Goal: Task Accomplishment & Management: Manage account settings

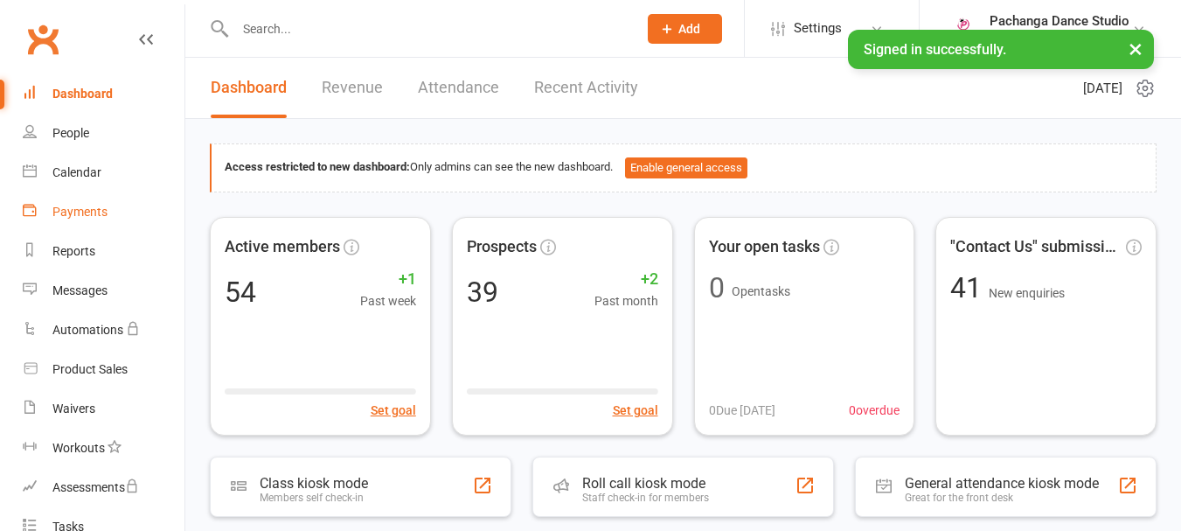
click at [87, 210] on div "Payments" at bounding box center [79, 212] width 55 height 14
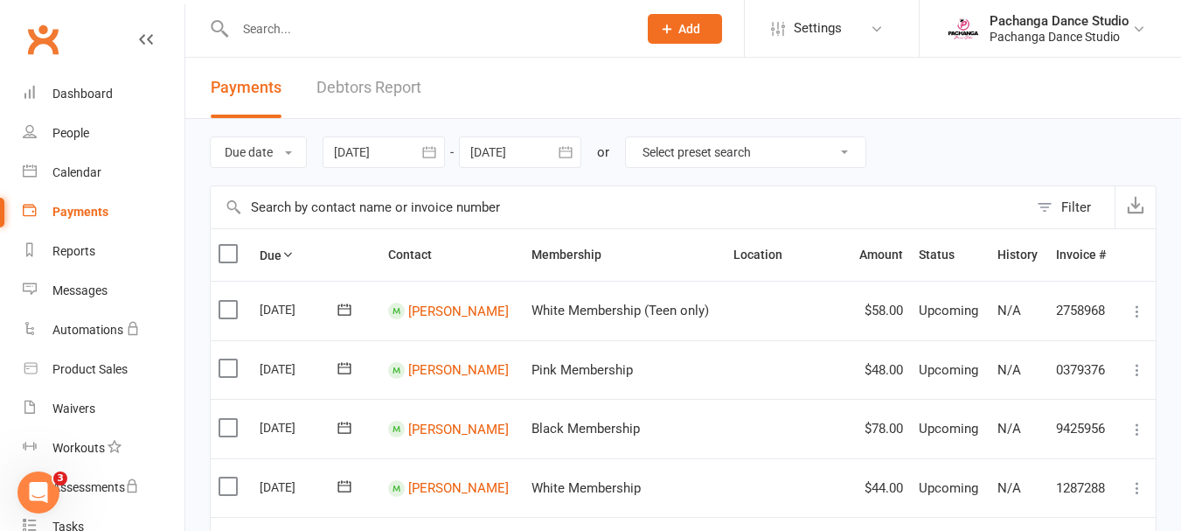
click at [504, 148] on div at bounding box center [520, 151] width 122 height 31
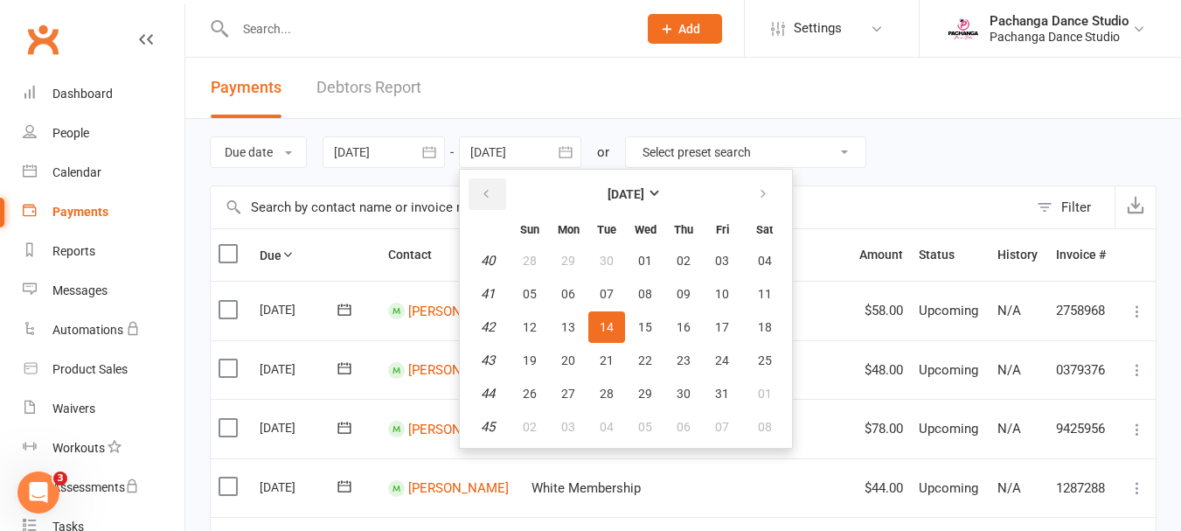
click at [490, 195] on icon "button" at bounding box center [486, 194] width 12 height 14
click at [611, 322] on span "16" at bounding box center [607, 327] width 14 height 14
type input "16 Sep 2025"
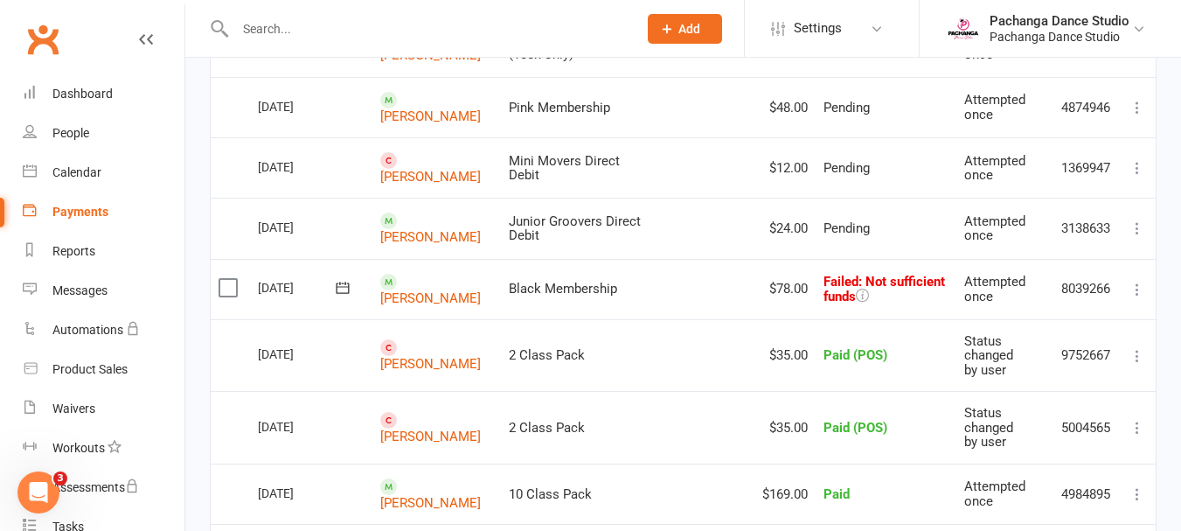
scroll to position [295, 0]
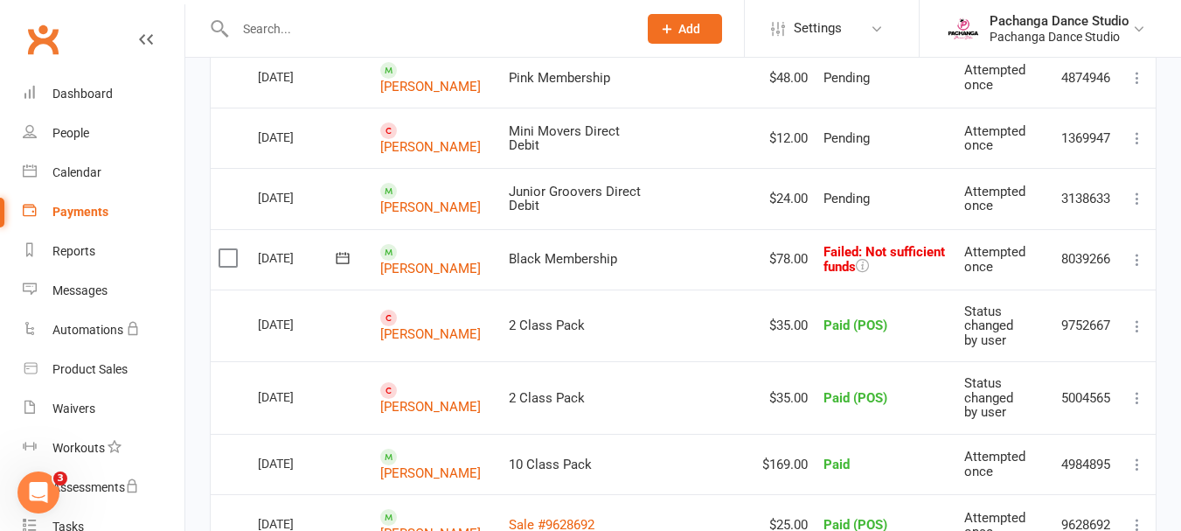
click at [1138, 257] on icon at bounding box center [1137, 259] width 17 height 17
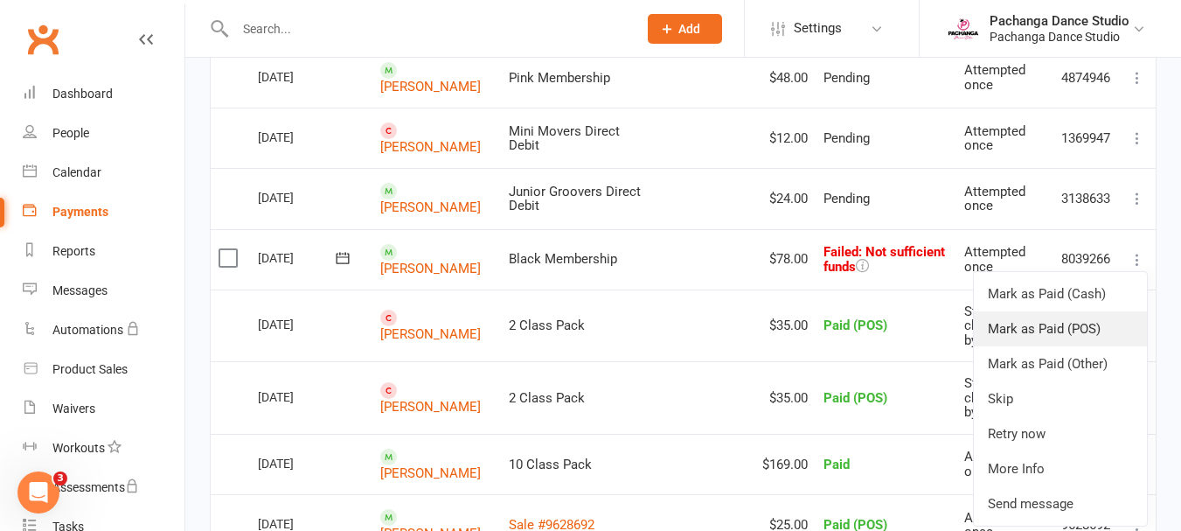
click at [1078, 332] on link "Mark as Paid (POS)" at bounding box center [1060, 328] width 173 height 35
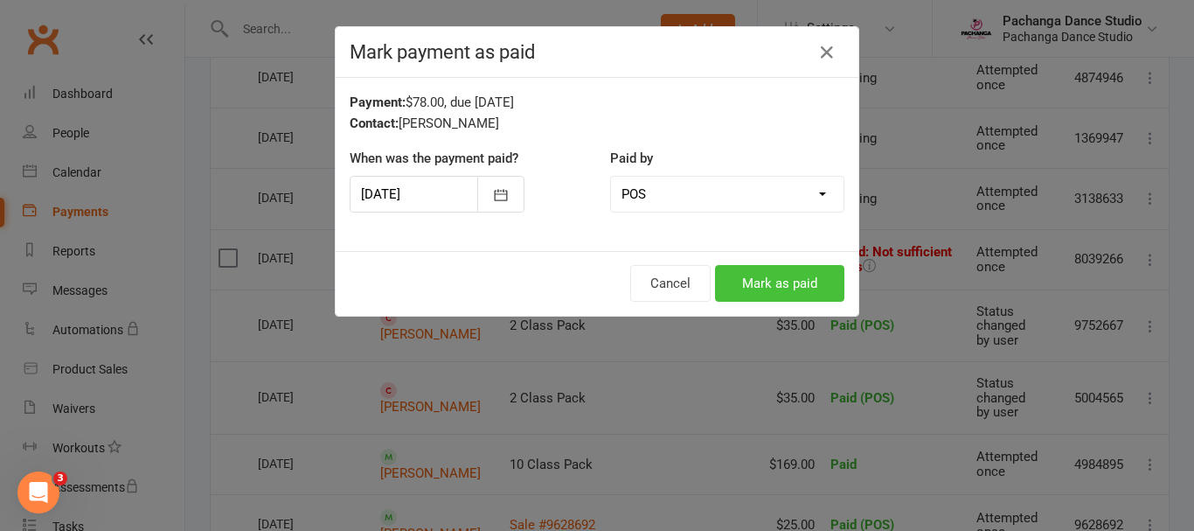
click at [783, 277] on button "Mark as paid" at bounding box center [779, 283] width 129 height 37
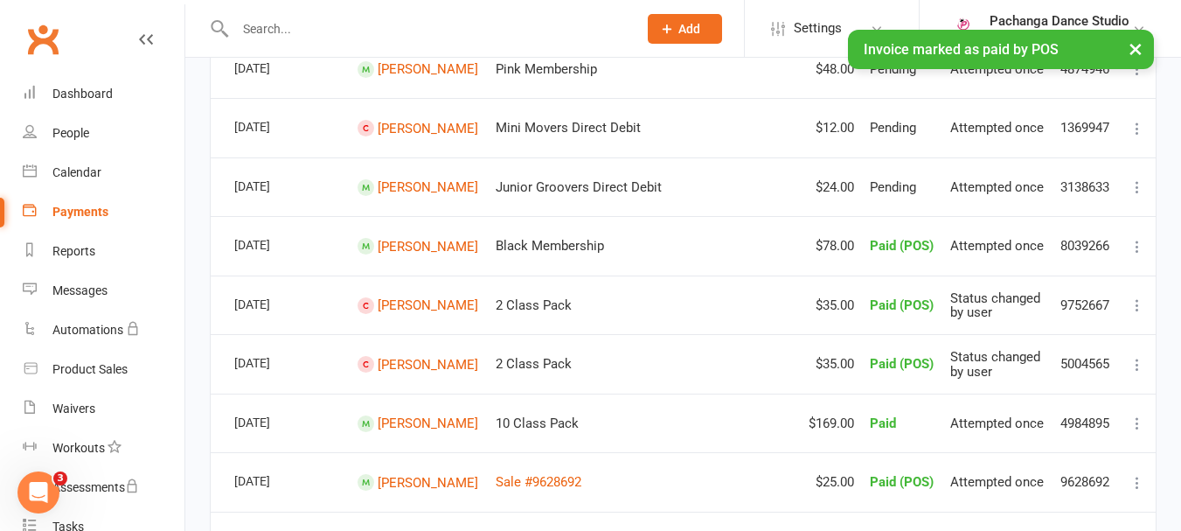
scroll to position [289, 0]
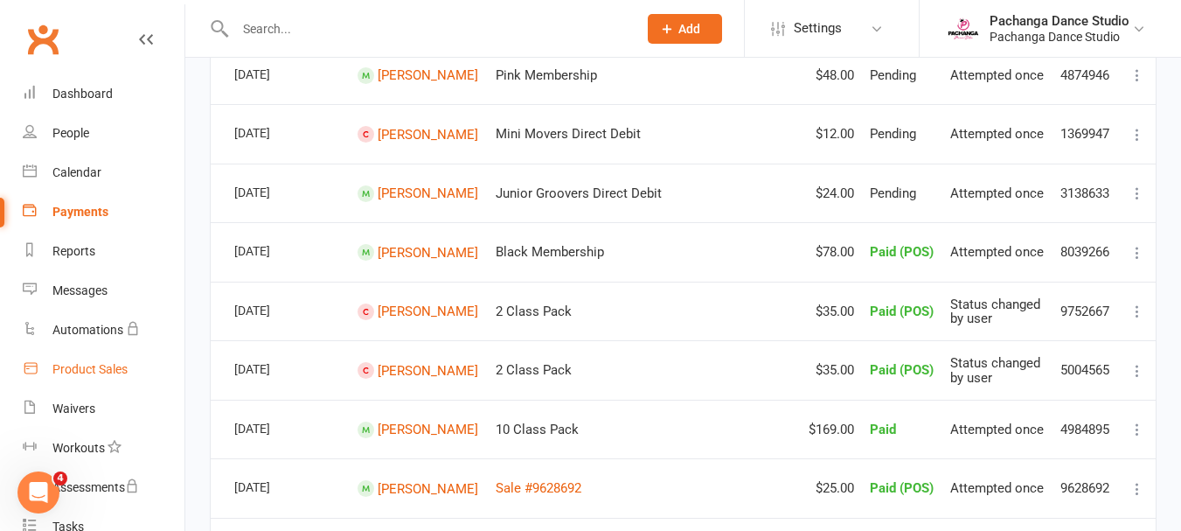
click at [106, 368] on div "Product Sales" at bounding box center [89, 369] width 75 height 14
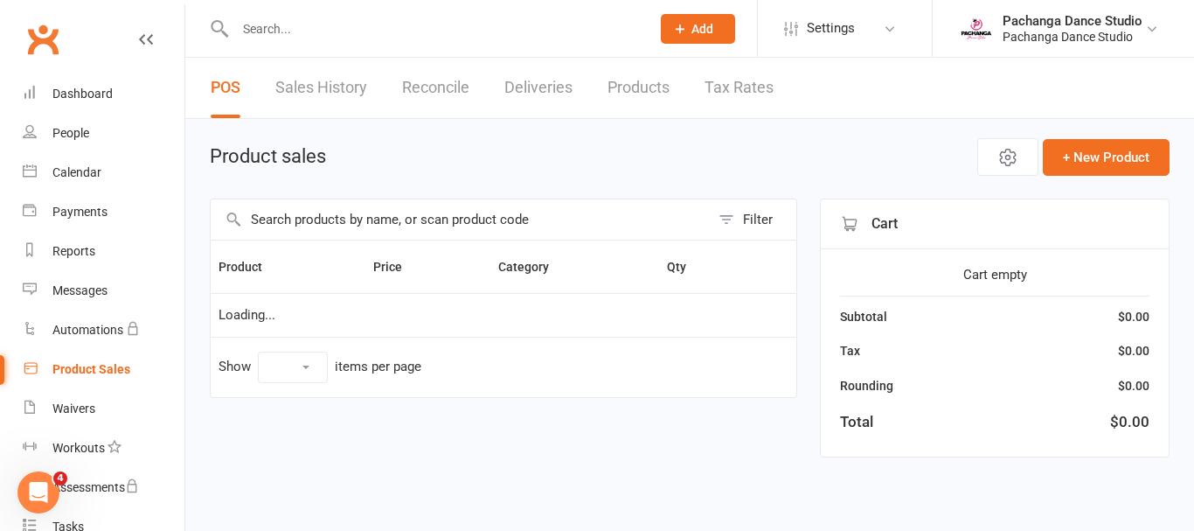
select select "50"
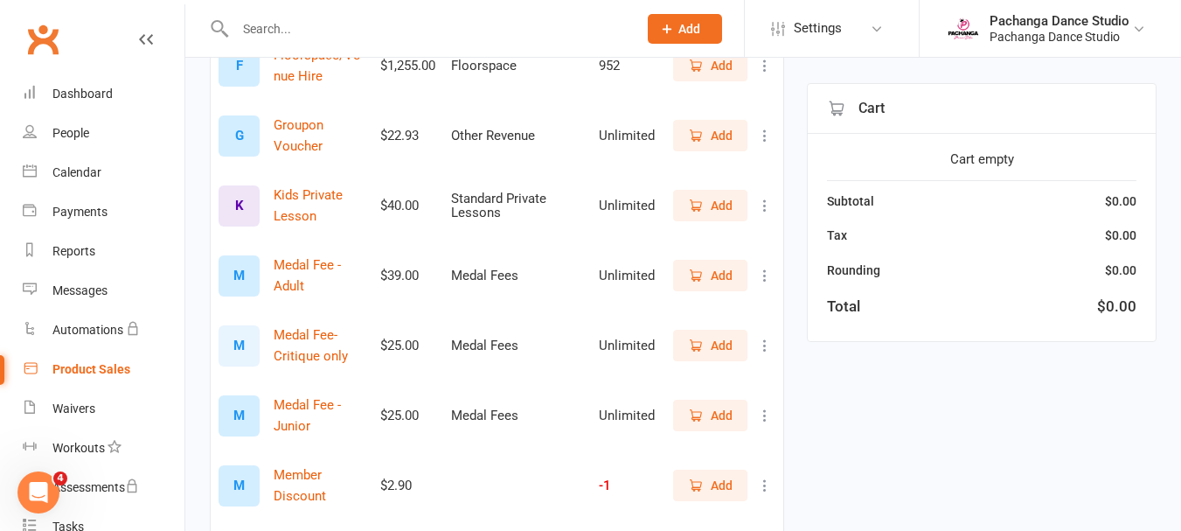
scroll to position [1429, 0]
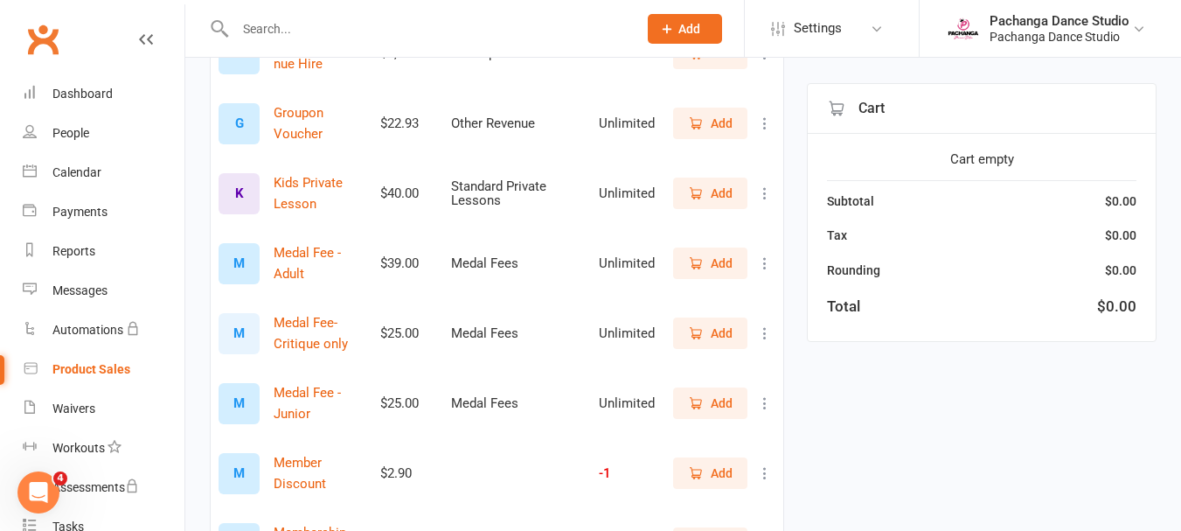
click at [712, 330] on span "Add" at bounding box center [722, 332] width 22 height 19
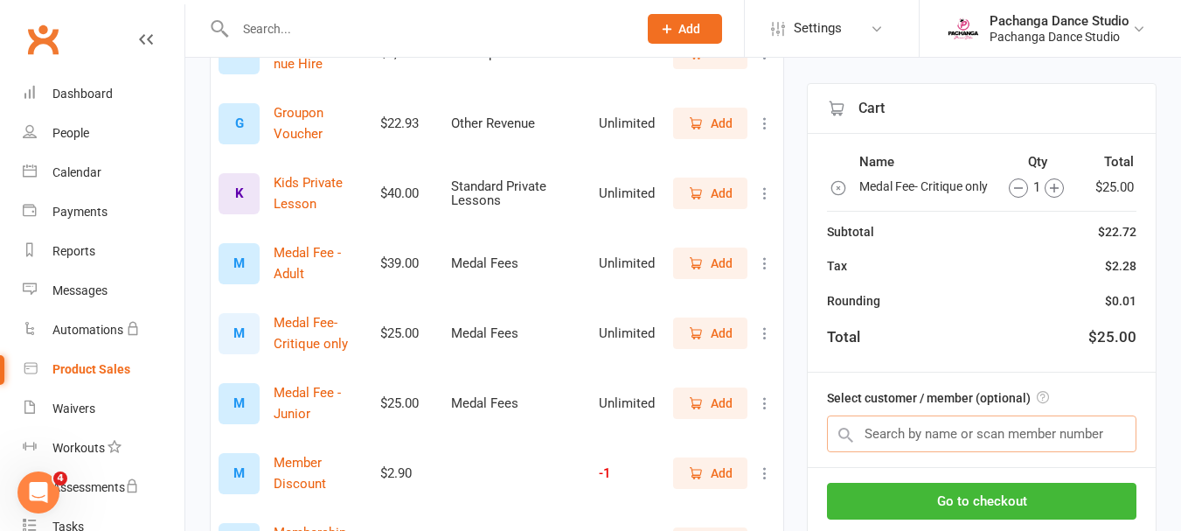
click at [861, 452] on input "text" at bounding box center [982, 433] width 310 height 37
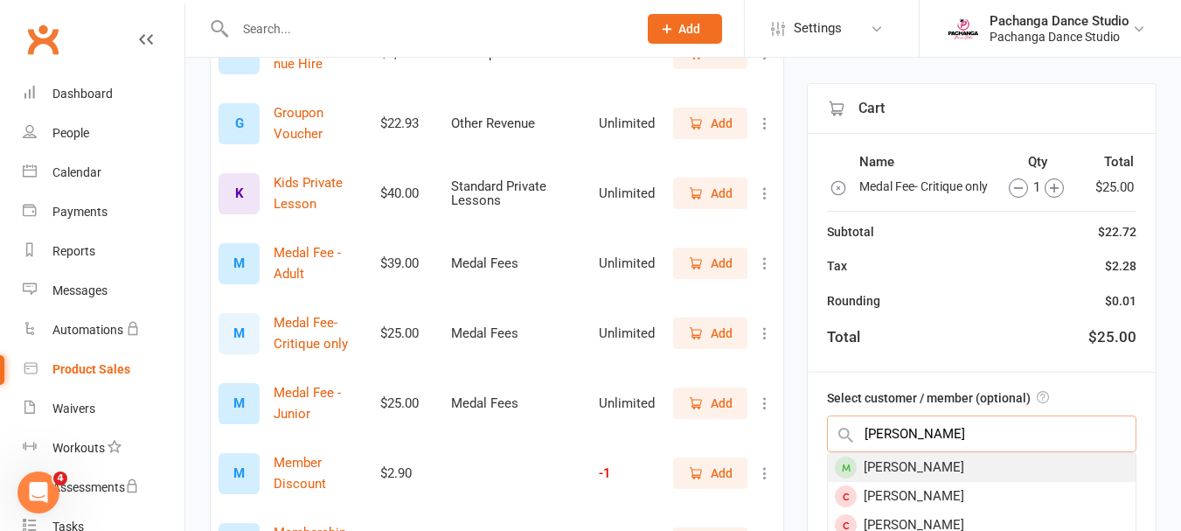
type input "clara"
click at [901, 478] on div "[PERSON_NAME]" at bounding box center [982, 467] width 308 height 29
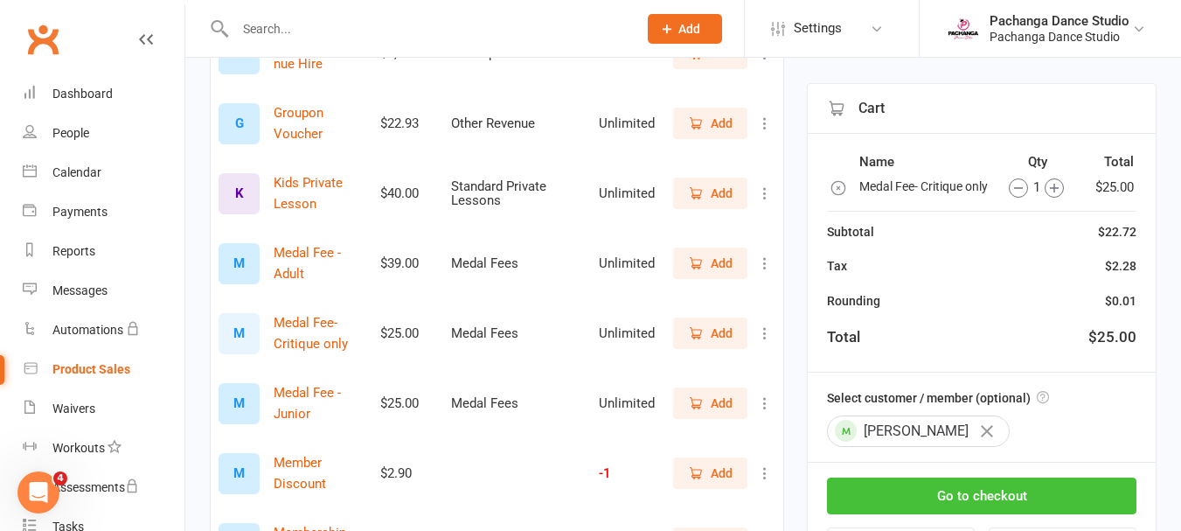
click at [995, 510] on button "Go to checkout" at bounding box center [982, 495] width 310 height 37
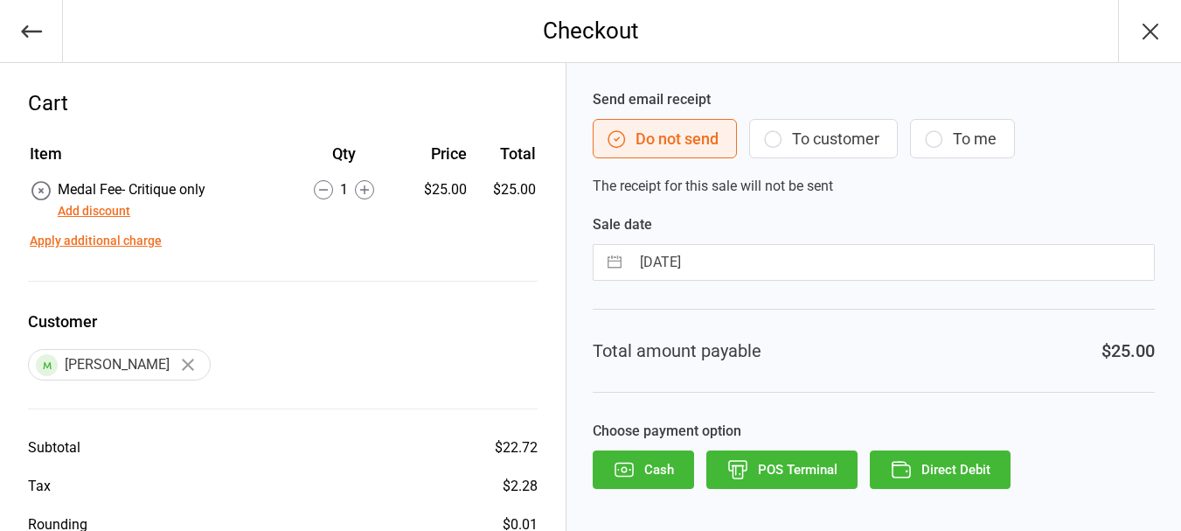
click at [799, 469] on button "POS Terminal" at bounding box center [781, 469] width 151 height 38
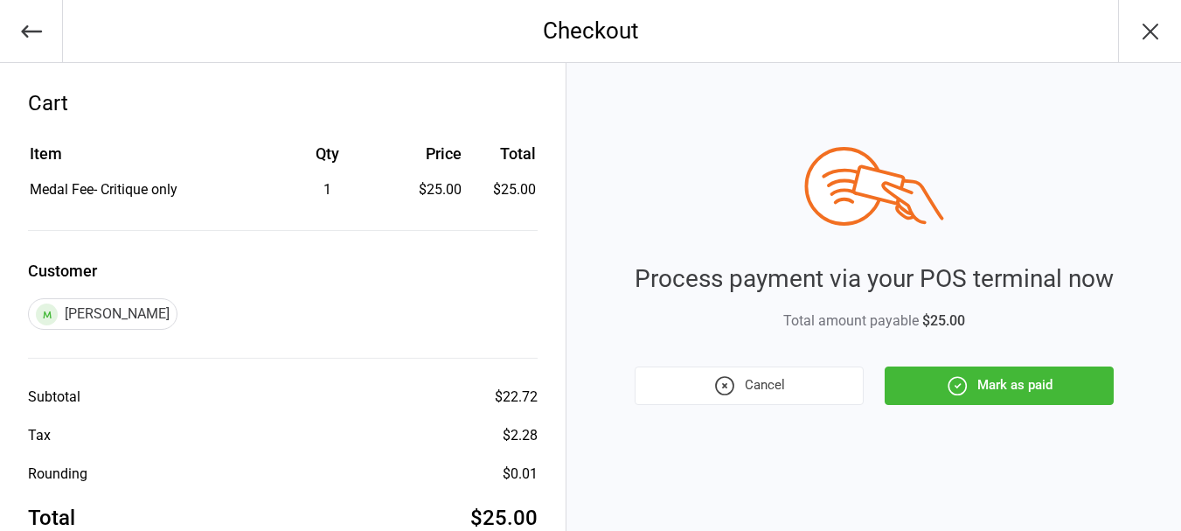
click at [1002, 393] on button "Mark as paid" at bounding box center [999, 385] width 229 height 38
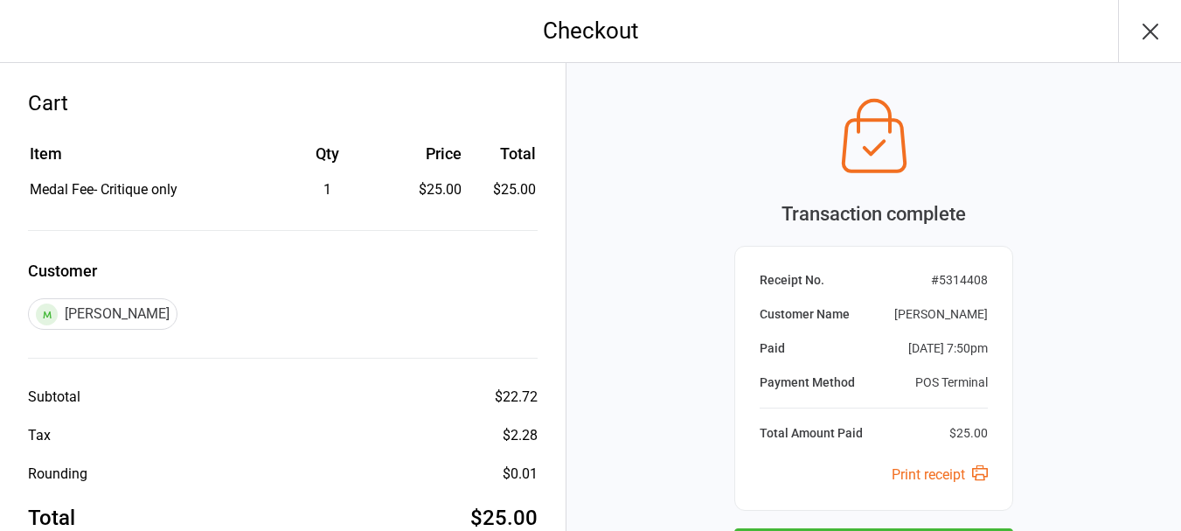
scroll to position [150, 0]
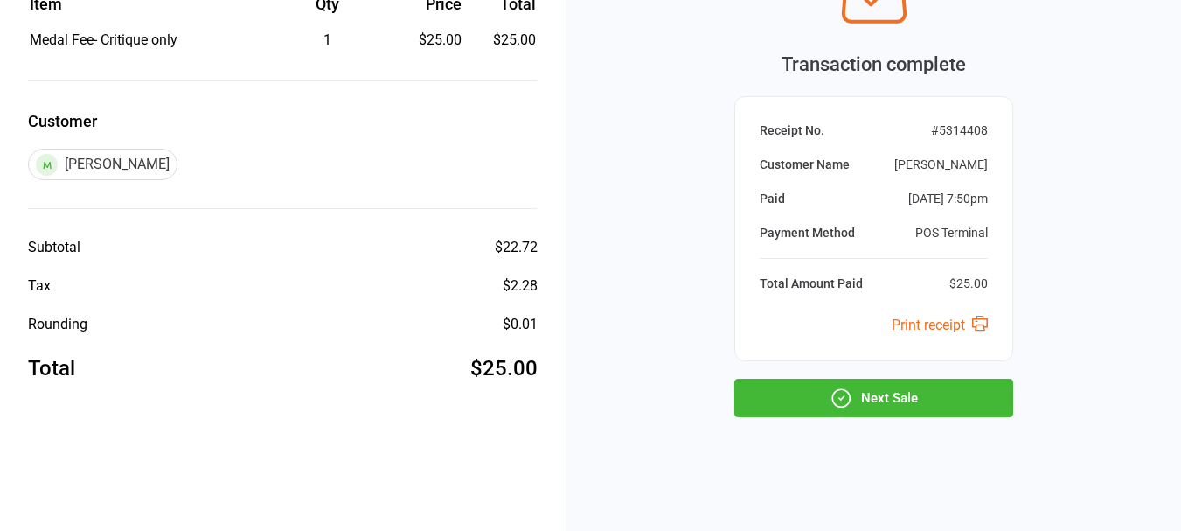
click at [893, 393] on button "Next Sale" at bounding box center [873, 398] width 279 height 38
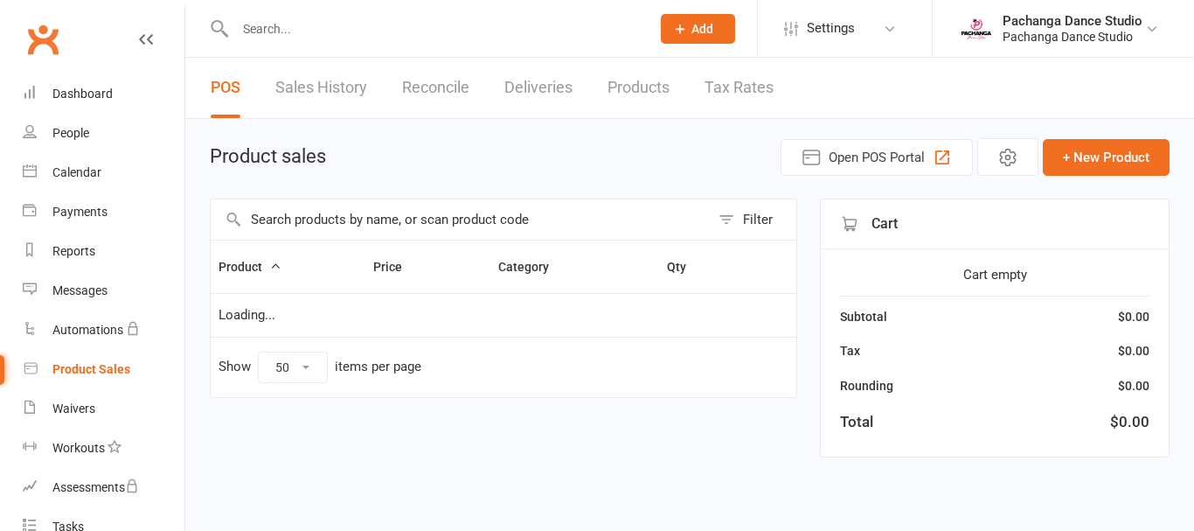
select select "50"
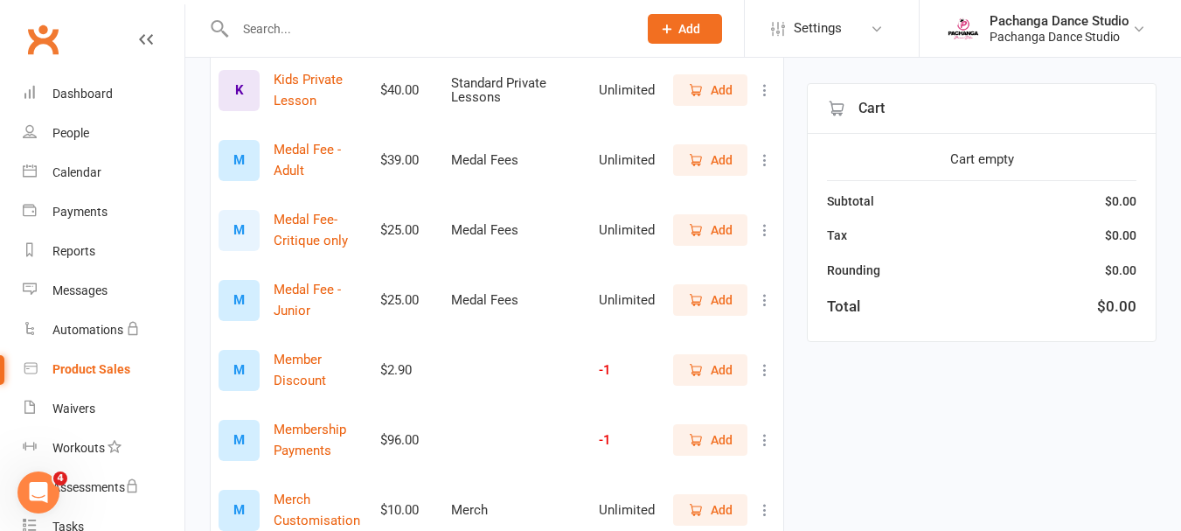
scroll to position [1526, 0]
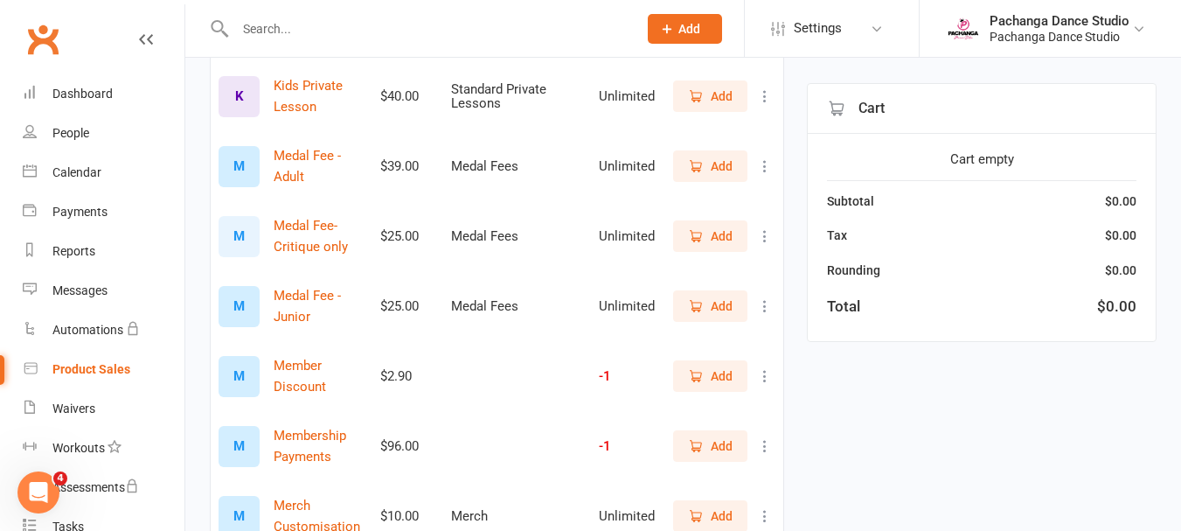
click at [721, 234] on span "Add" at bounding box center [722, 235] width 22 height 19
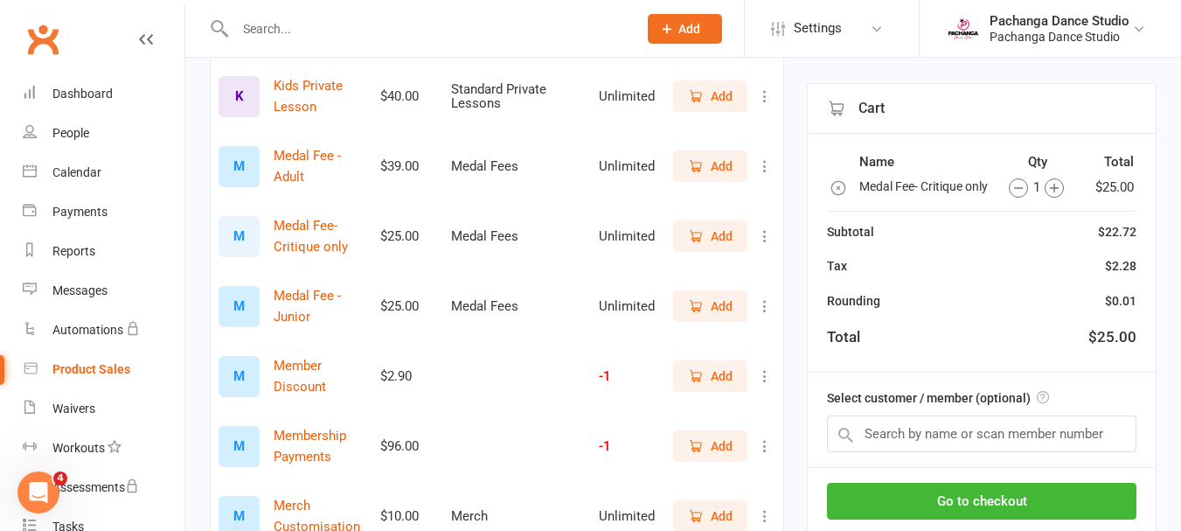
click at [1054, 195] on icon "button" at bounding box center [1054, 187] width 19 height 19
click at [975, 452] on input "text" at bounding box center [982, 433] width 310 height 37
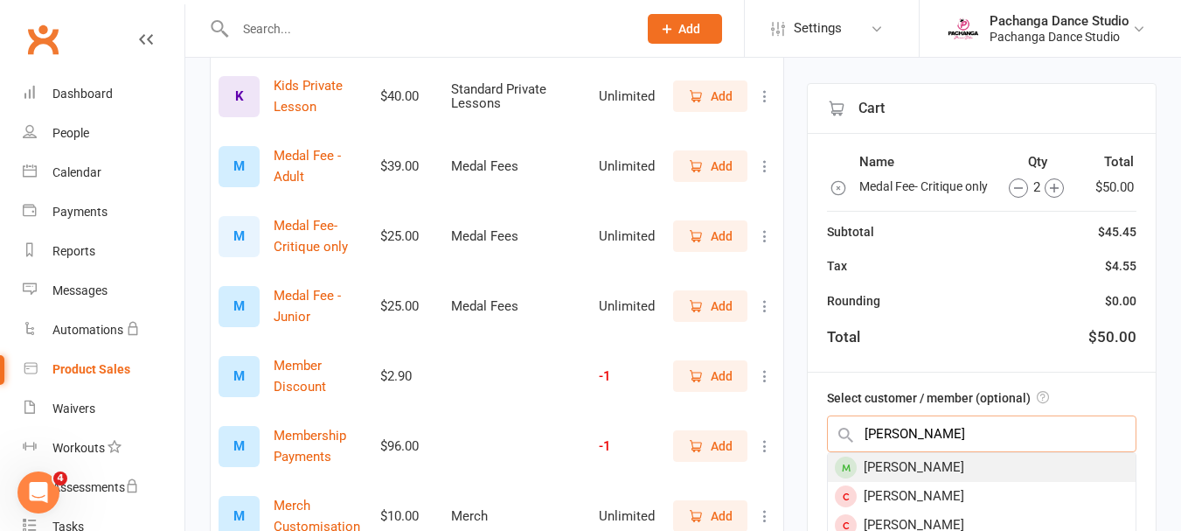
type input "anne-ma"
click at [960, 482] on div "Anne-Marie D'Annibale" at bounding box center [982, 467] width 308 height 29
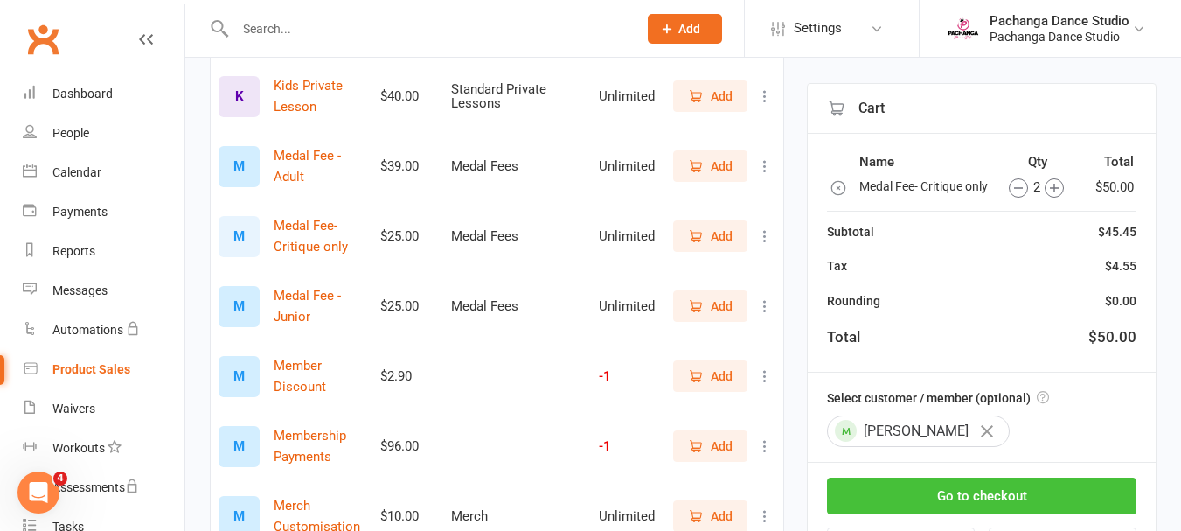
click at [995, 514] on button "Go to checkout" at bounding box center [982, 495] width 310 height 37
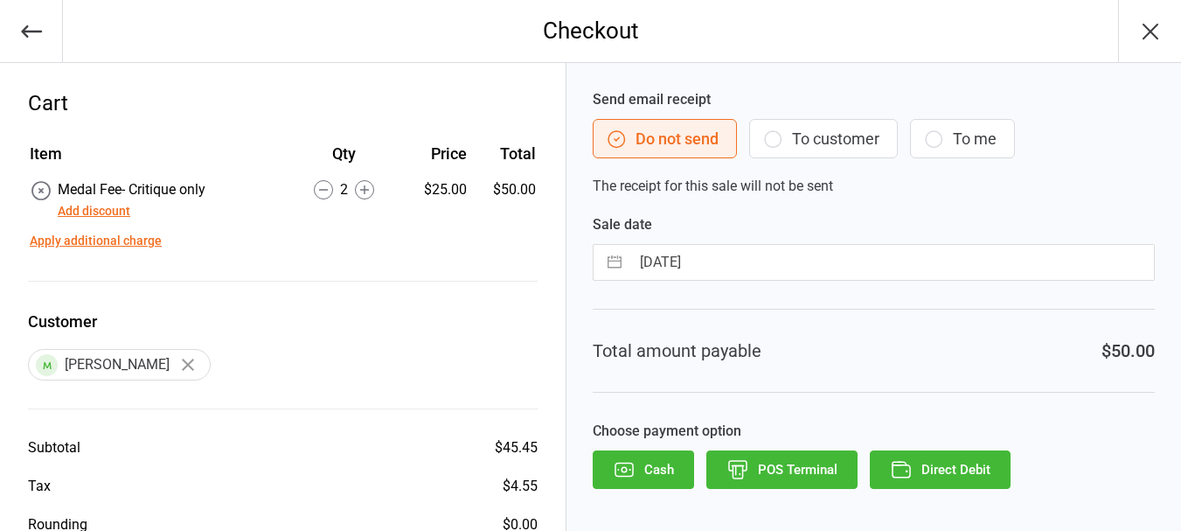
click at [801, 464] on button "POS Terminal" at bounding box center [781, 469] width 151 height 38
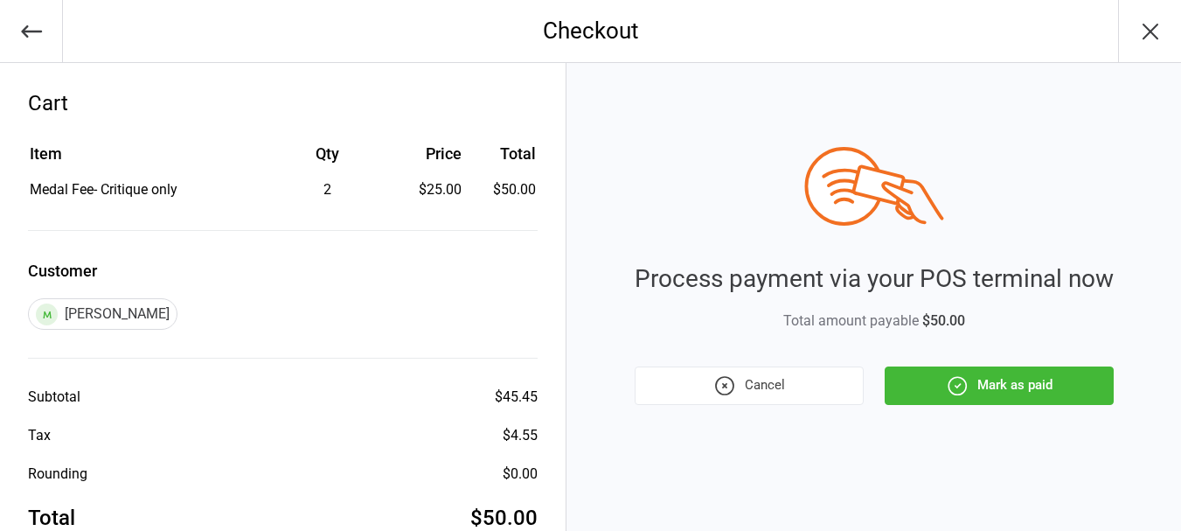
click at [972, 391] on button "Mark as paid" at bounding box center [999, 385] width 229 height 38
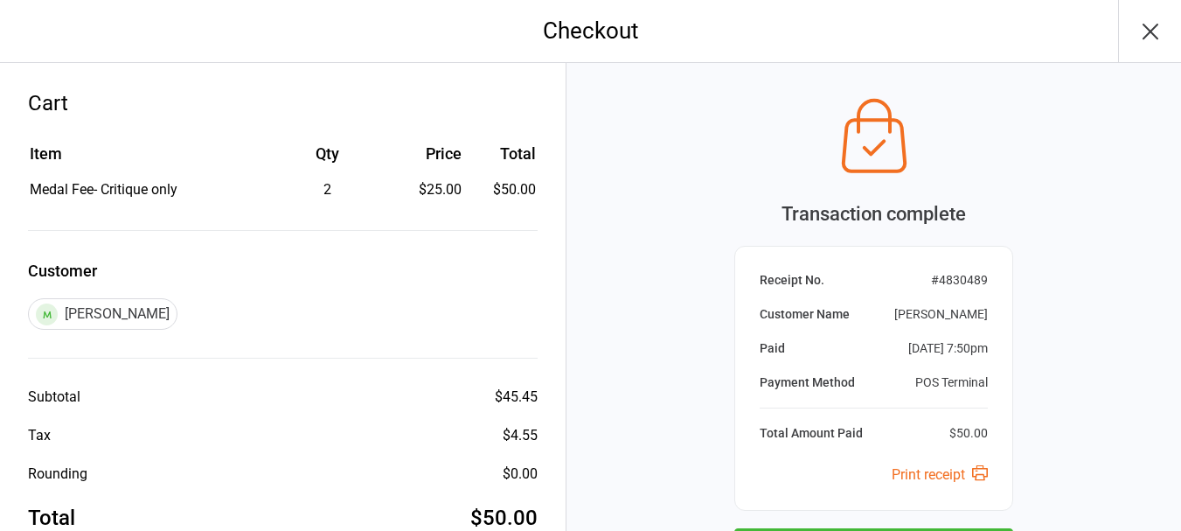
scroll to position [150, 0]
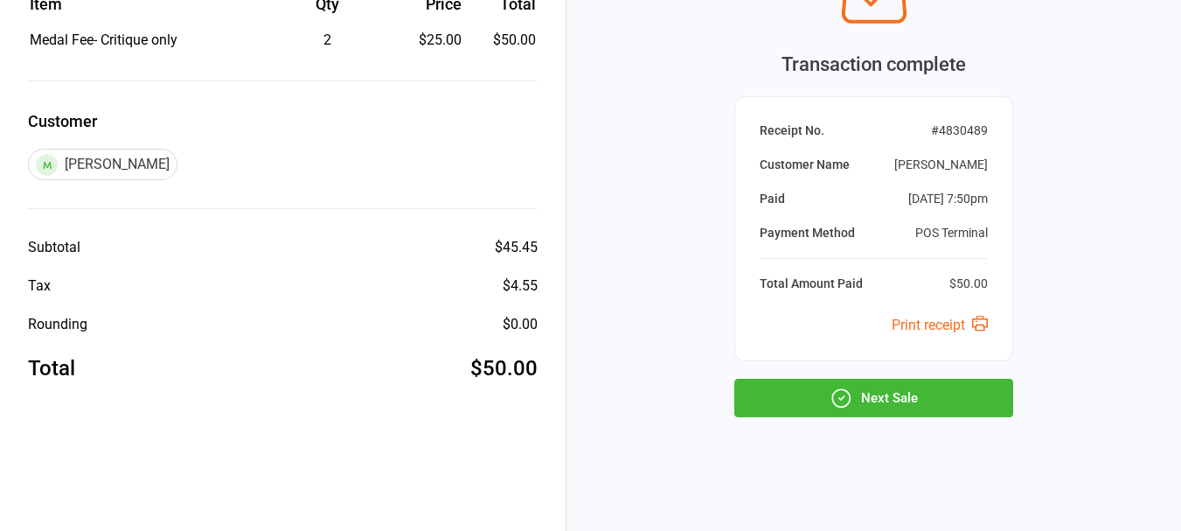
click at [945, 395] on button "Next Sale" at bounding box center [873, 398] width 279 height 38
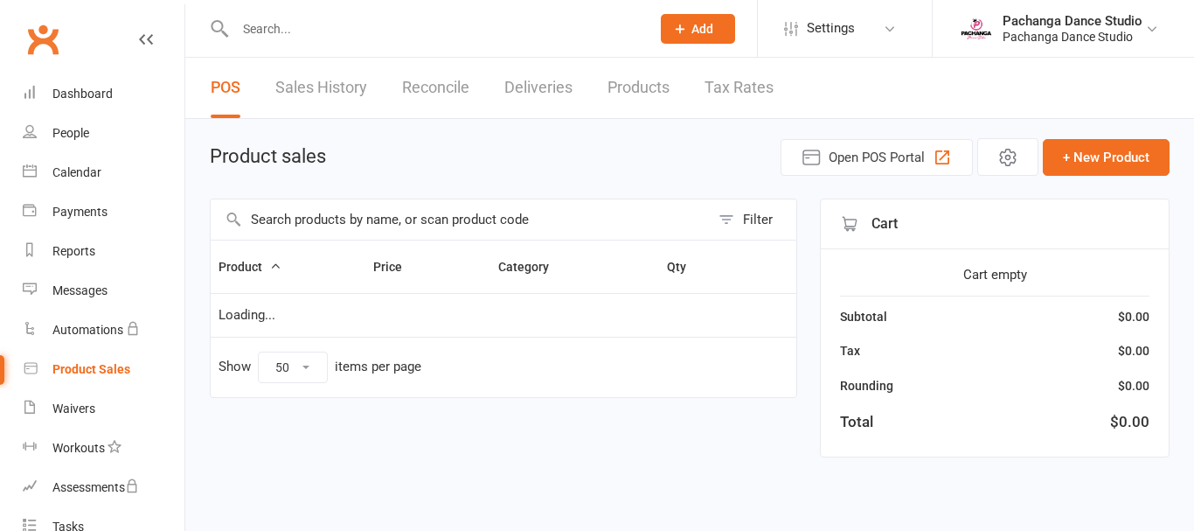
select select "50"
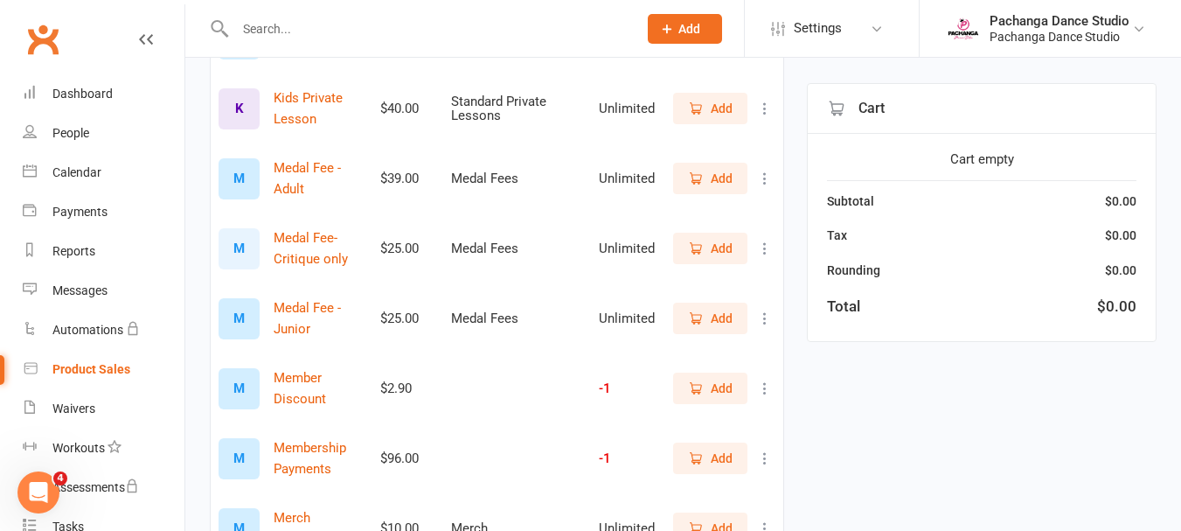
scroll to position [1495, 0]
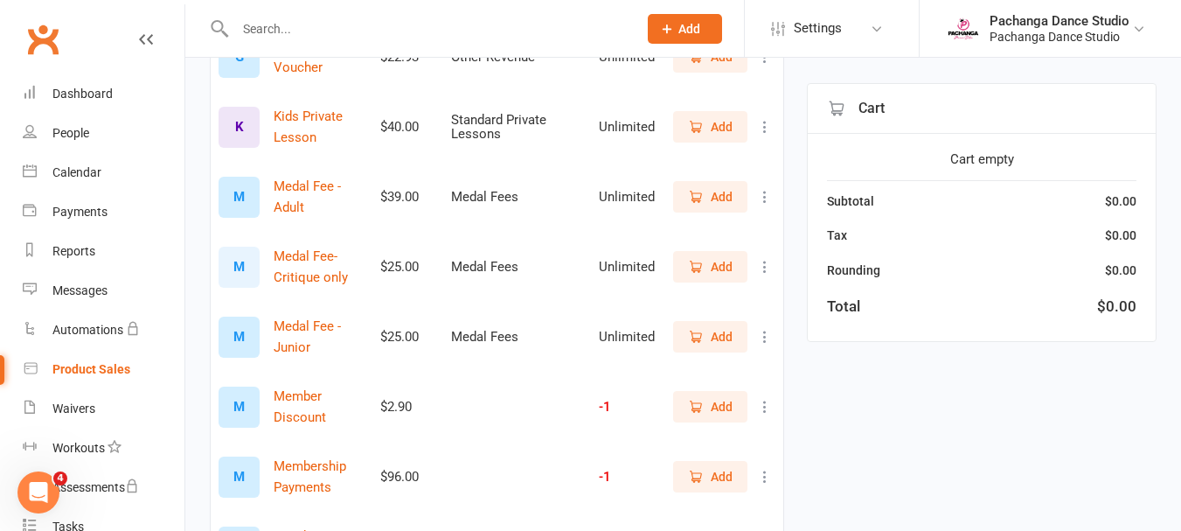
click at [721, 265] on span "Add" at bounding box center [722, 266] width 22 height 19
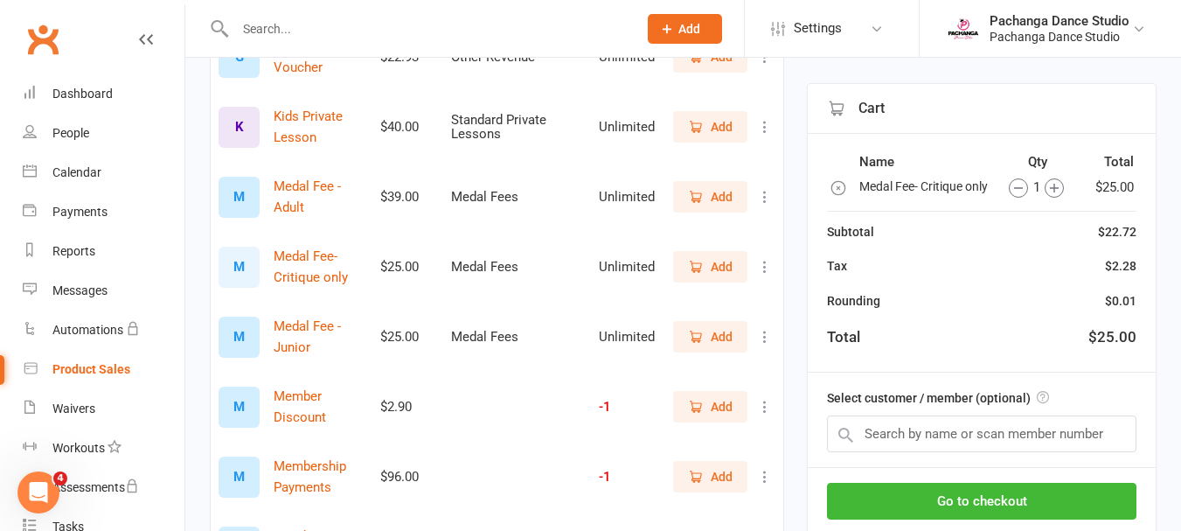
click at [962, 428] on div "Select customer / member (optional)" at bounding box center [982, 419] width 348 height 94
click at [953, 452] on input "text" at bounding box center [982, 433] width 310 height 37
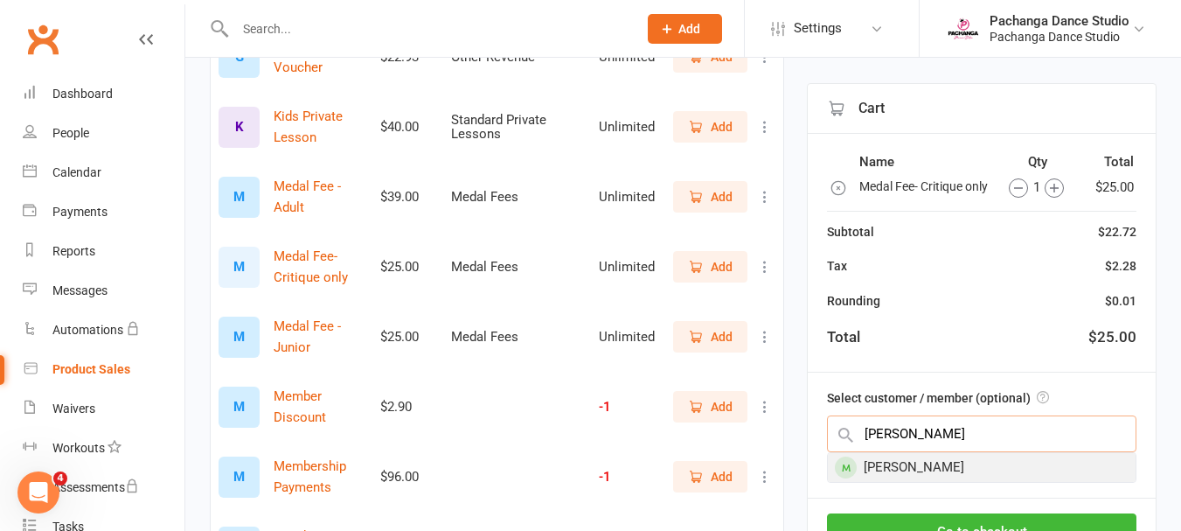
type input "quinn"
click at [915, 482] on div "[PERSON_NAME]" at bounding box center [982, 467] width 308 height 29
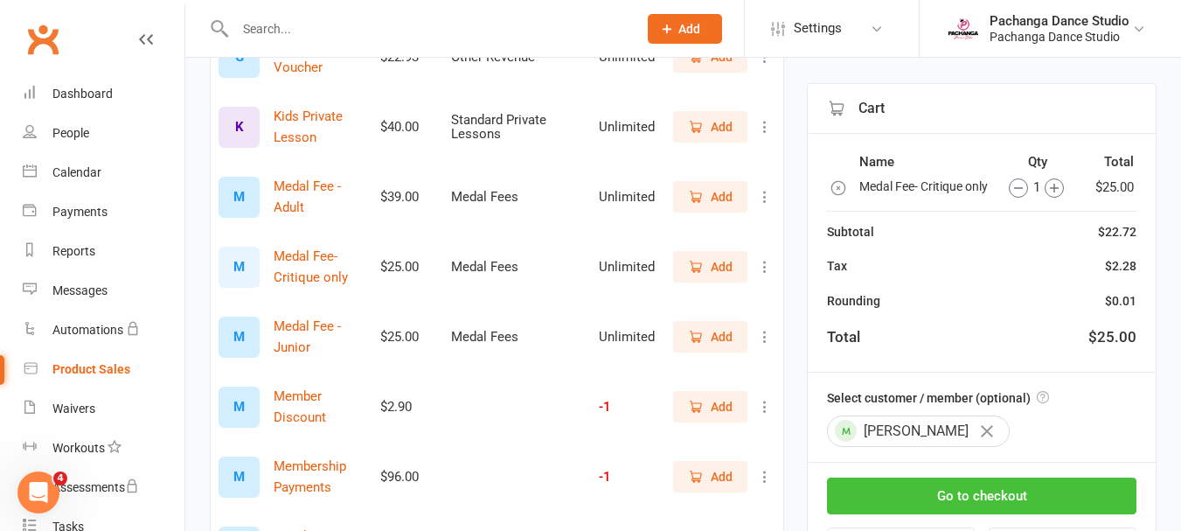
click at [1040, 514] on button "Go to checkout" at bounding box center [982, 495] width 310 height 37
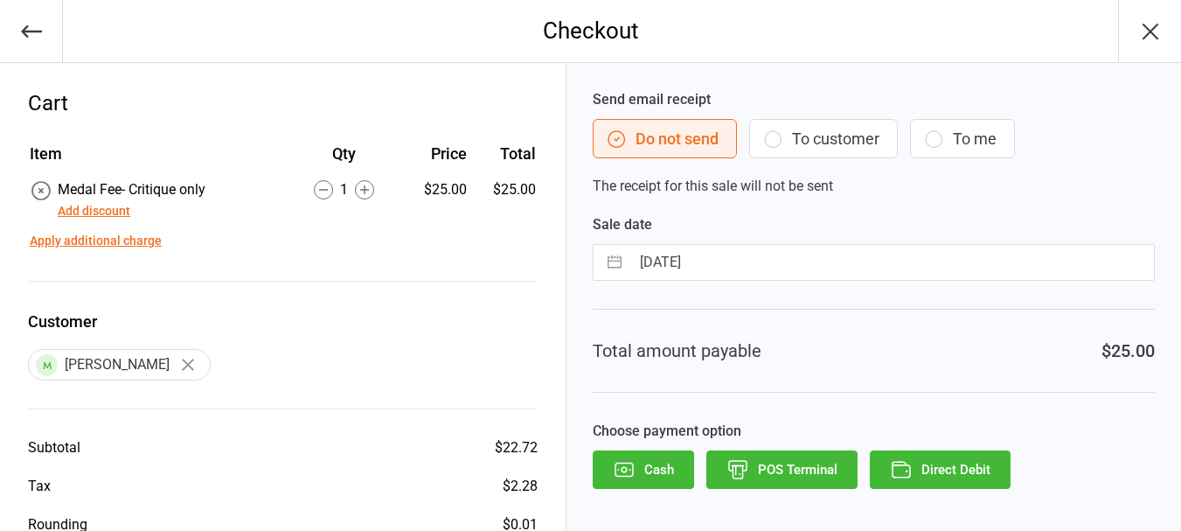
click at [806, 464] on button "POS Terminal" at bounding box center [781, 469] width 151 height 38
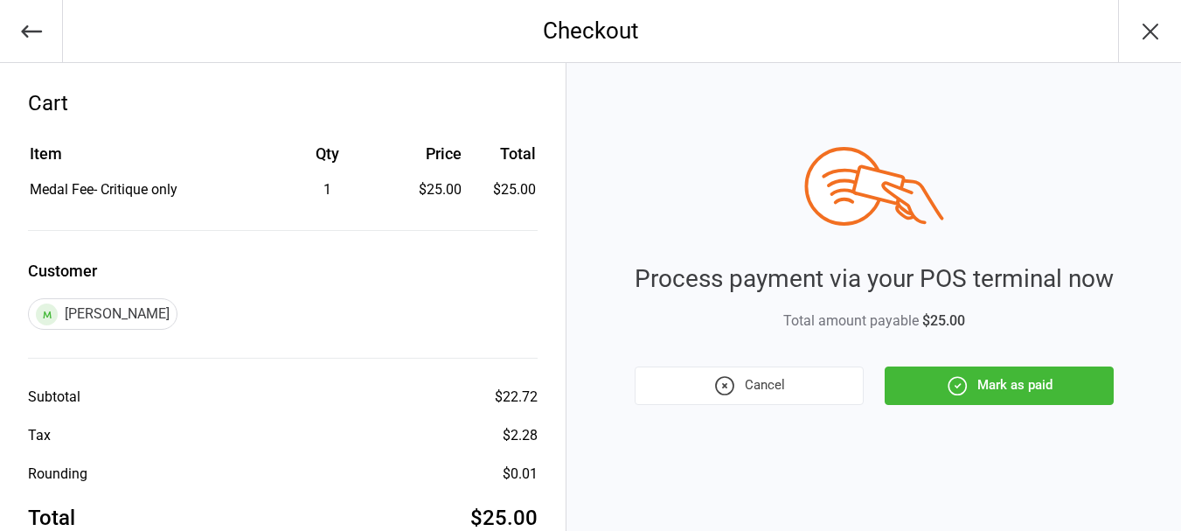
click at [1043, 382] on button "Mark as paid" at bounding box center [999, 385] width 229 height 38
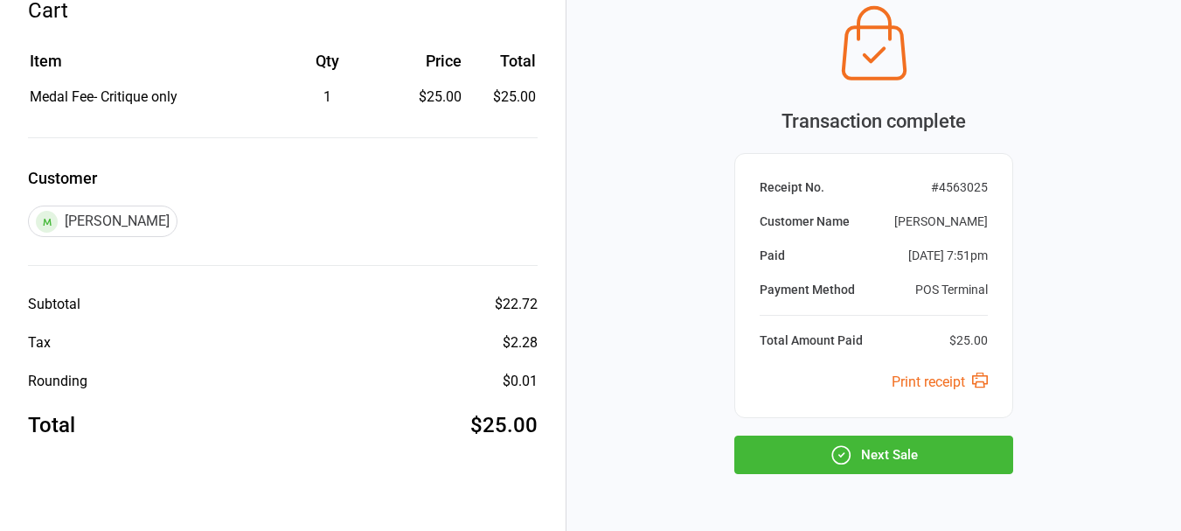
scroll to position [150, 0]
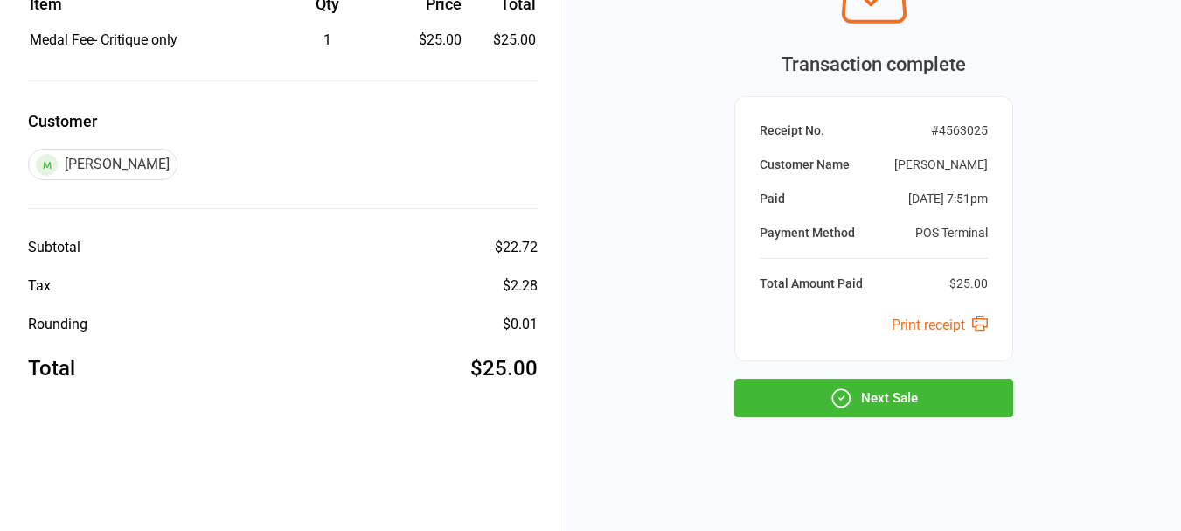
click at [898, 395] on button "Next Sale" at bounding box center [873, 398] width 279 height 38
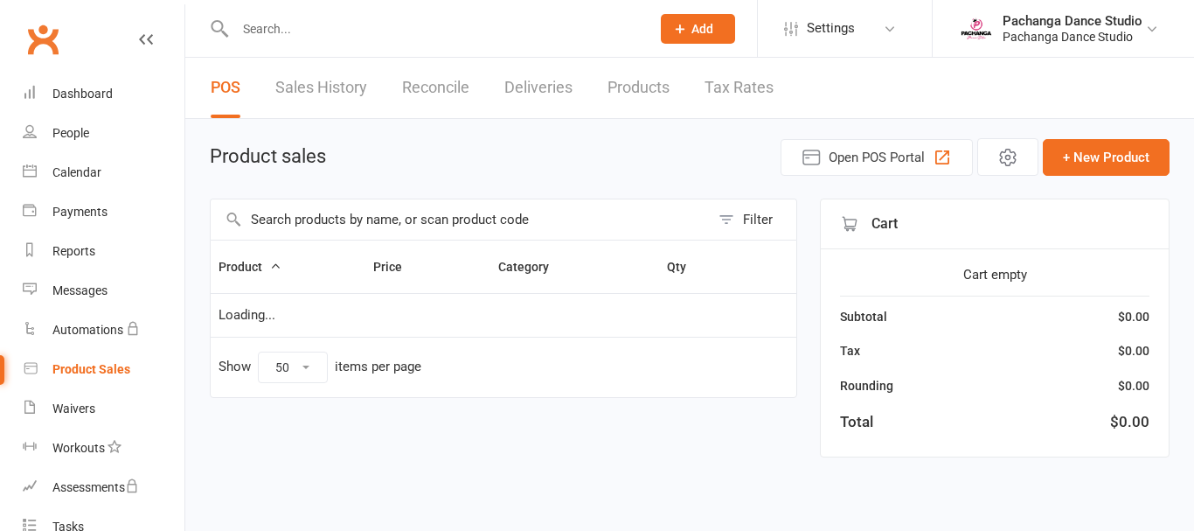
select select "50"
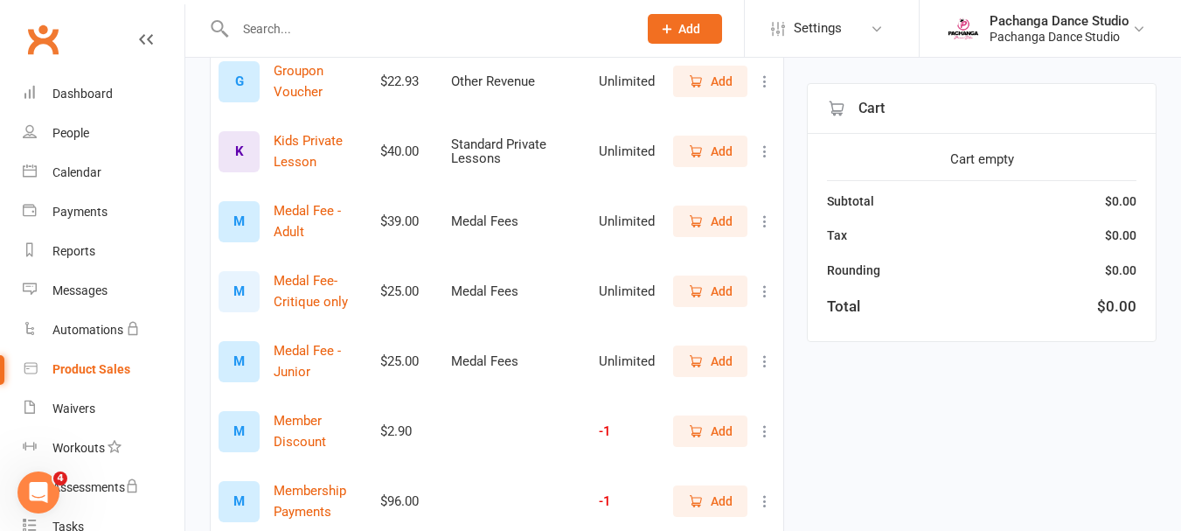
scroll to position [1489, 0]
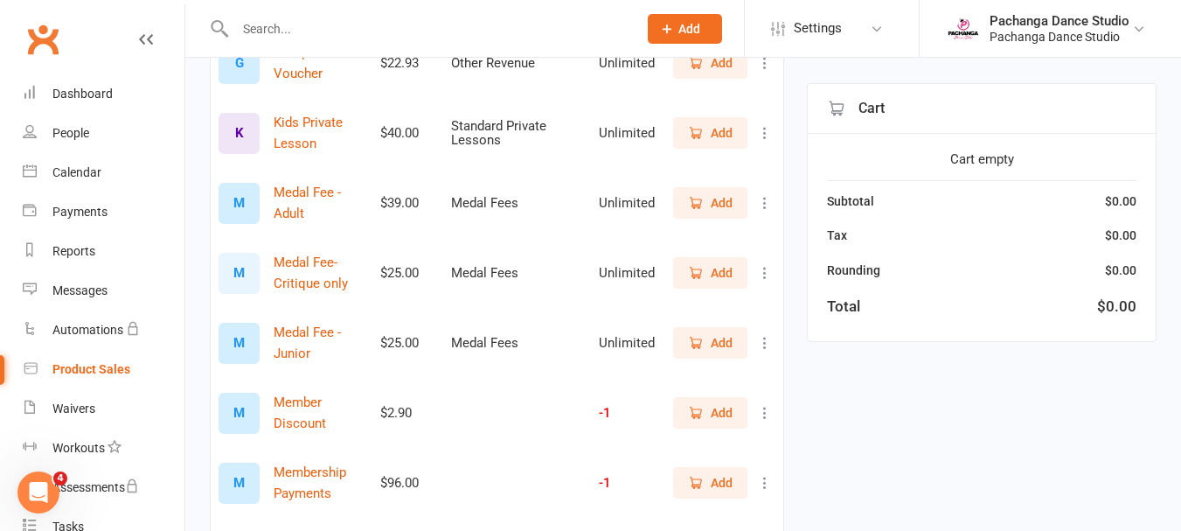
click at [711, 336] on span "Add" at bounding box center [722, 342] width 22 height 19
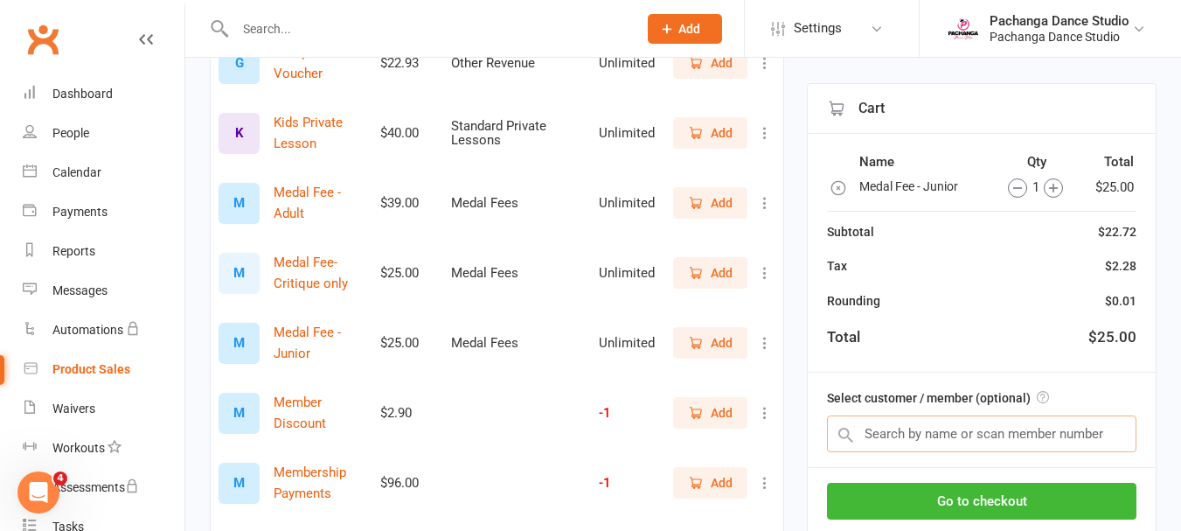
click at [875, 430] on input "text" at bounding box center [982, 433] width 310 height 37
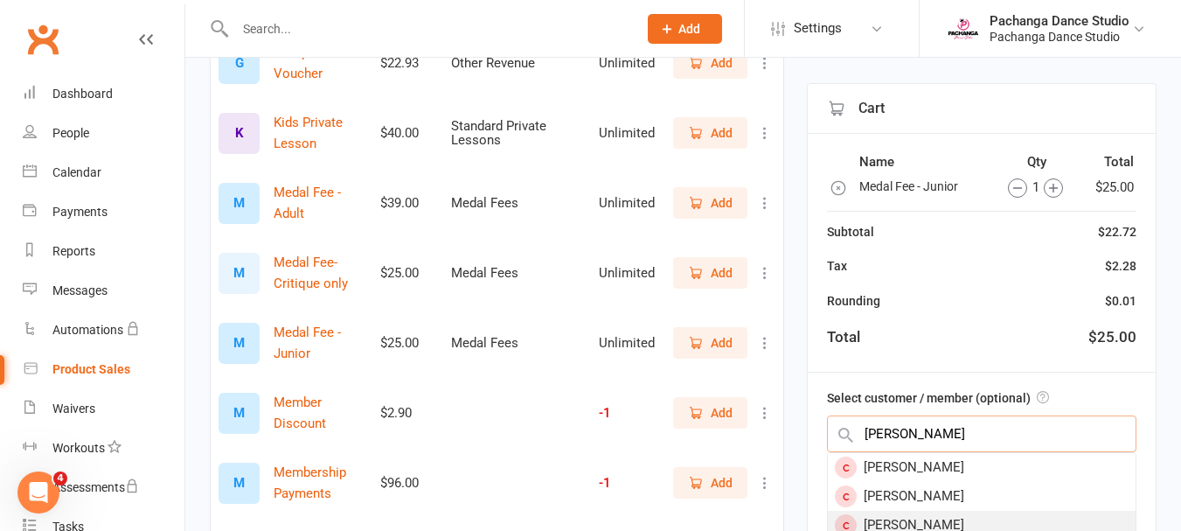
type input "annab"
click at [922, 521] on div "Annabel Whatley" at bounding box center [982, 525] width 308 height 29
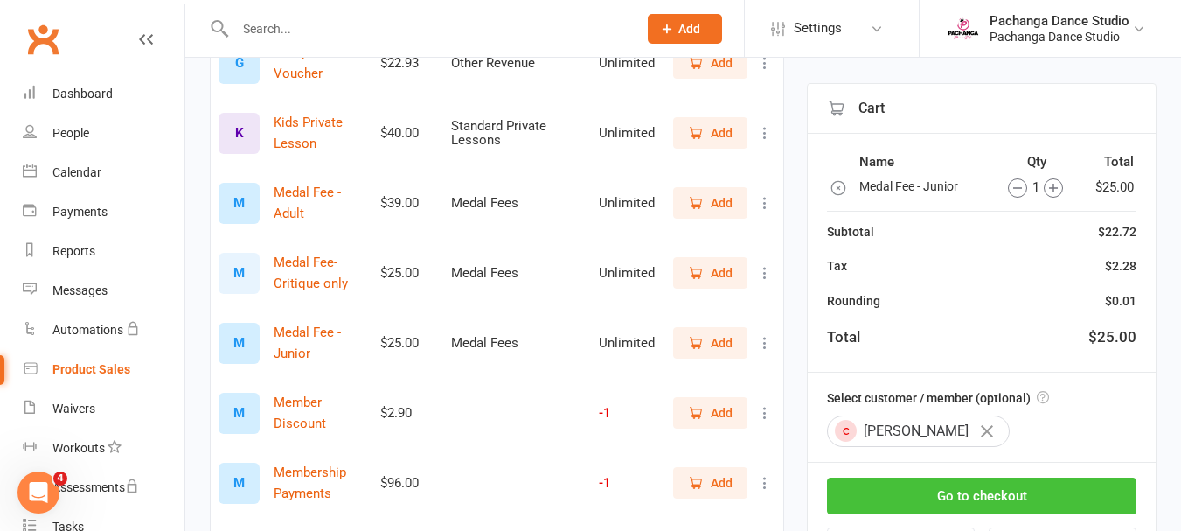
click at [970, 497] on button "Go to checkout" at bounding box center [982, 495] width 310 height 37
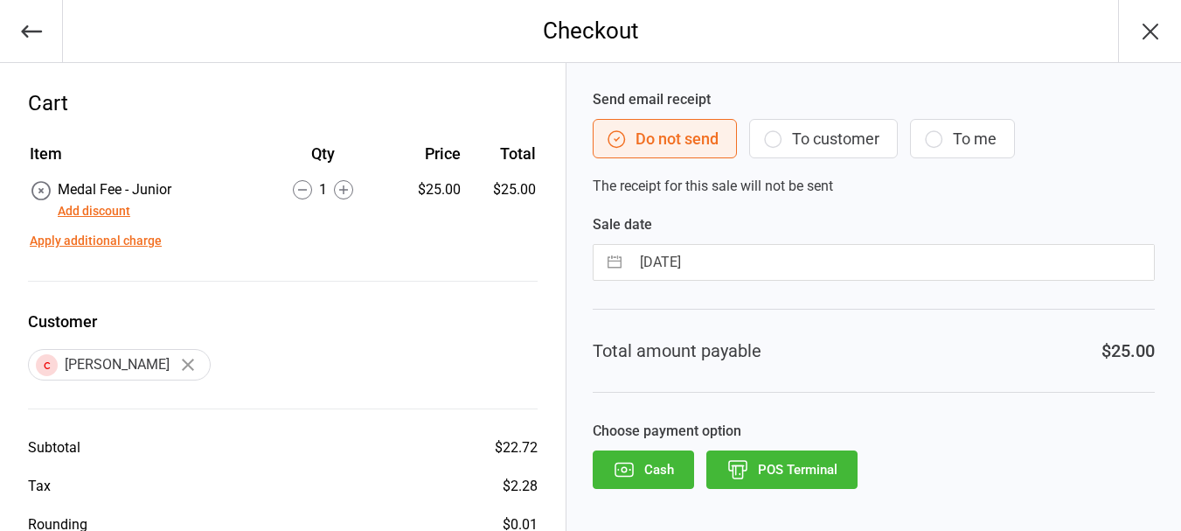
click at [795, 470] on button "POS Terminal" at bounding box center [781, 469] width 151 height 38
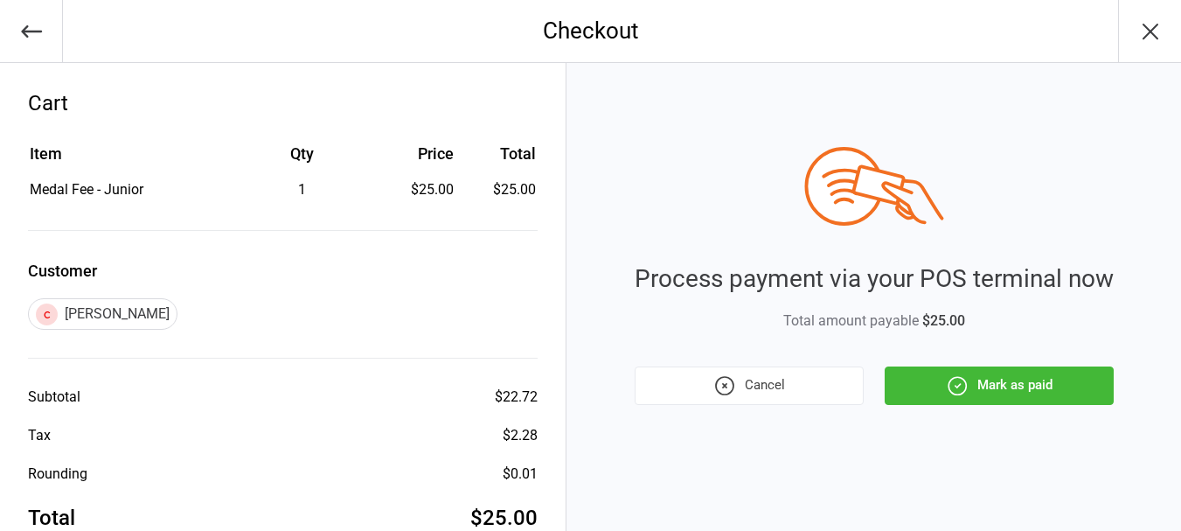
click at [990, 395] on button "Mark as paid" at bounding box center [999, 385] width 229 height 38
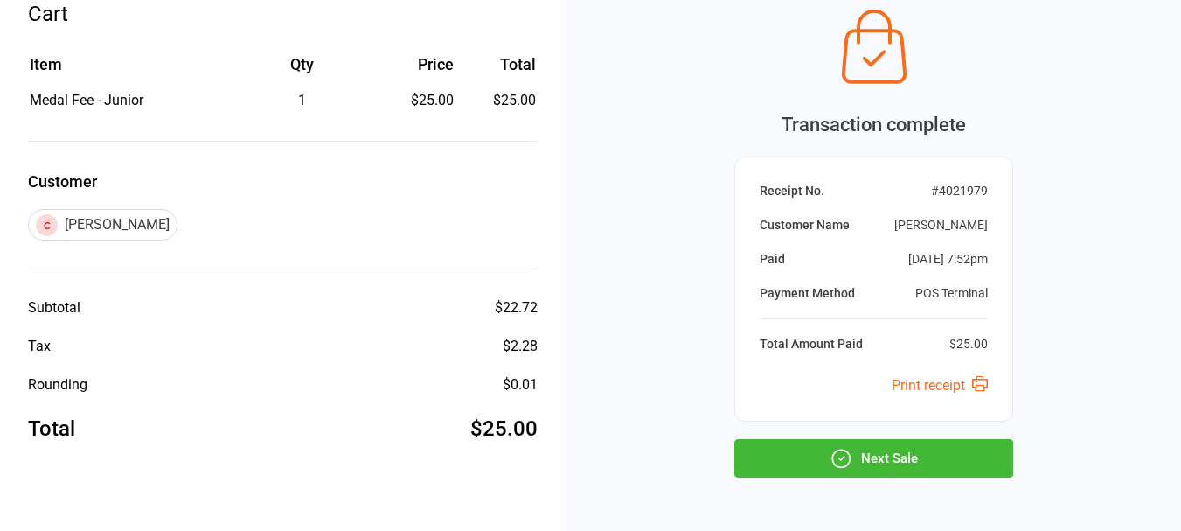
scroll to position [134, 0]
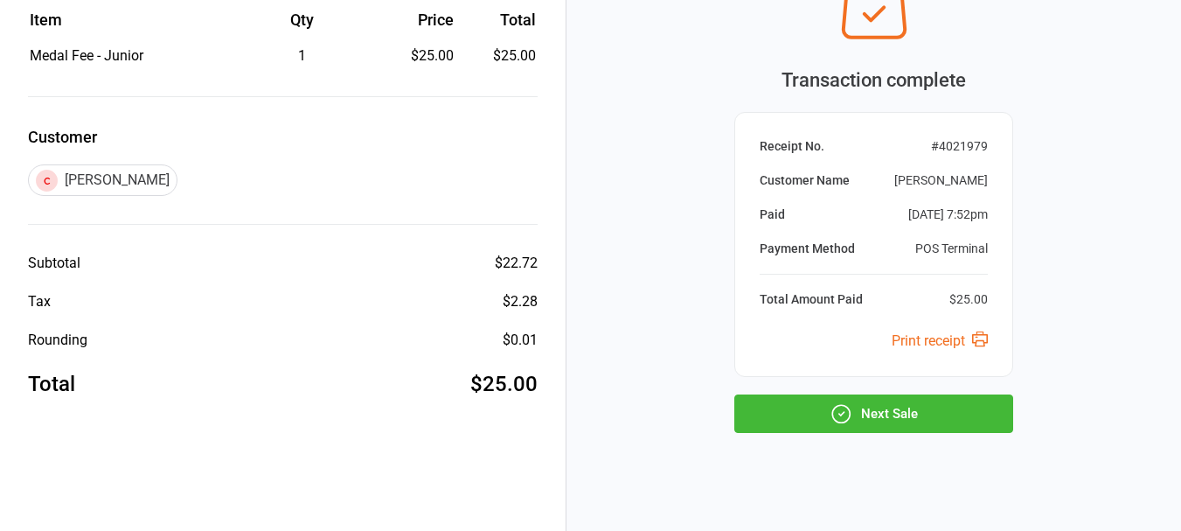
click at [913, 416] on button "Next Sale" at bounding box center [873, 413] width 279 height 38
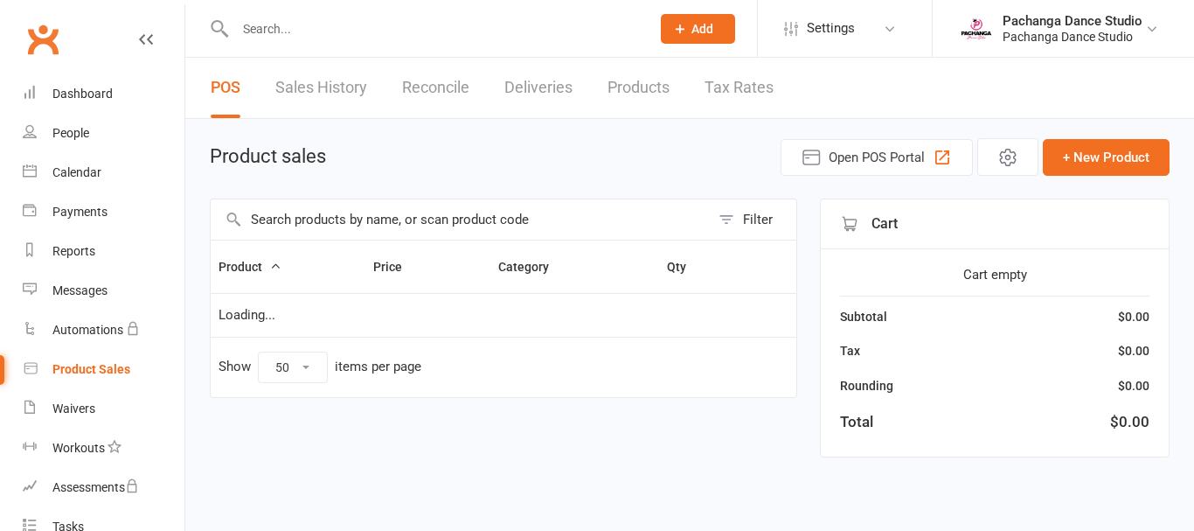
select select "50"
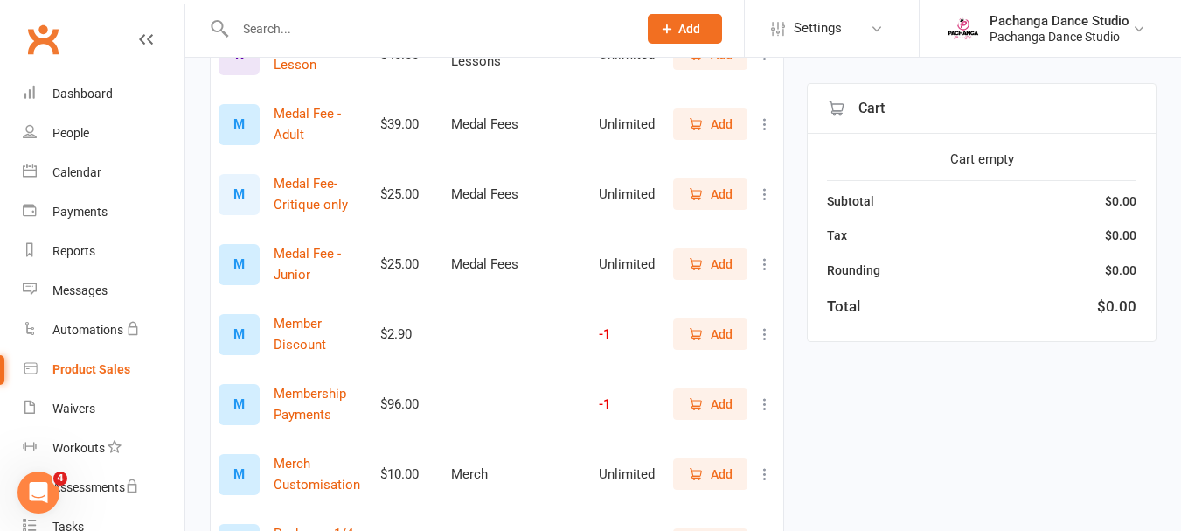
scroll to position [1580, 0]
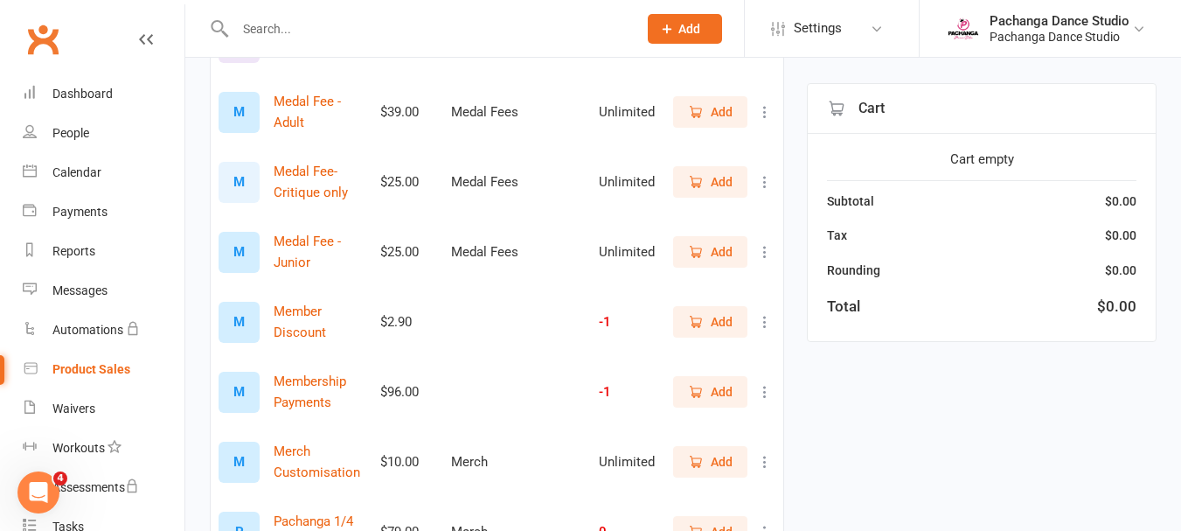
click at [717, 256] on span "Add" at bounding box center [722, 251] width 22 height 19
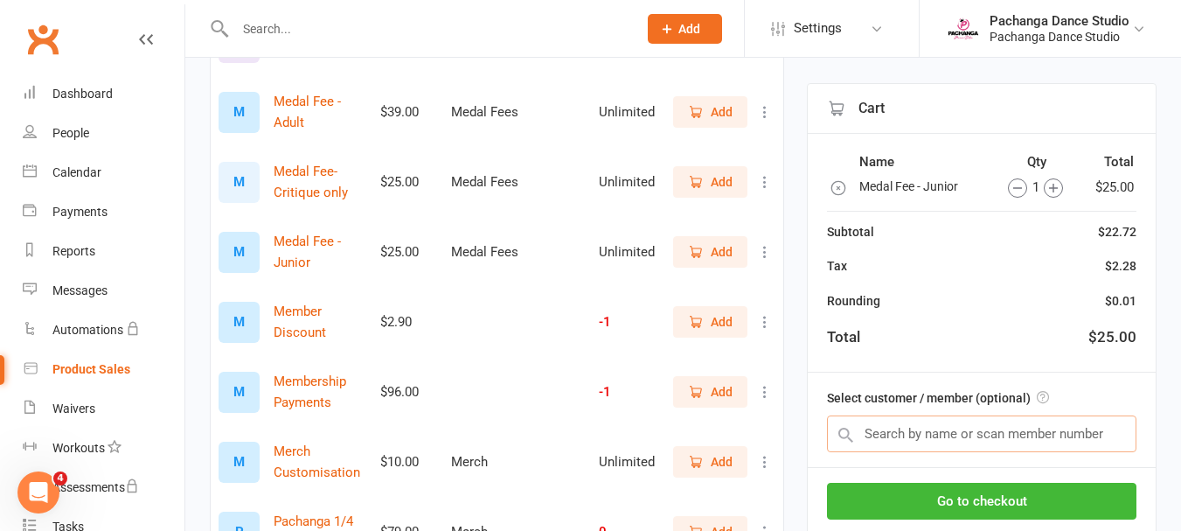
click at [895, 435] on input "text" at bounding box center [982, 433] width 310 height 37
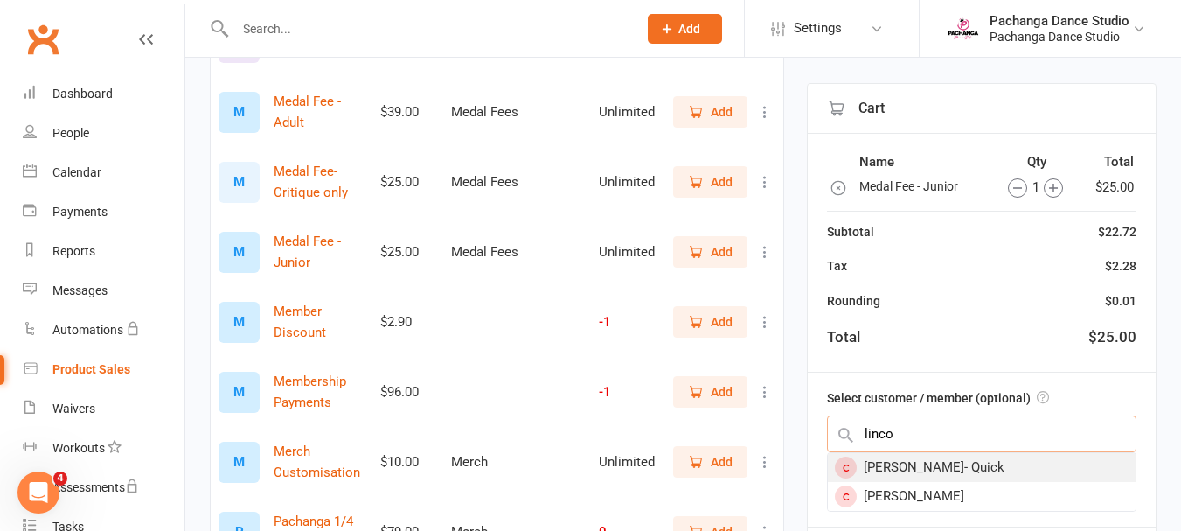
type input "linco"
click at [926, 470] on div "Lincoln Gordon- Quick" at bounding box center [982, 467] width 308 height 29
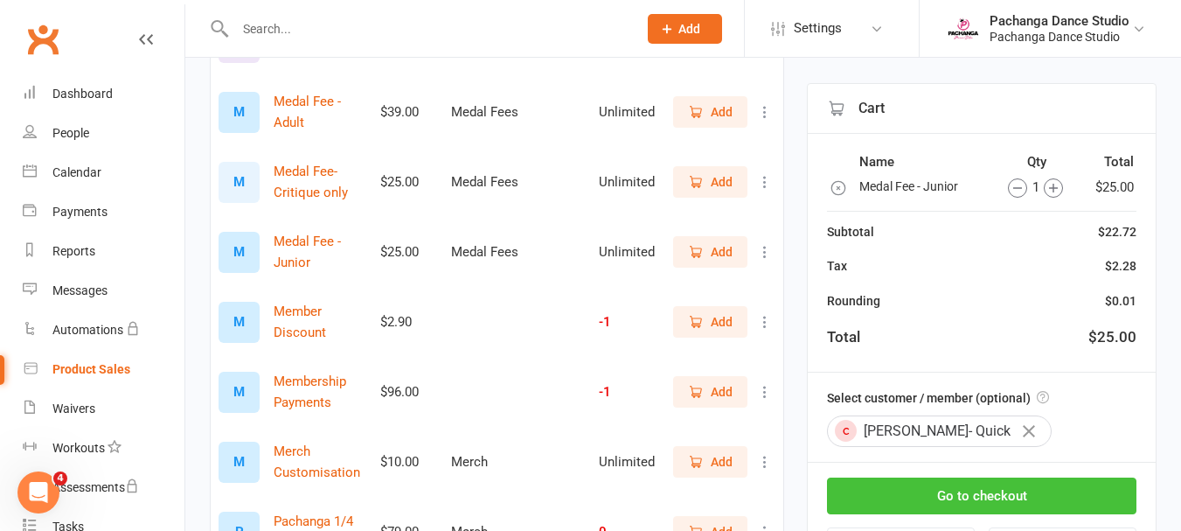
click at [982, 487] on button "Go to checkout" at bounding box center [982, 495] width 310 height 37
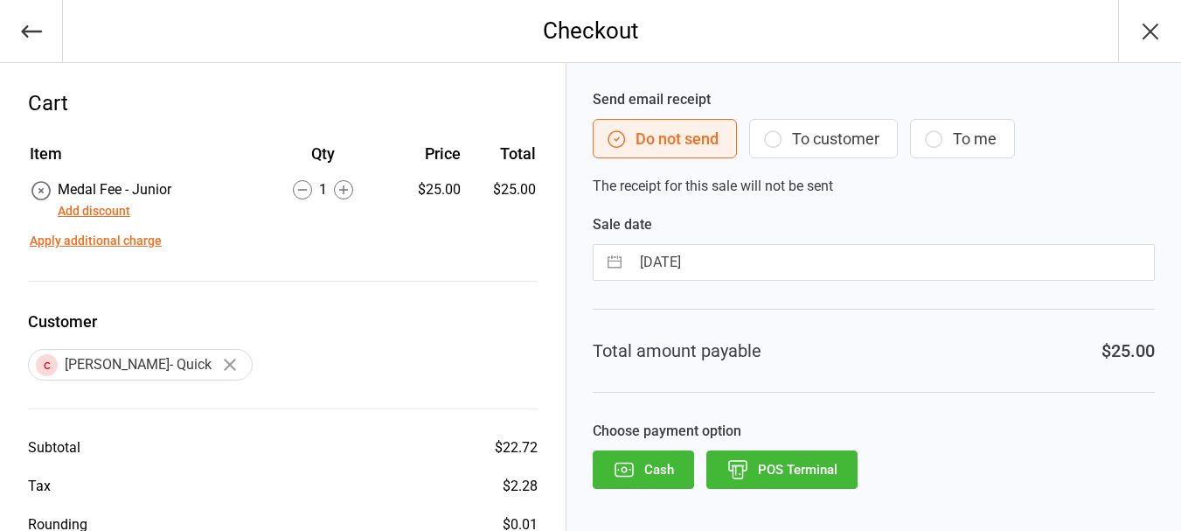
click at [797, 463] on button "POS Terminal" at bounding box center [781, 469] width 151 height 38
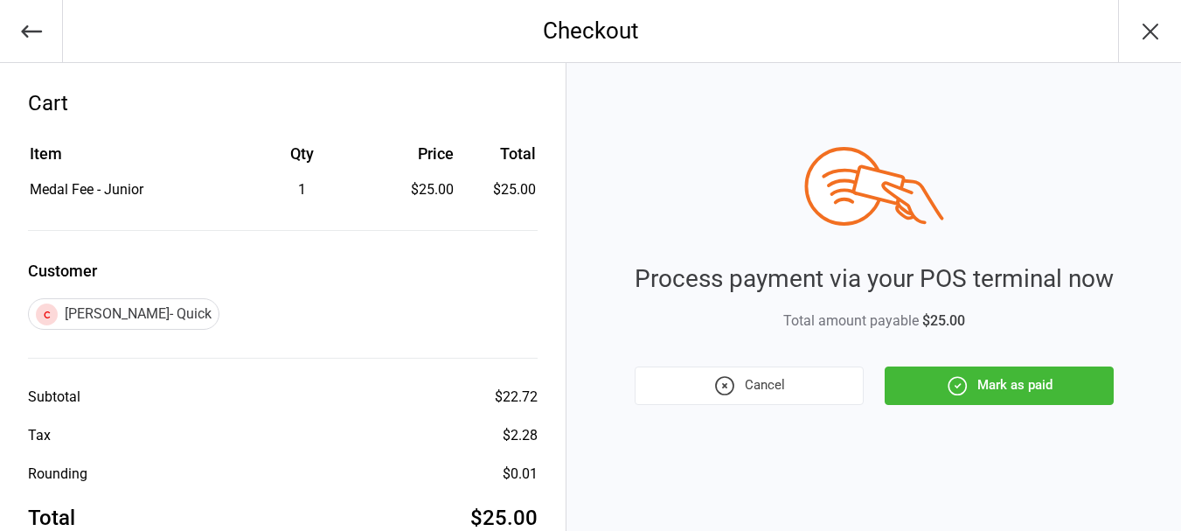
click at [1014, 379] on button "Mark as paid" at bounding box center [999, 385] width 229 height 38
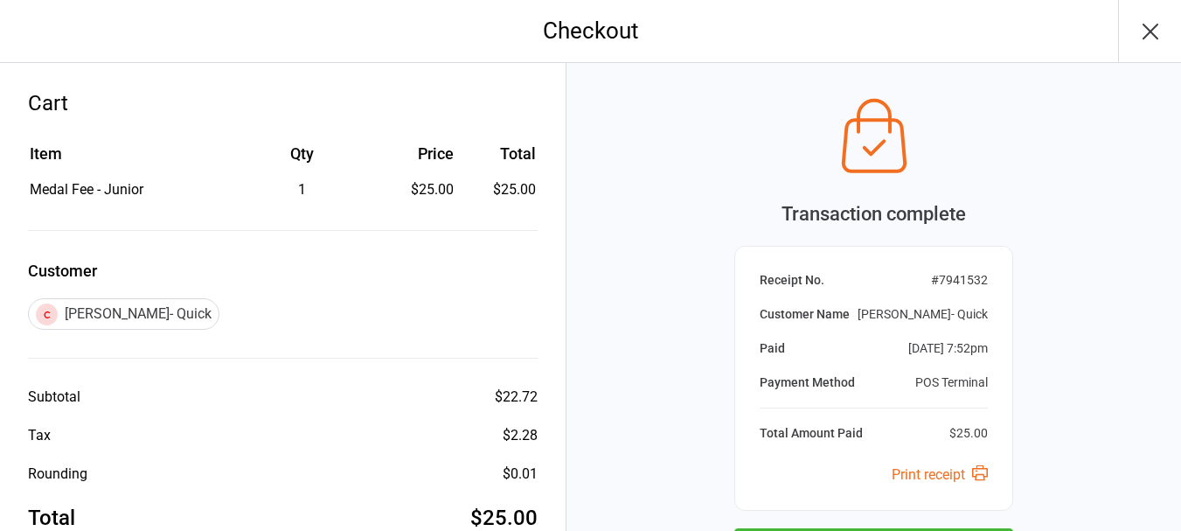
scroll to position [150, 0]
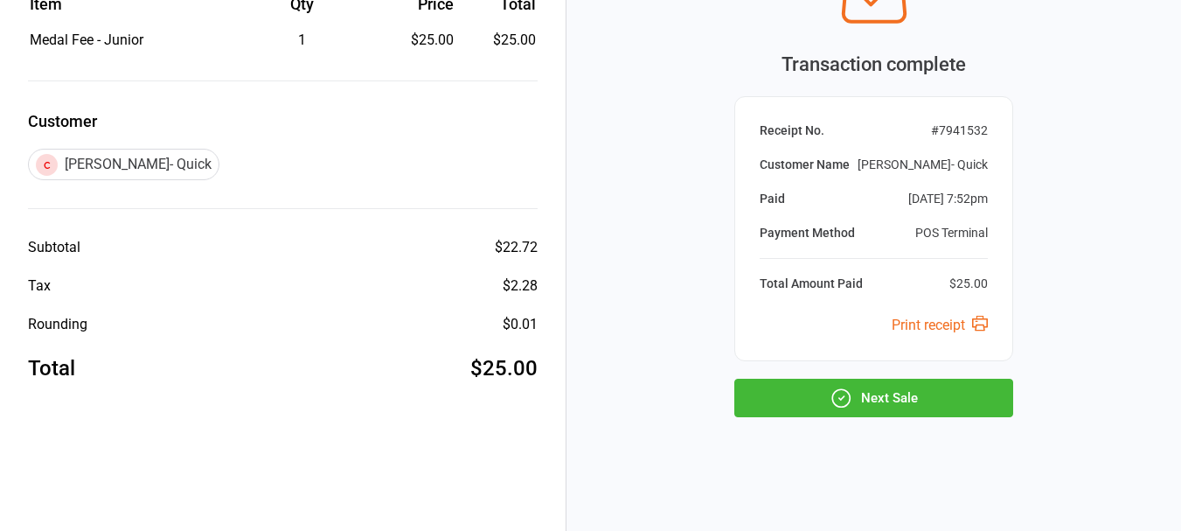
click at [936, 394] on button "Next Sale" at bounding box center [873, 398] width 279 height 38
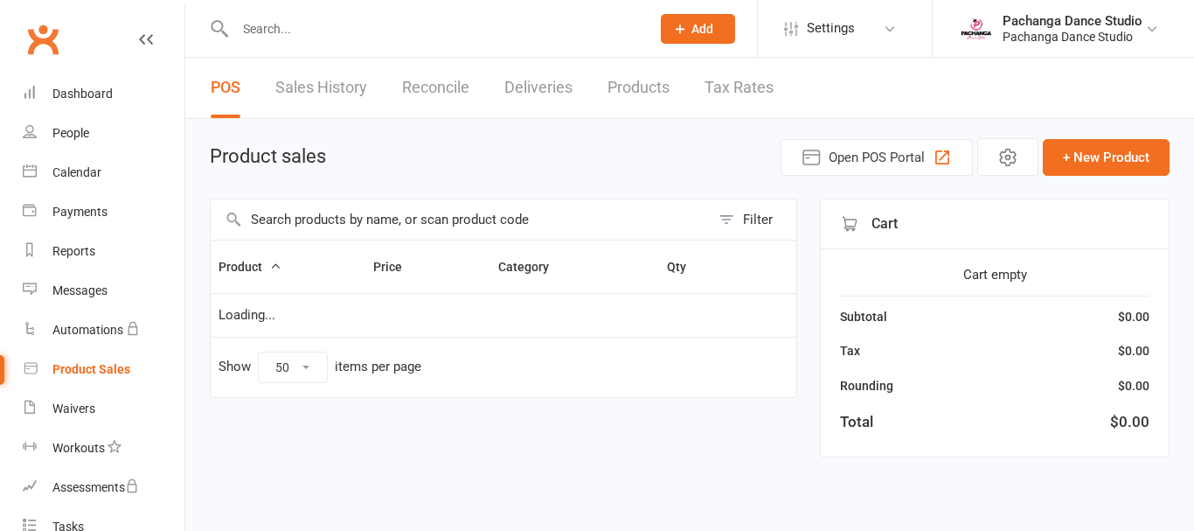
select select "50"
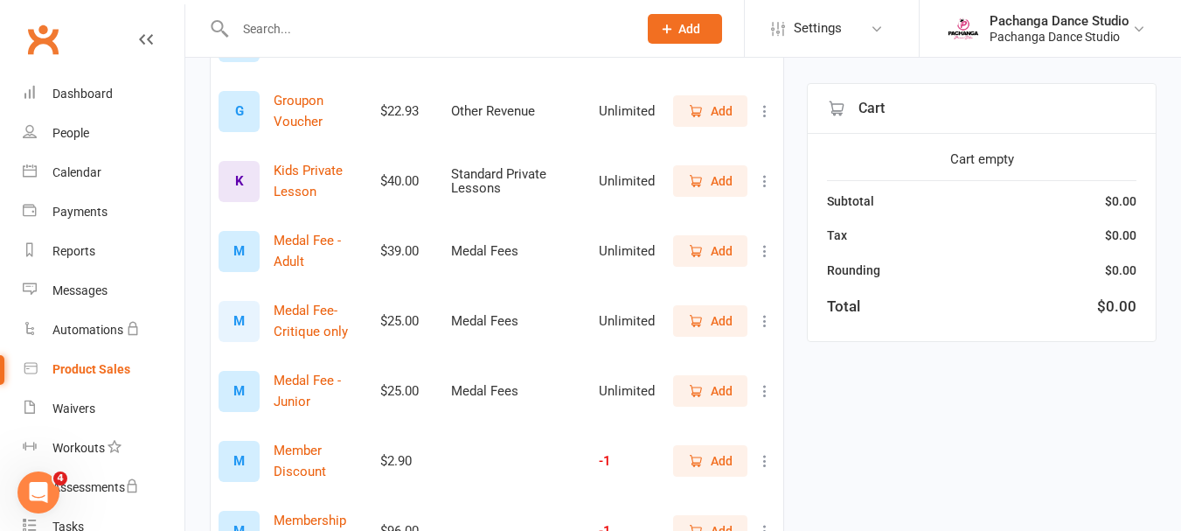
scroll to position [1501, 0]
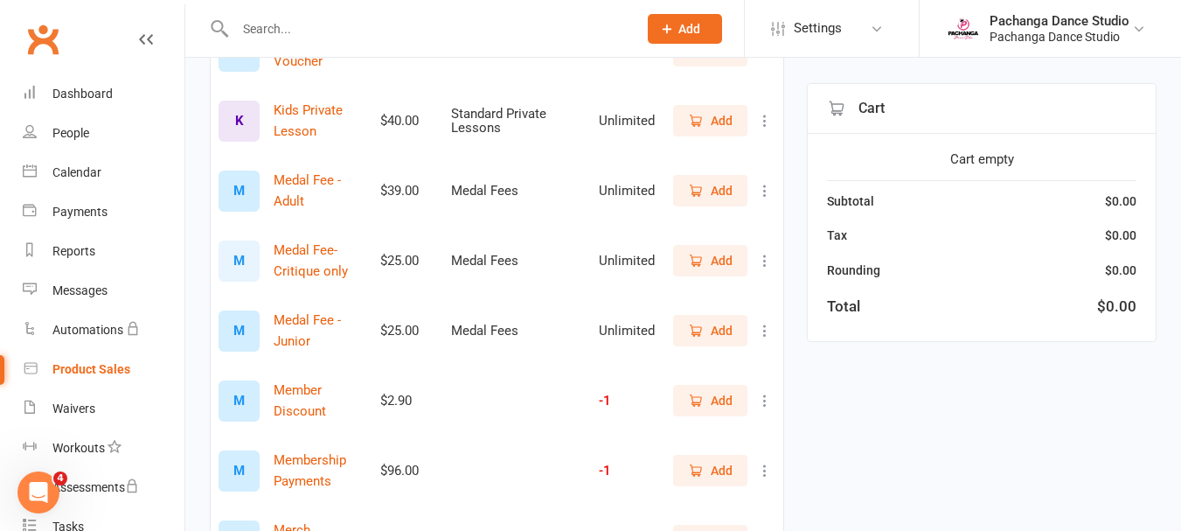
click at [713, 336] on span "Add" at bounding box center [722, 330] width 22 height 19
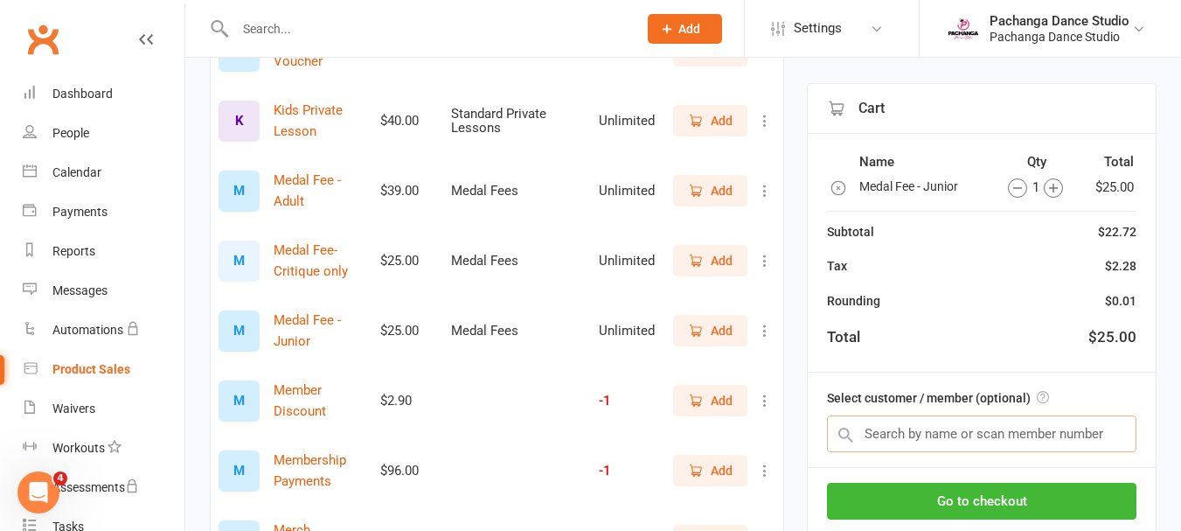
click at [979, 434] on input "text" at bounding box center [982, 433] width 310 height 37
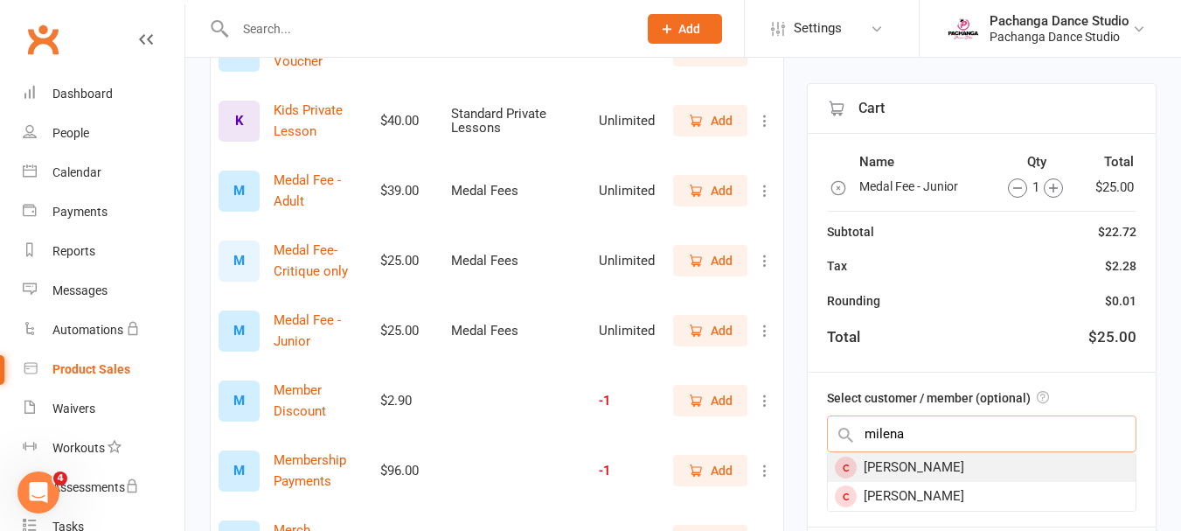
type input "milena"
click at [933, 468] on div "[PERSON_NAME]" at bounding box center [982, 467] width 308 height 29
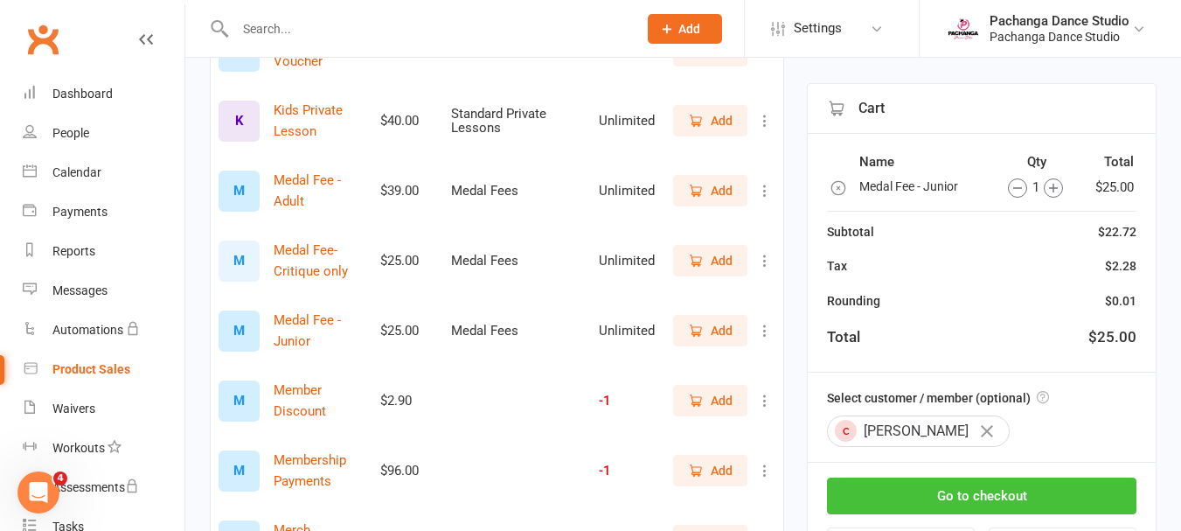
click at [986, 503] on button "Go to checkout" at bounding box center [982, 495] width 310 height 37
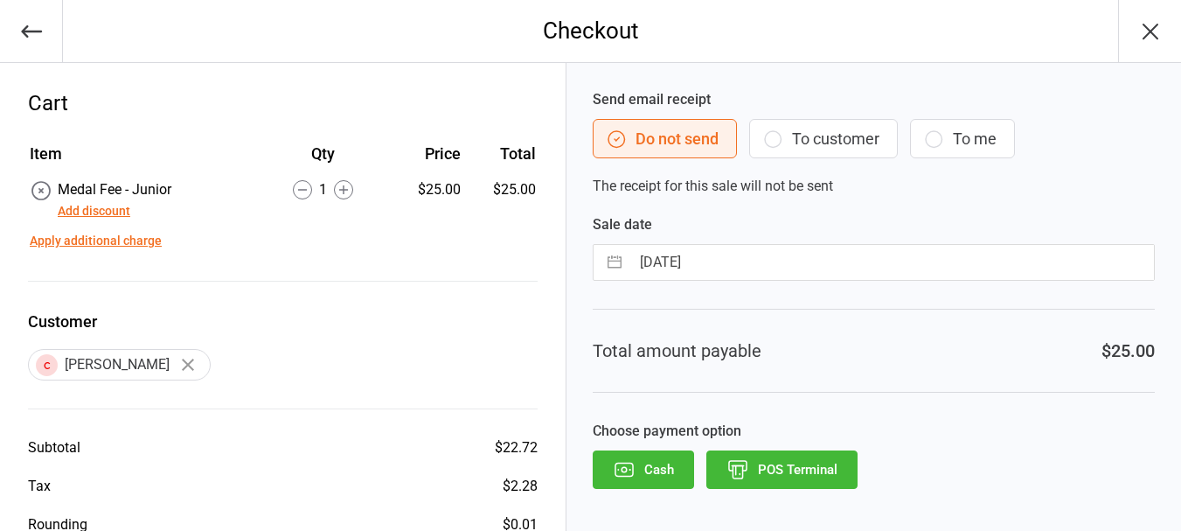
click at [787, 472] on button "POS Terminal" at bounding box center [781, 469] width 151 height 38
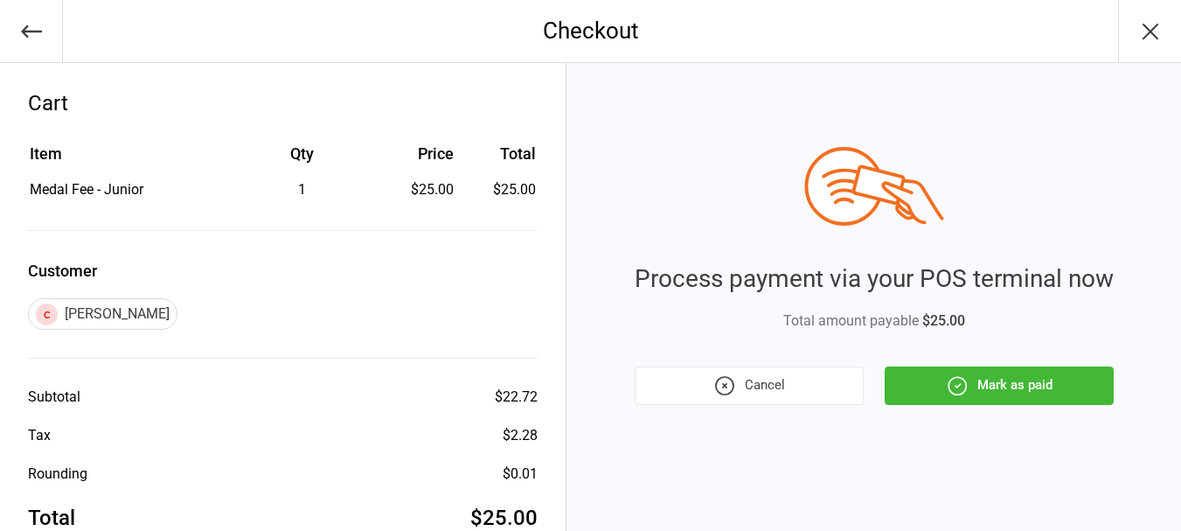
click at [979, 366] on button "Mark as paid" at bounding box center [999, 385] width 229 height 38
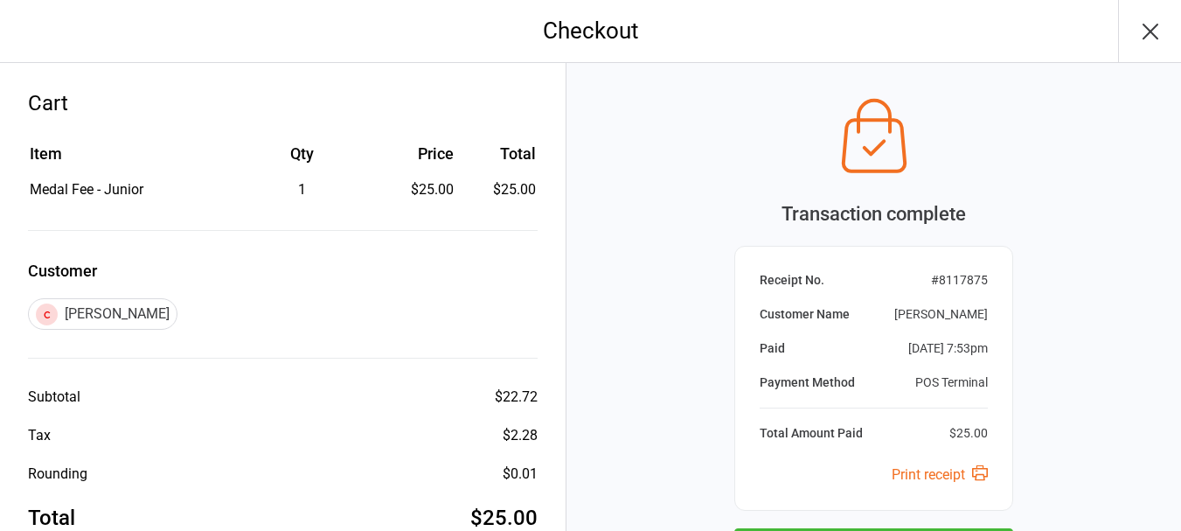
scroll to position [143, 0]
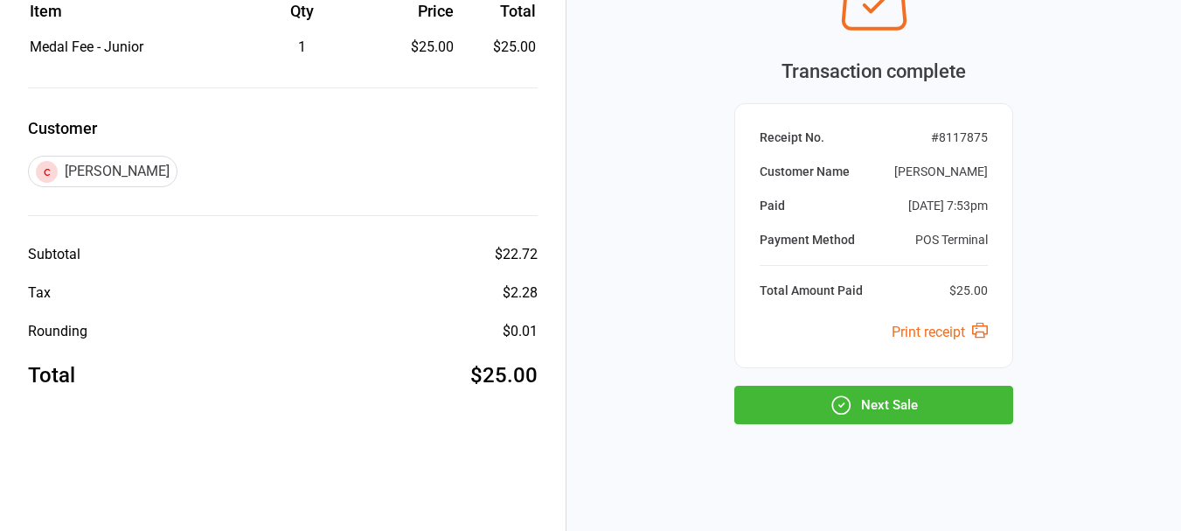
click at [887, 401] on button "Next Sale" at bounding box center [873, 405] width 279 height 38
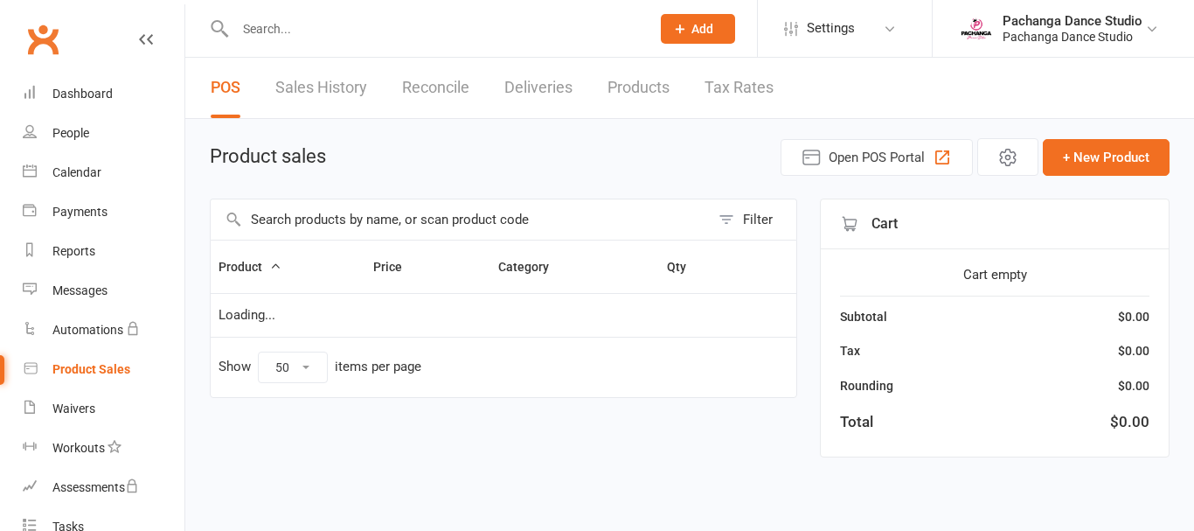
select select "50"
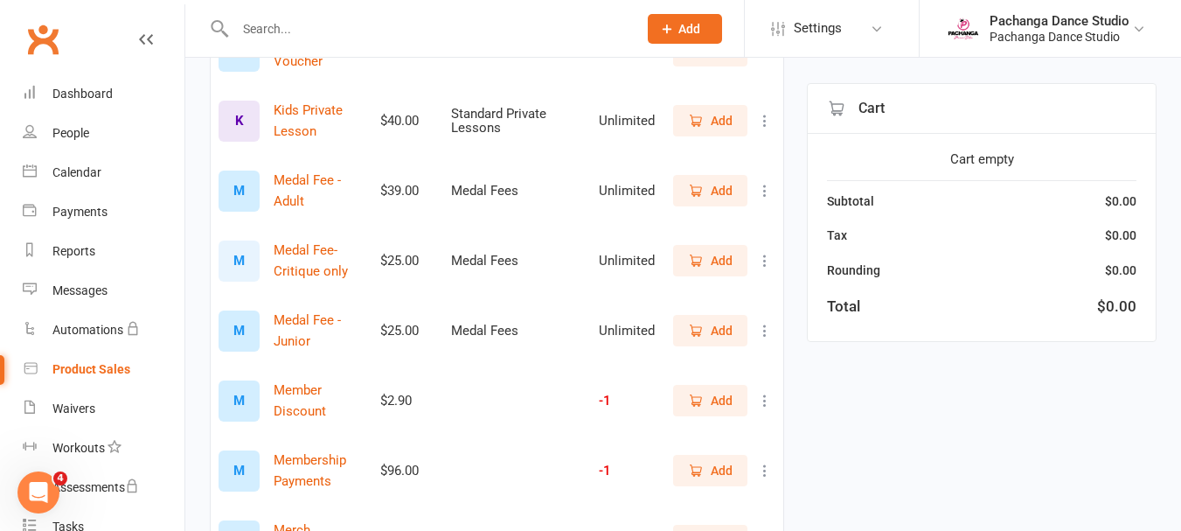
scroll to position [1526, 0]
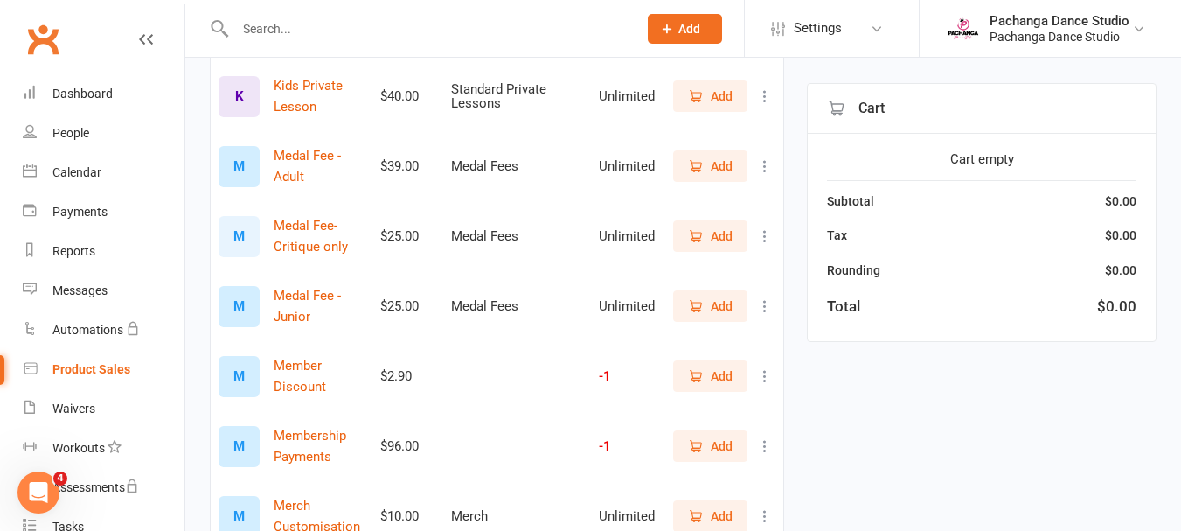
click at [709, 308] on span "Add" at bounding box center [710, 305] width 45 height 19
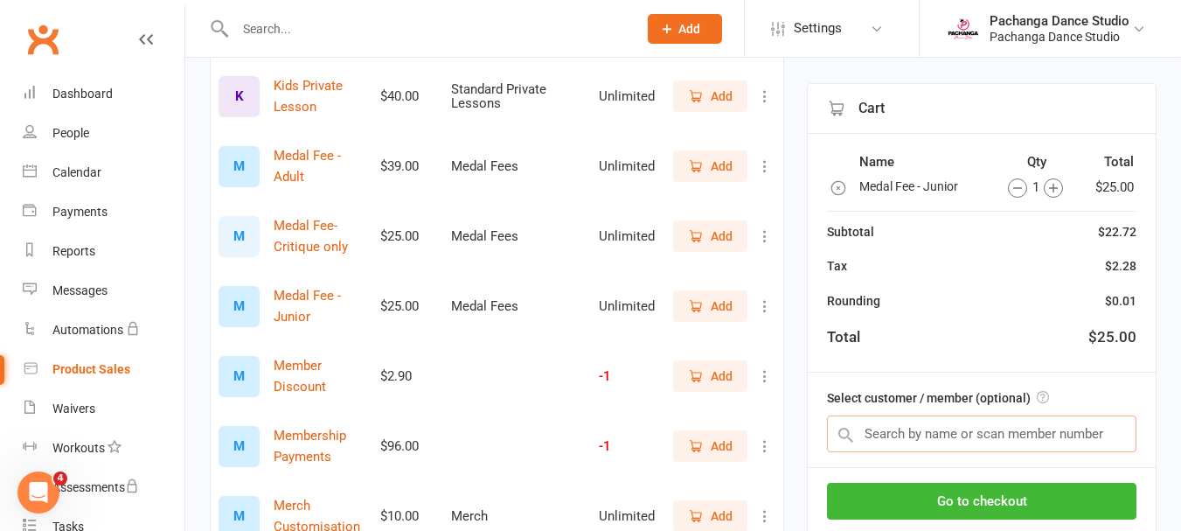
click at [967, 434] on input "text" at bounding box center [982, 433] width 310 height 37
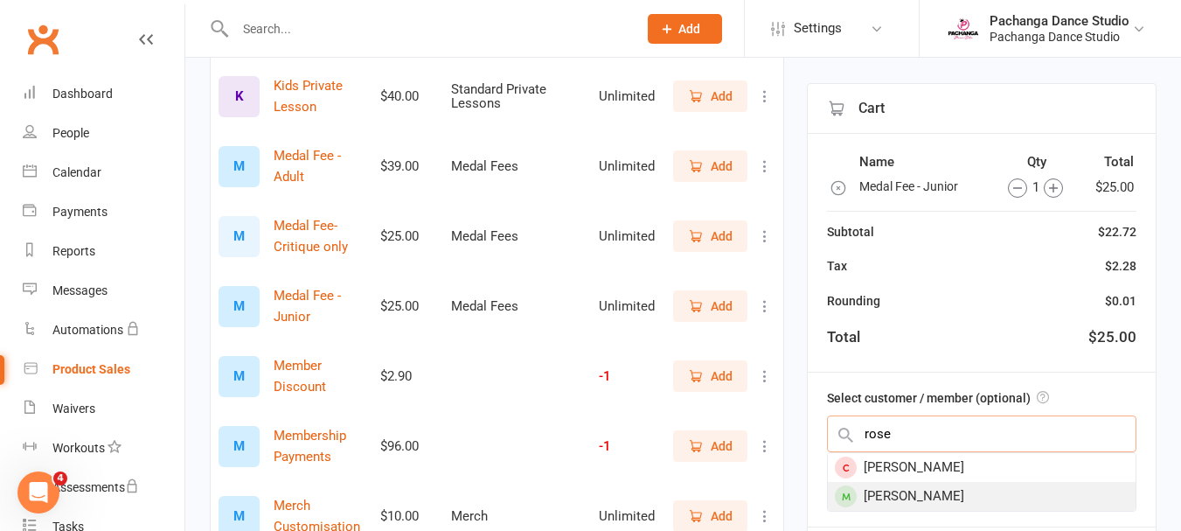
type input "rose"
click at [906, 494] on div "[PERSON_NAME]" at bounding box center [982, 496] width 308 height 29
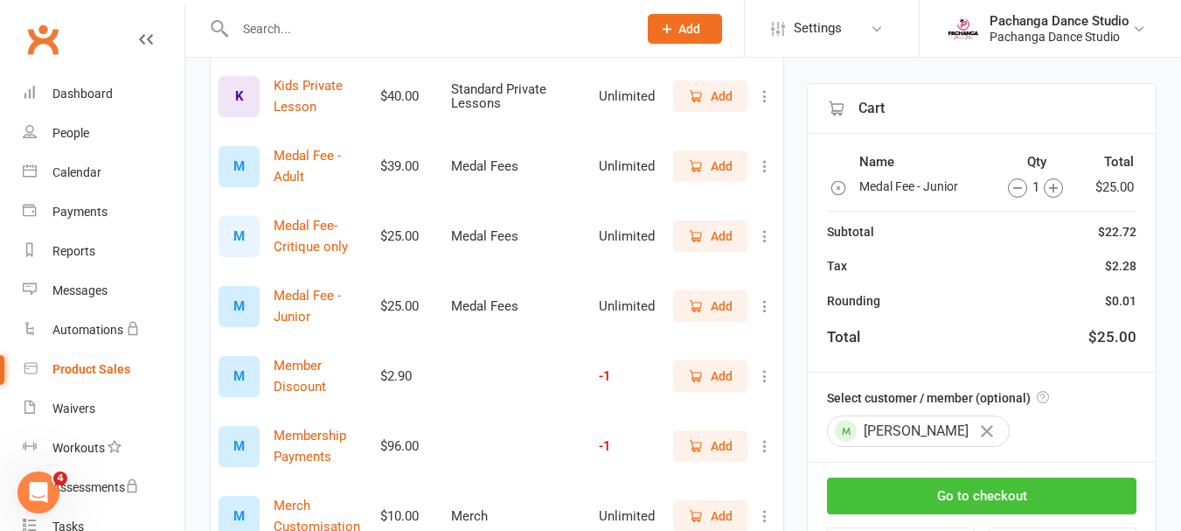
click at [966, 494] on button "Go to checkout" at bounding box center [982, 495] width 310 height 37
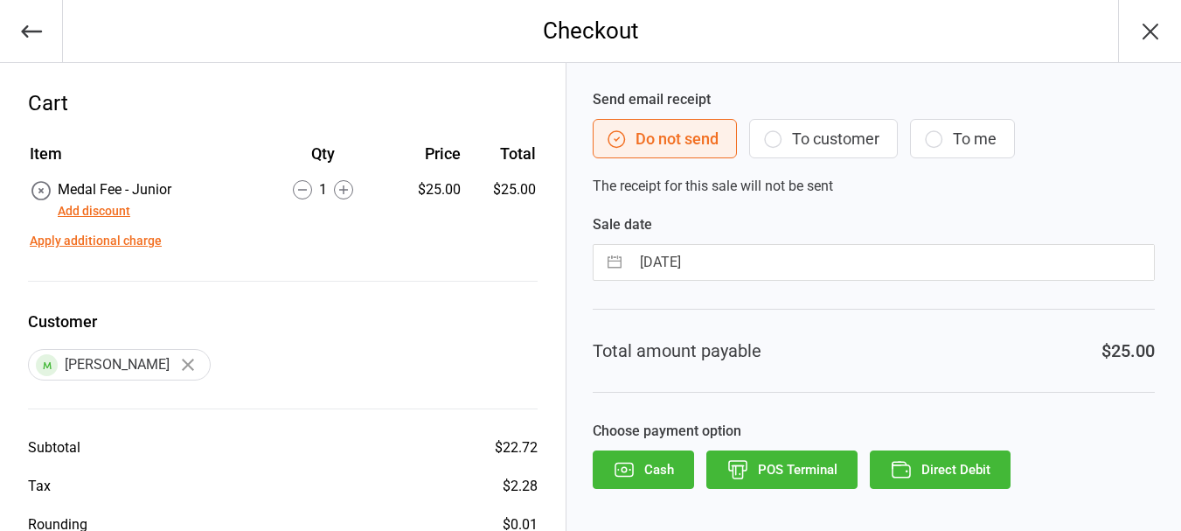
click at [789, 463] on button "POS Terminal" at bounding box center [781, 469] width 151 height 38
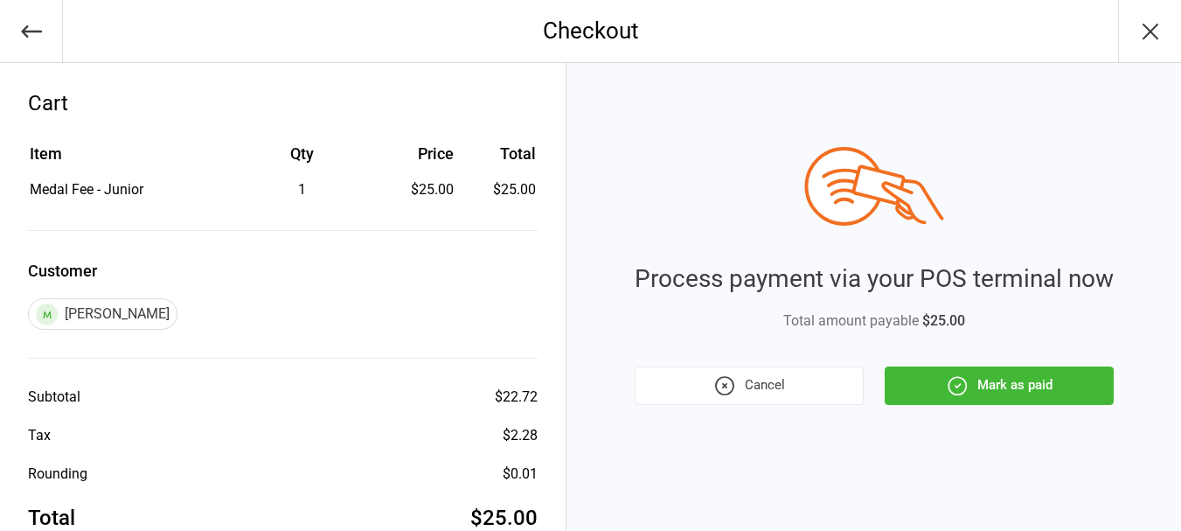
click at [1019, 389] on button "Mark as paid" at bounding box center [999, 385] width 229 height 38
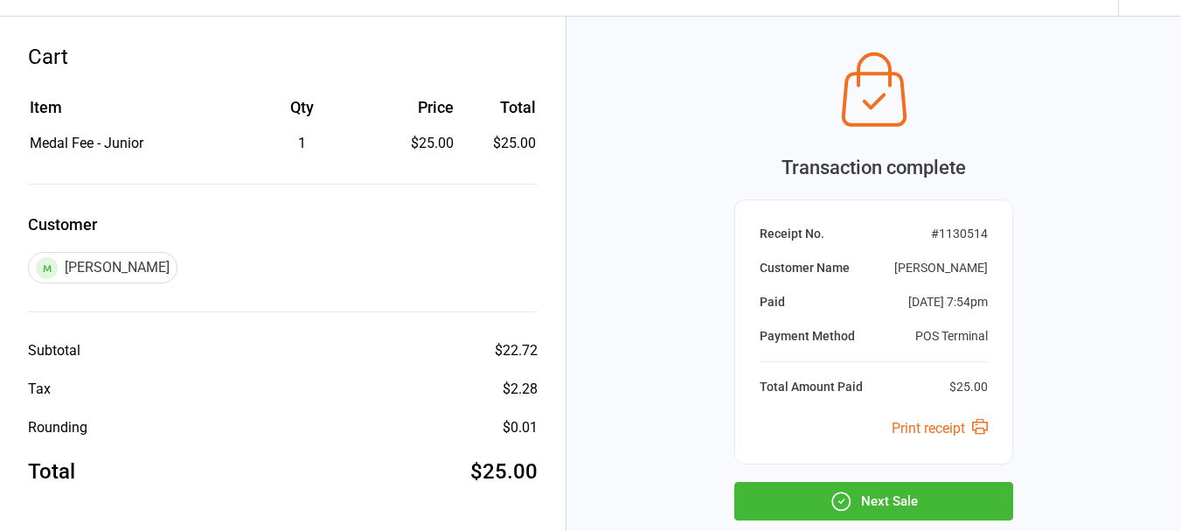
scroll to position [95, 0]
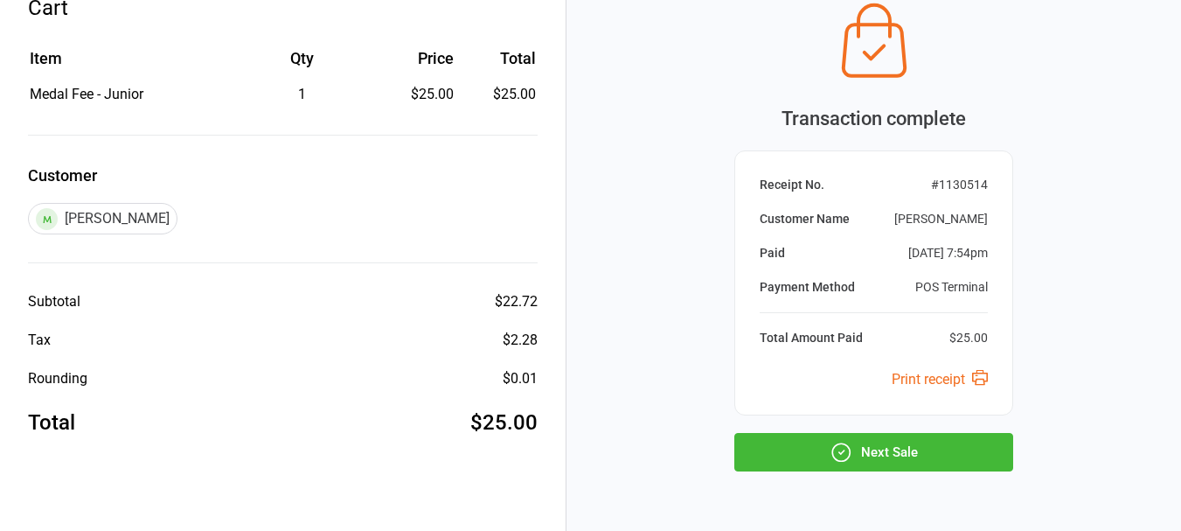
click at [943, 449] on button "Next Sale" at bounding box center [873, 452] width 279 height 38
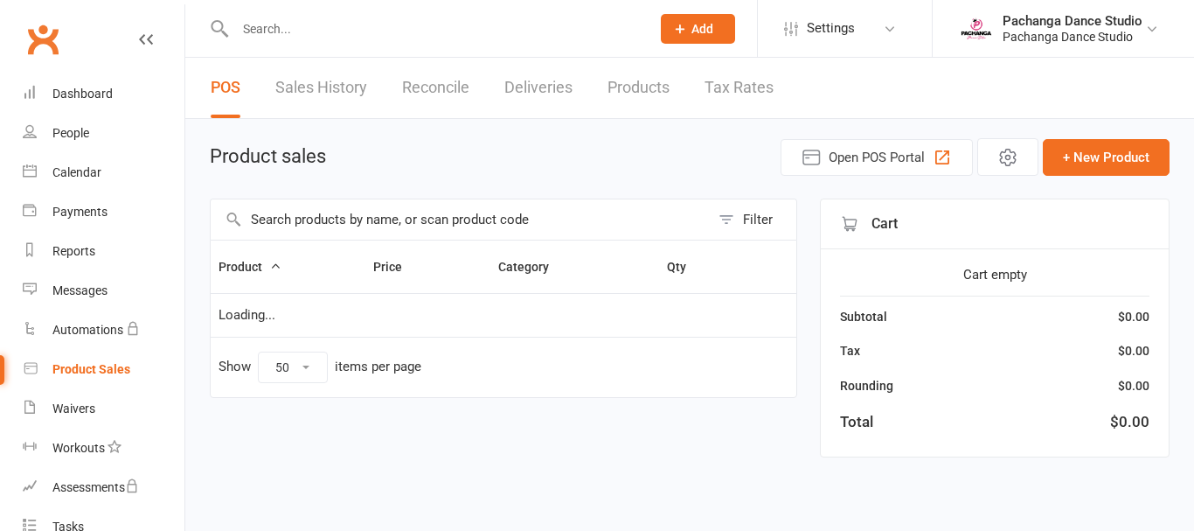
select select "50"
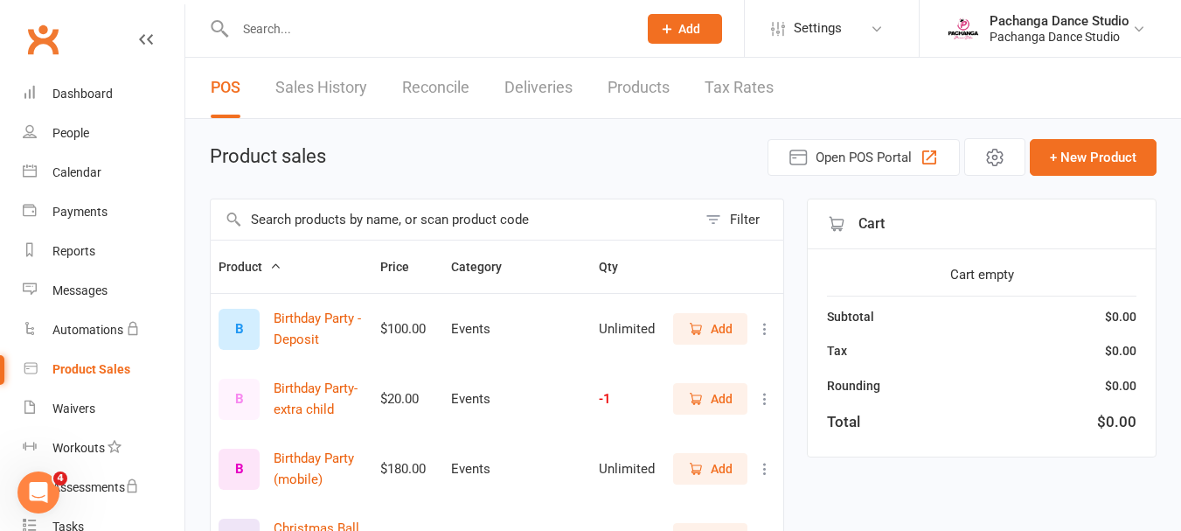
click at [264, 32] on input "text" at bounding box center [427, 29] width 395 height 24
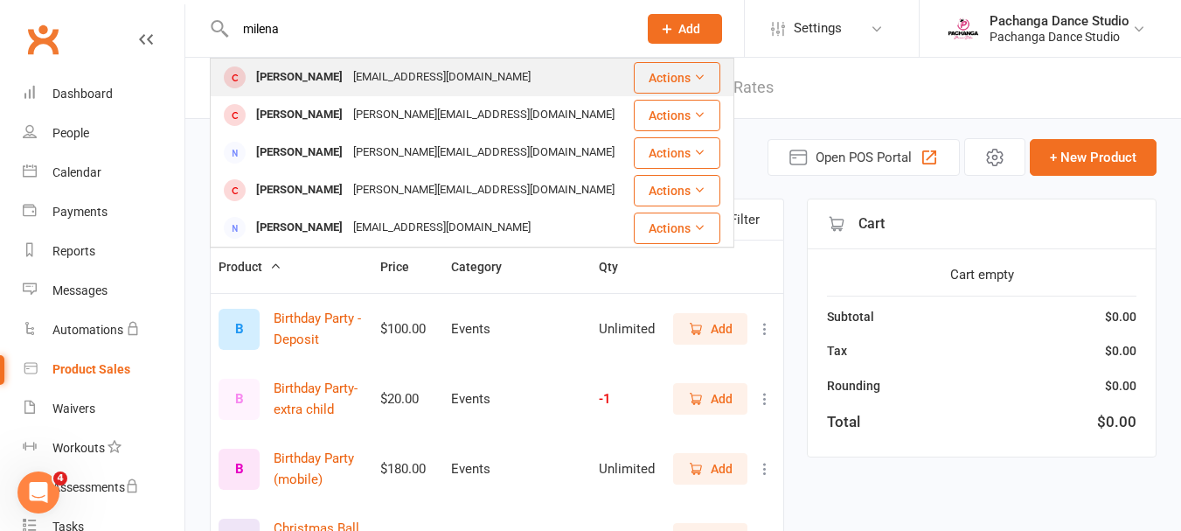
type input "milena"
click at [671, 80] on button "Actions" at bounding box center [677, 77] width 87 height 31
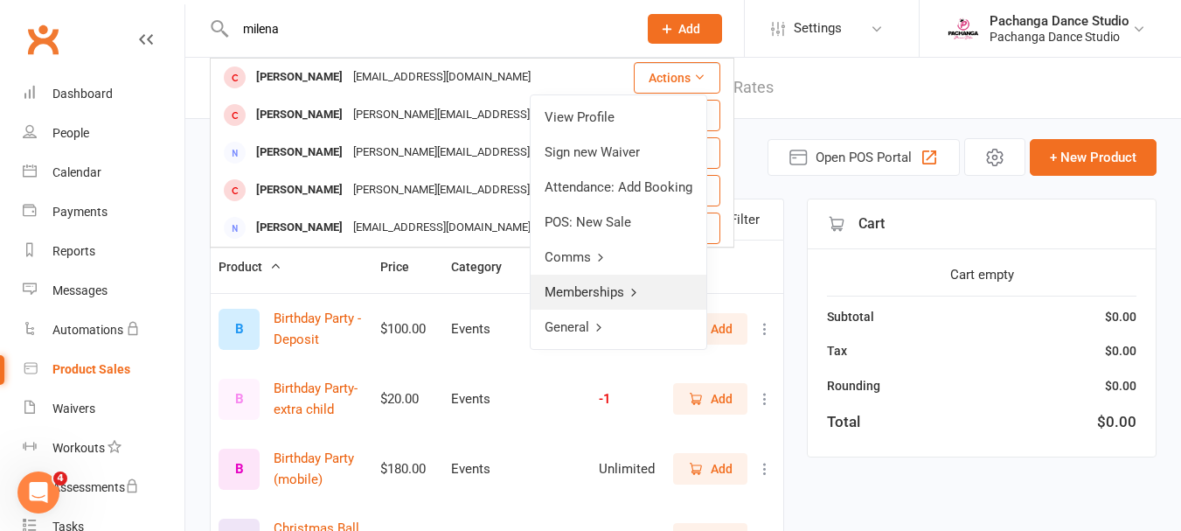
click at [604, 290] on link "Memberships" at bounding box center [619, 292] width 176 height 35
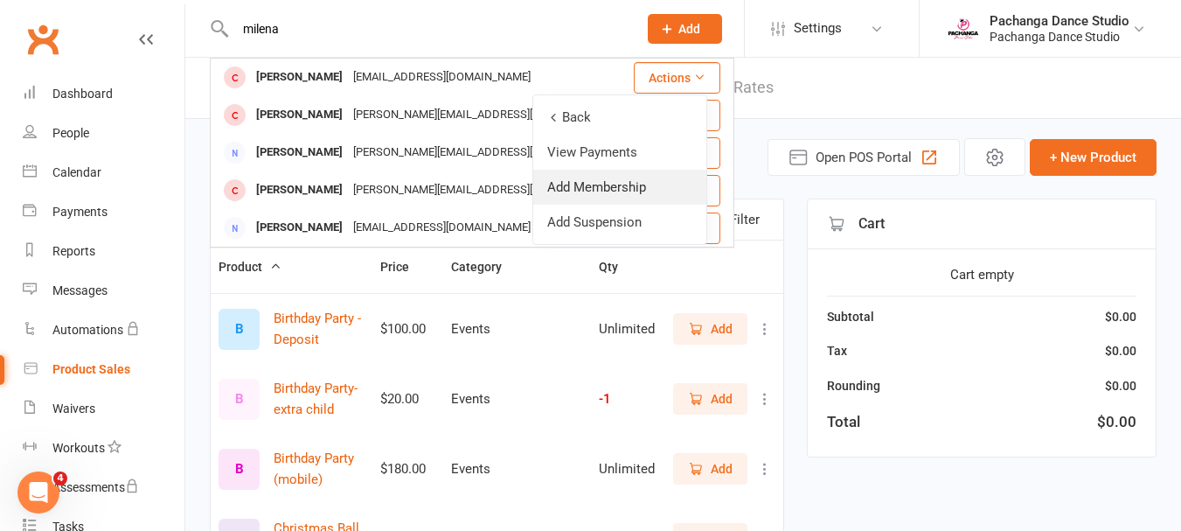
click at [622, 191] on link "Add Membership" at bounding box center [619, 187] width 173 height 35
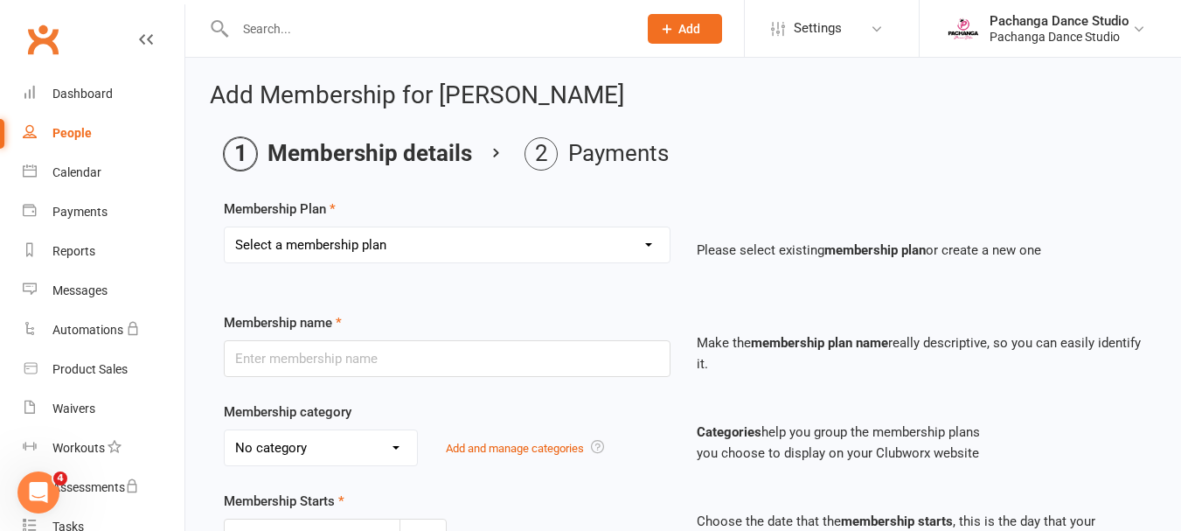
click at [467, 251] on select "Select a membership plan Create new Membership Plan Single Class Pass 5 Class P…" at bounding box center [447, 244] width 445 height 35
click at [470, 242] on select "Select a membership plan Create new Membership Plan Single Class Pass 5 Class P…" at bounding box center [447, 244] width 445 height 35
select select "17"
click at [225, 227] on select "Select a membership plan Create new Membership Plan Single Class Pass 5 Class P…" at bounding box center [447, 244] width 445 height 35
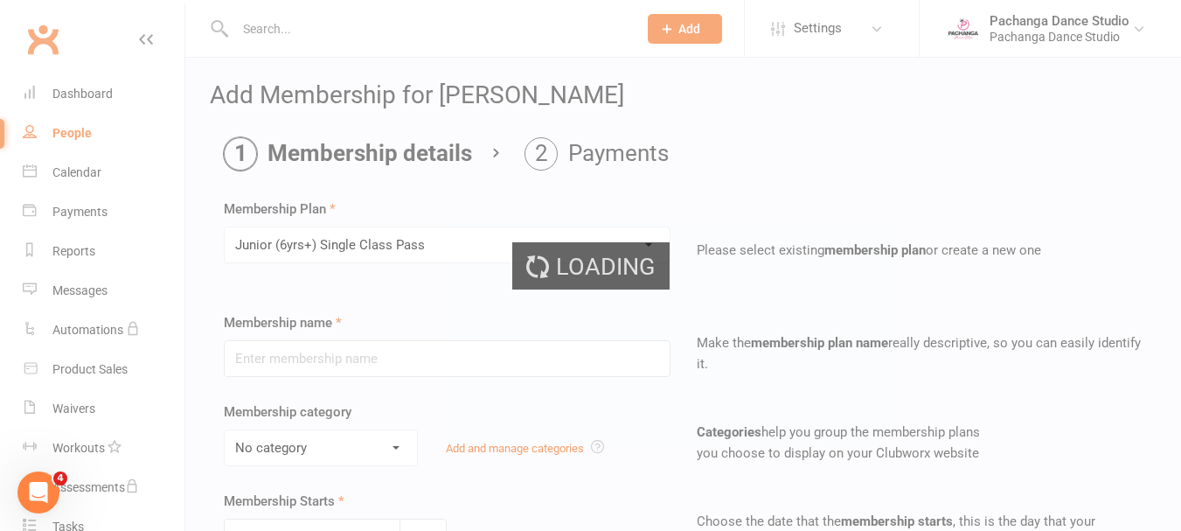
type input "Junior (6yrs+) Single Class Pass"
select select "5"
type input "1"
select select "1"
type input "1"
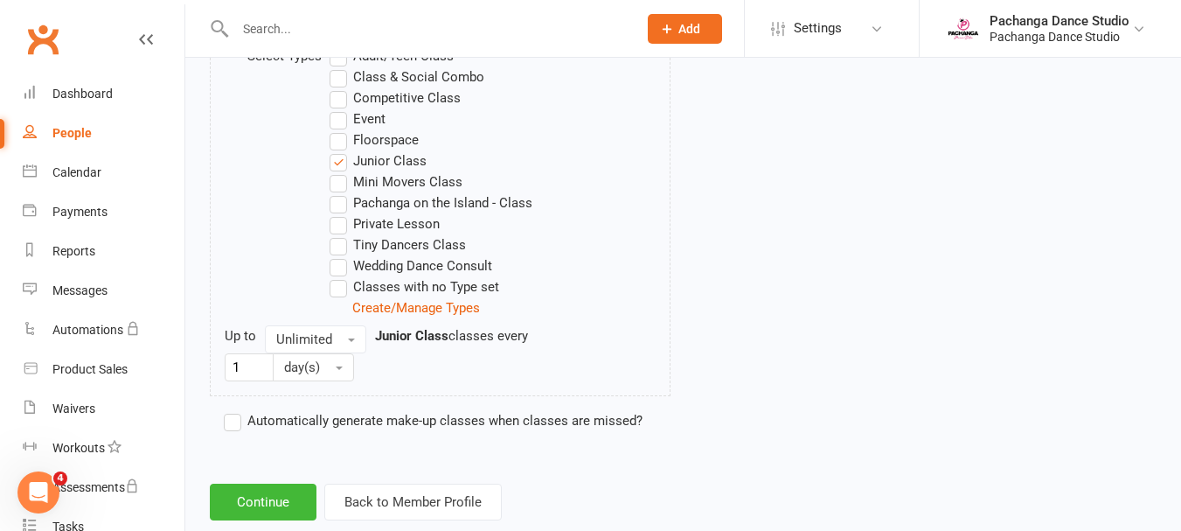
scroll to position [970, 0]
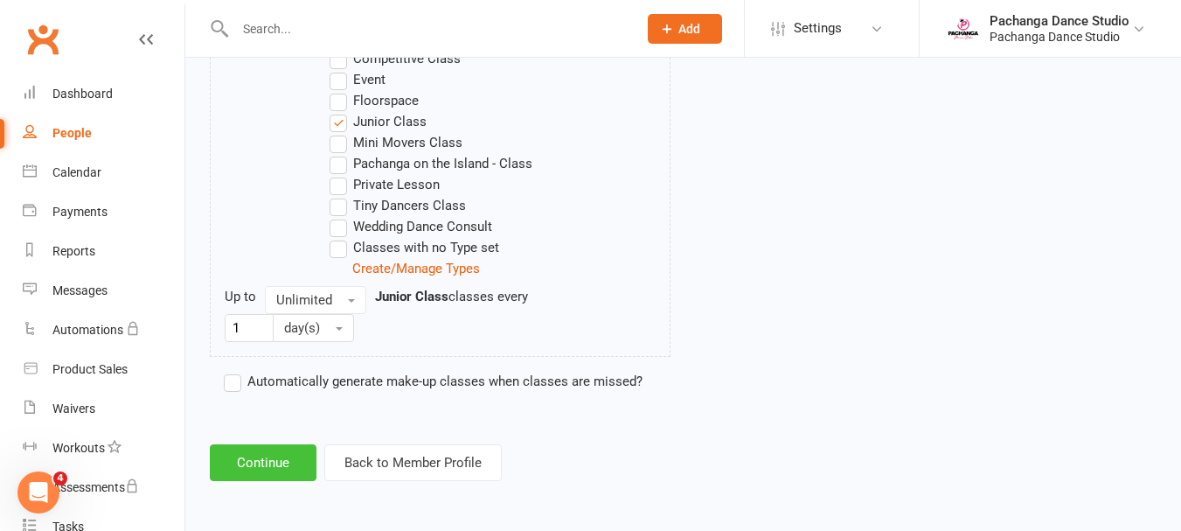
click at [277, 453] on button "Continue" at bounding box center [263, 462] width 107 height 37
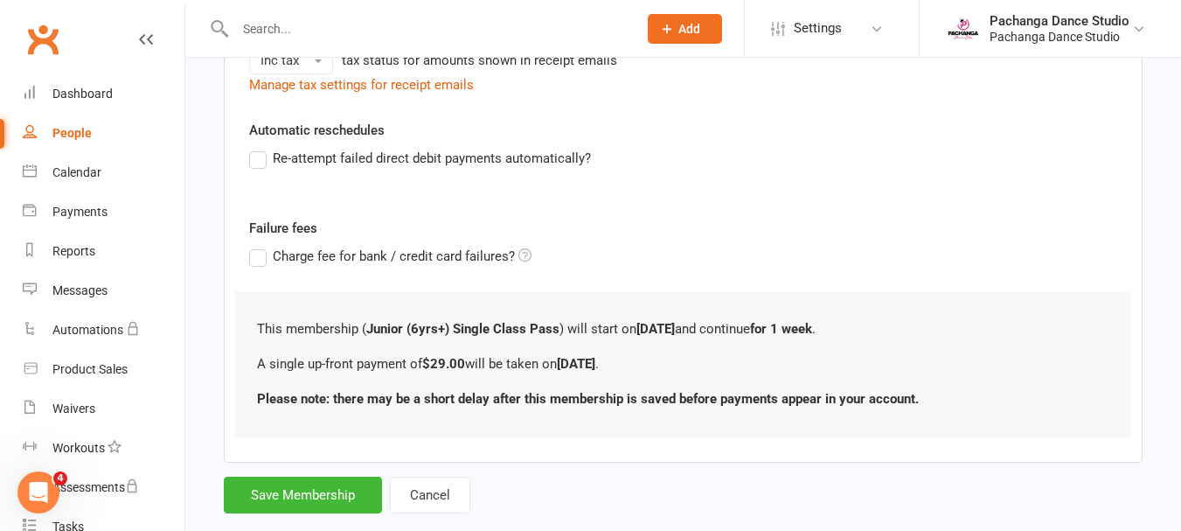
scroll to position [491, 0]
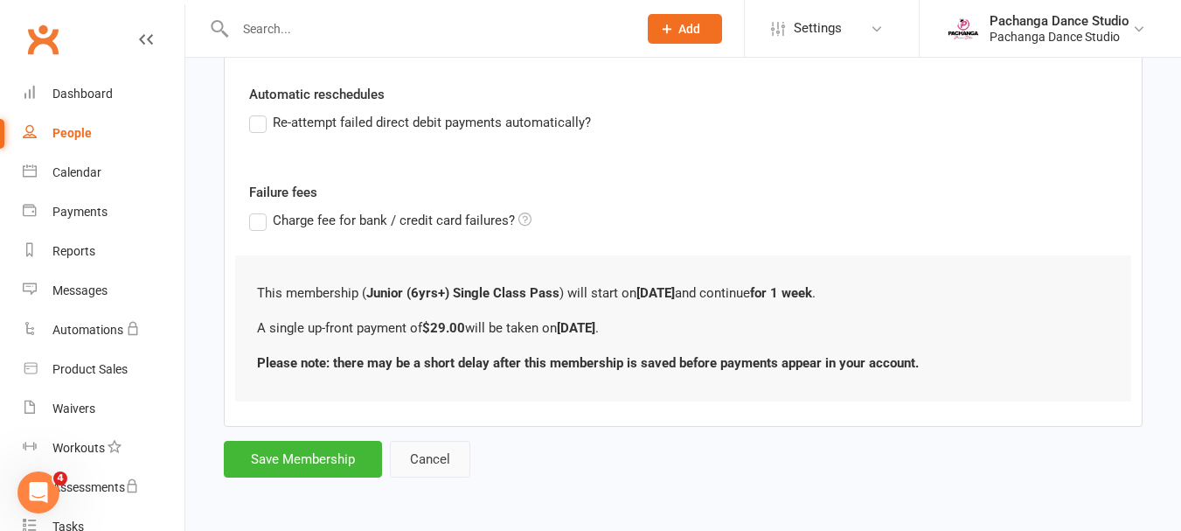
click at [446, 462] on button "Cancel" at bounding box center [430, 459] width 80 height 37
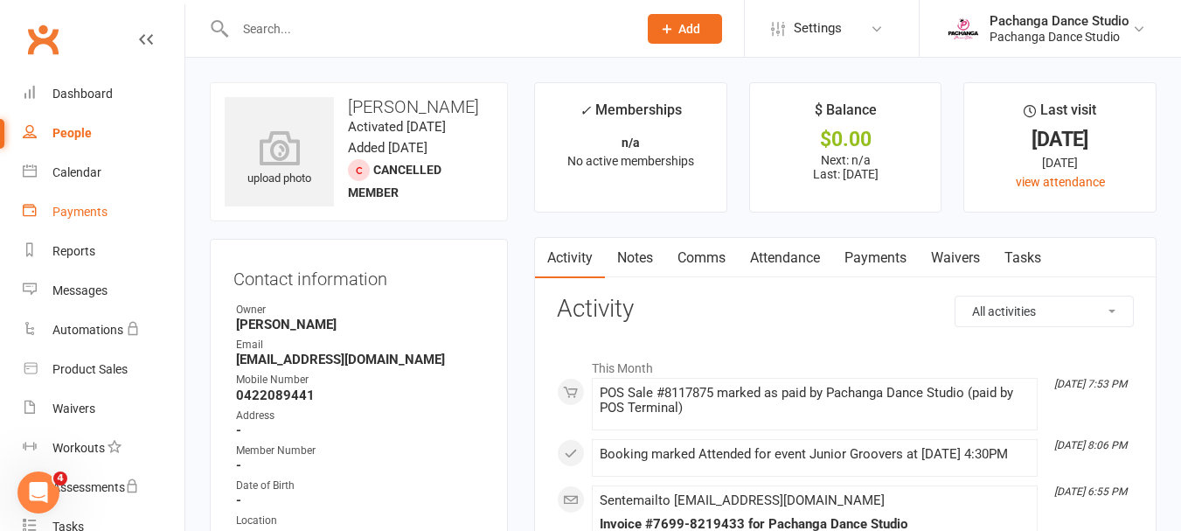
click at [83, 212] on div "Payments" at bounding box center [79, 212] width 55 height 14
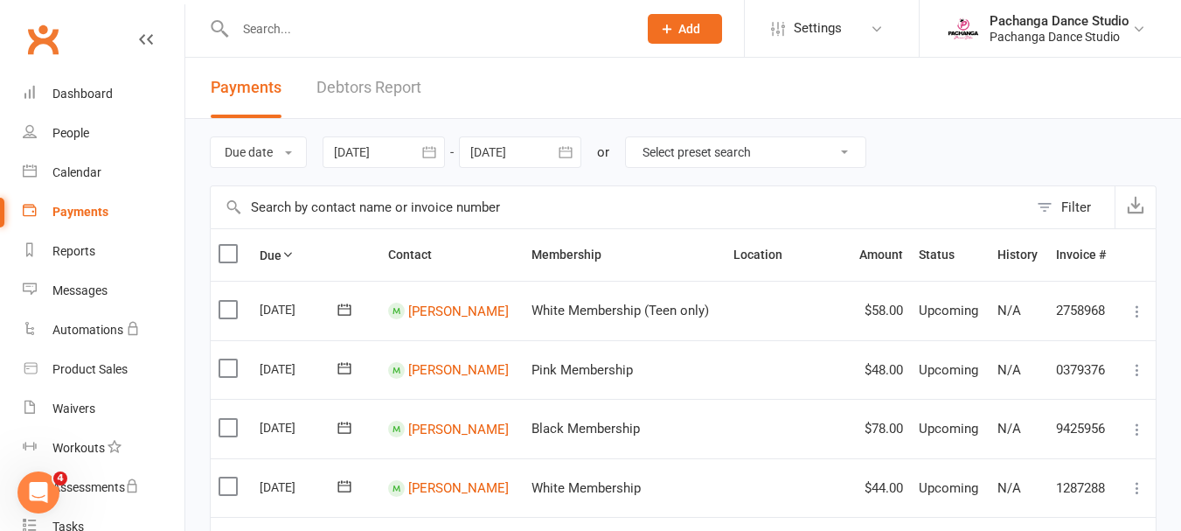
click at [494, 156] on div at bounding box center [520, 151] width 122 height 31
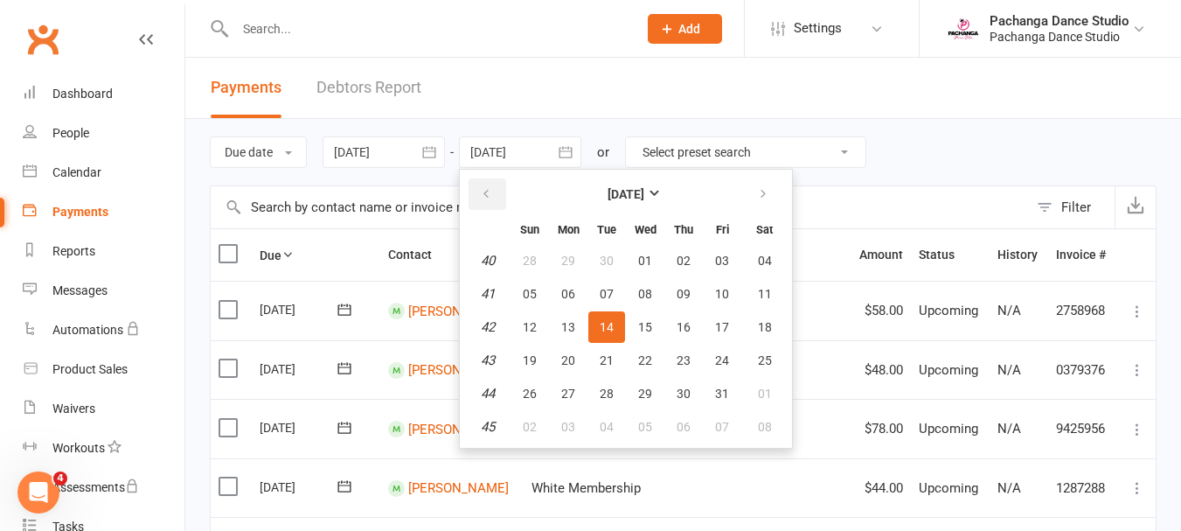
click at [492, 194] on icon "button" at bounding box center [486, 194] width 12 height 14
click at [571, 330] on span "15" at bounding box center [568, 327] width 14 height 14
type input "15 Sep 2025"
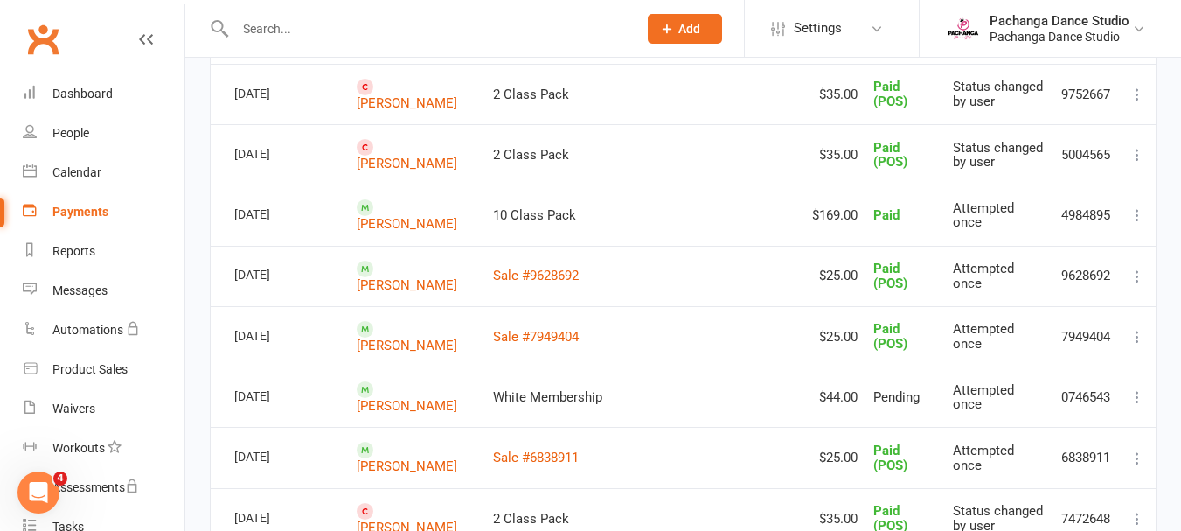
scroll to position [160, 0]
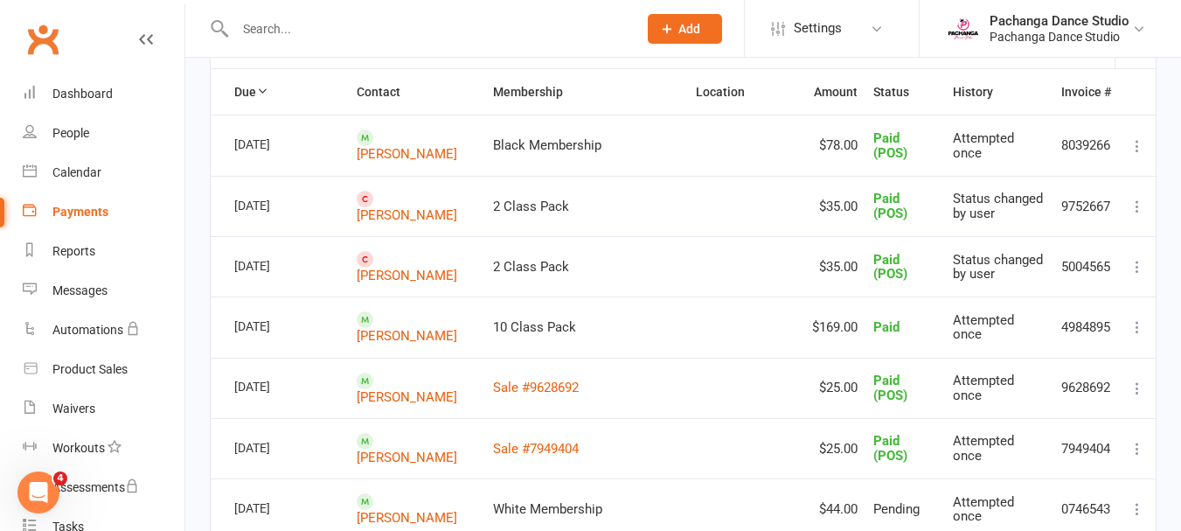
click at [299, 26] on input "text" at bounding box center [427, 29] width 395 height 24
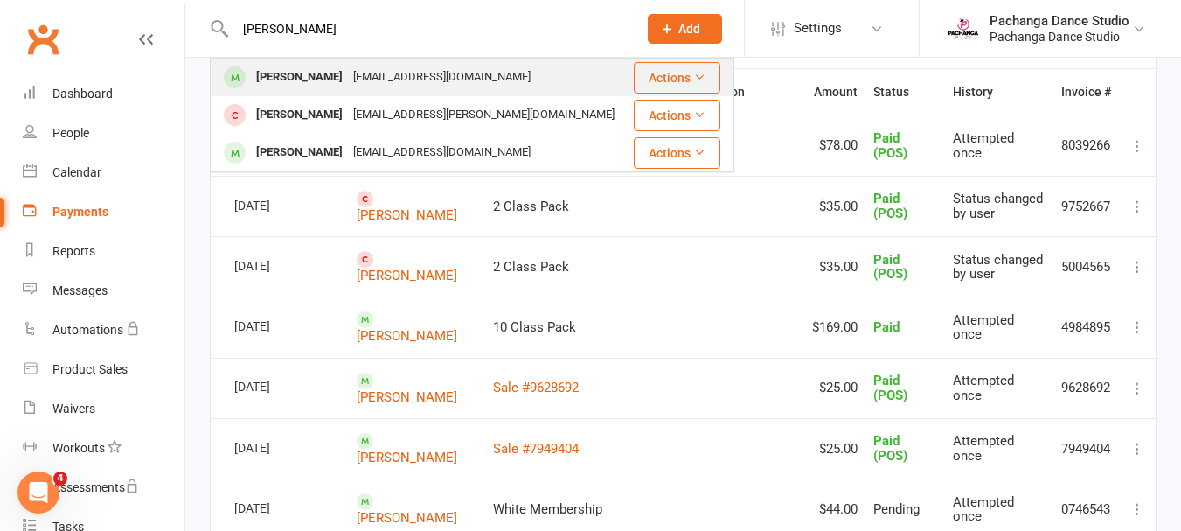
type input "trudy"
click at [348, 75] on div "trudyhaynes@bigpond.com" at bounding box center [442, 77] width 188 height 25
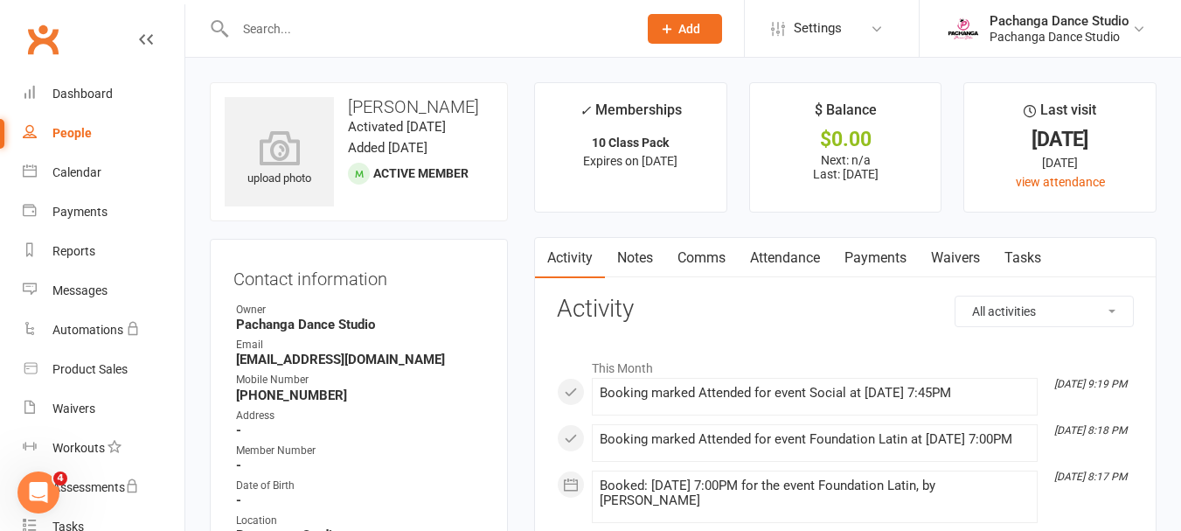
click at [882, 258] on link "Payments" at bounding box center [875, 258] width 87 height 40
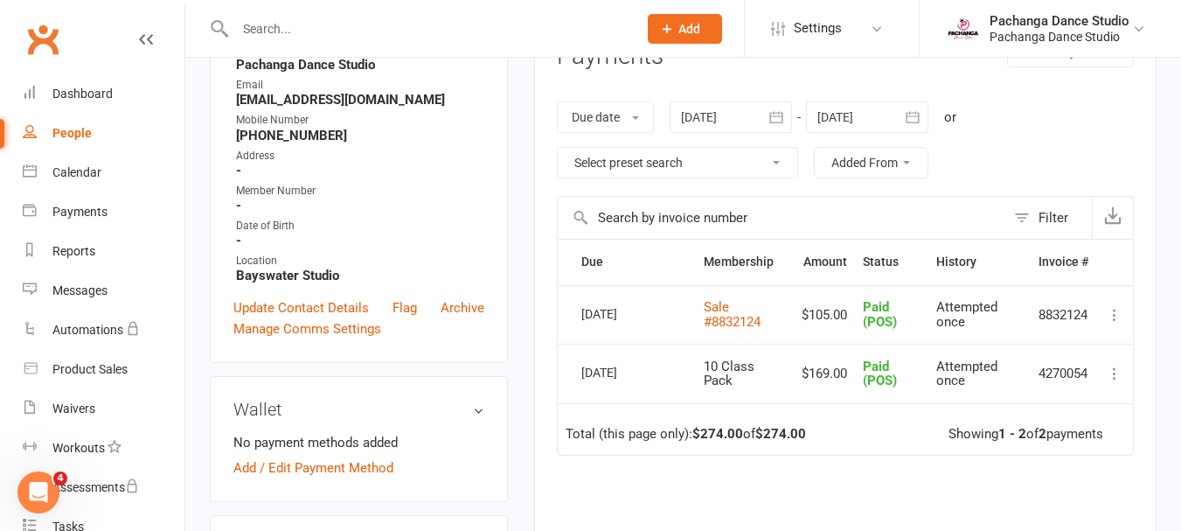
scroll to position [286, 0]
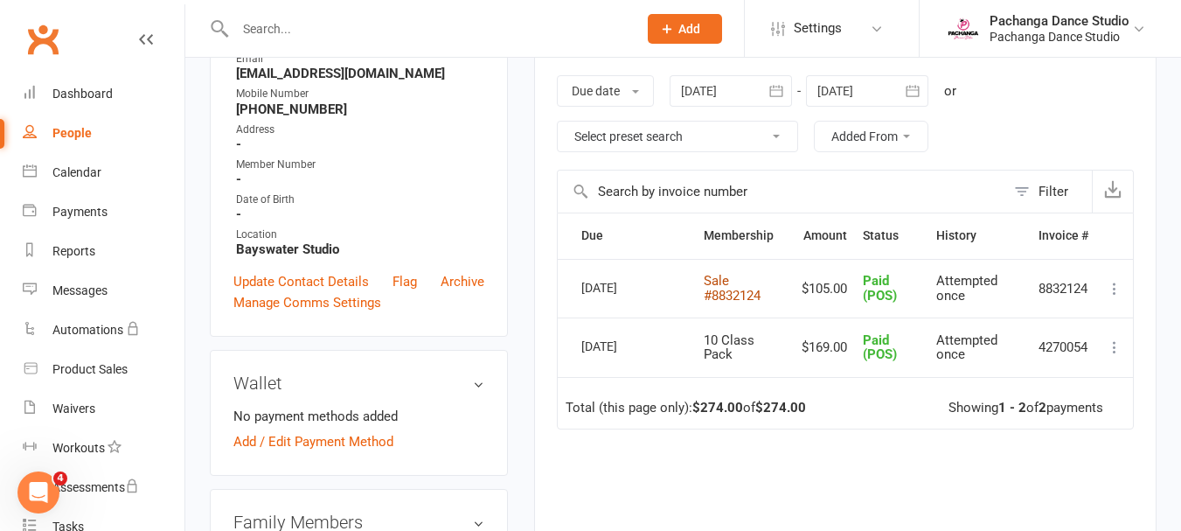
click at [721, 292] on link "Sale #8832124" at bounding box center [732, 288] width 57 height 31
click at [310, 15] on div at bounding box center [417, 28] width 415 height 57
click at [282, 33] on input "text" at bounding box center [427, 29] width 395 height 24
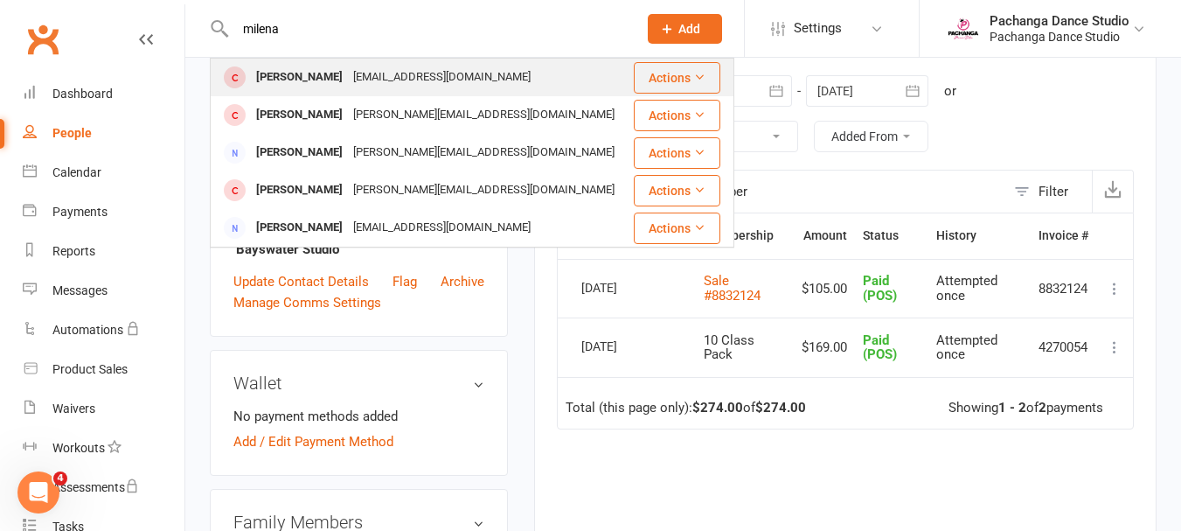
type input "milena"
click at [664, 69] on button "Actions" at bounding box center [677, 77] width 87 height 31
click at [367, 78] on div "[EMAIL_ADDRESS][DOMAIN_NAME]" at bounding box center [442, 77] width 188 height 25
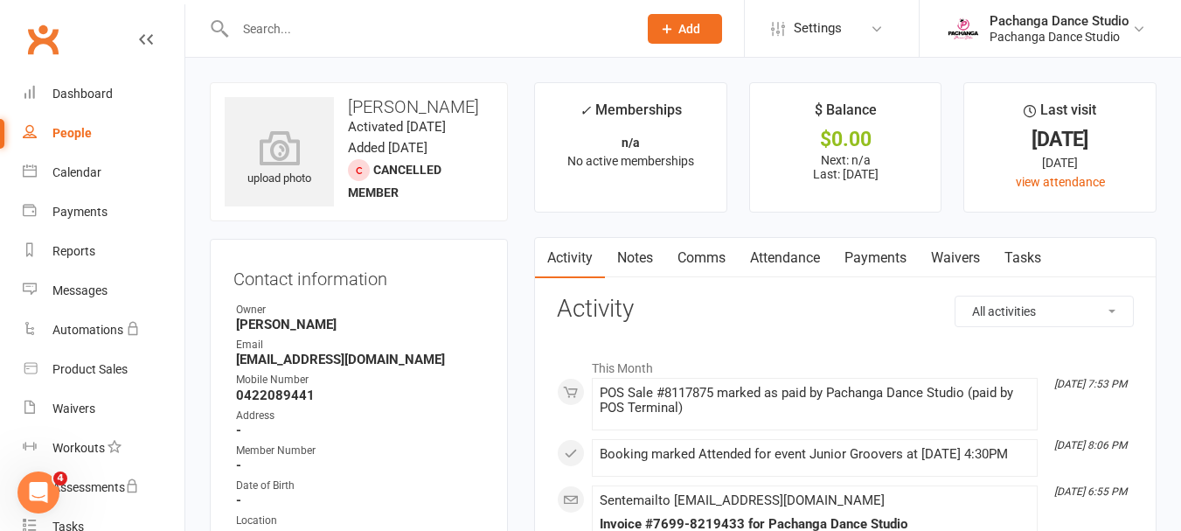
click at [885, 254] on link "Payments" at bounding box center [875, 258] width 87 height 40
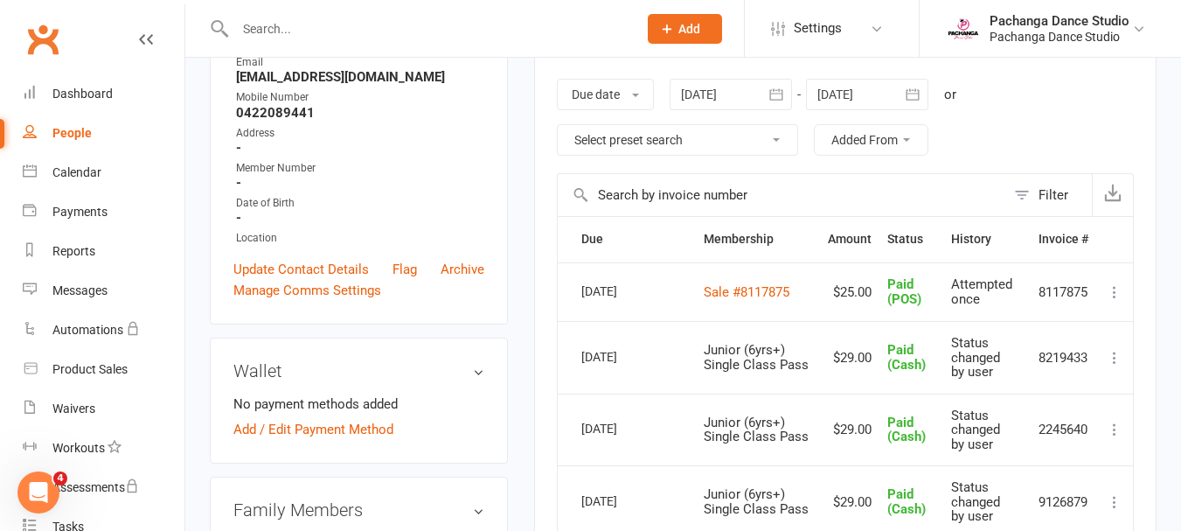
scroll to position [330, 0]
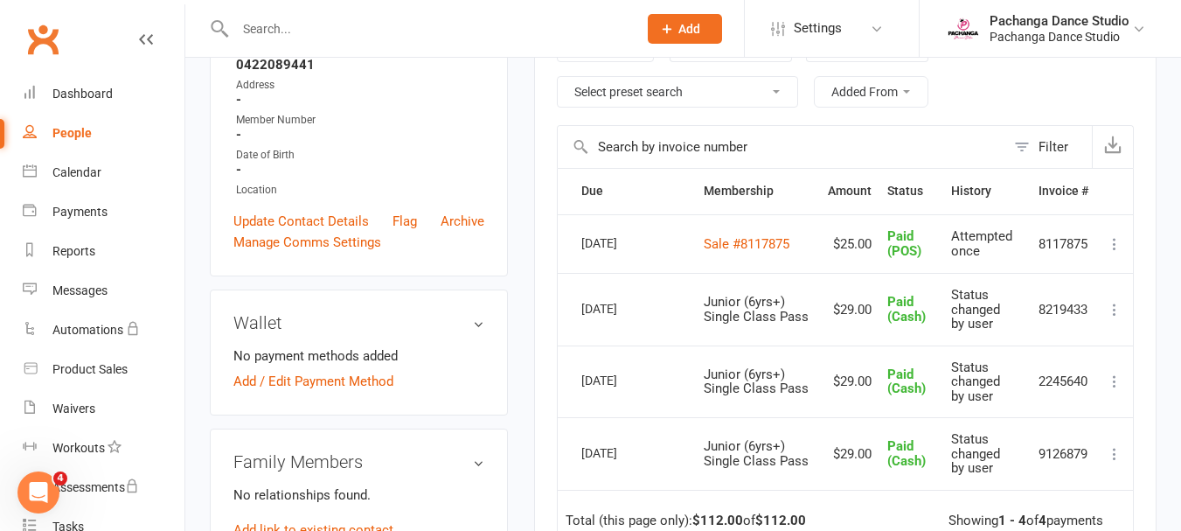
click at [254, 23] on input "text" at bounding box center [427, 29] width 395 height 24
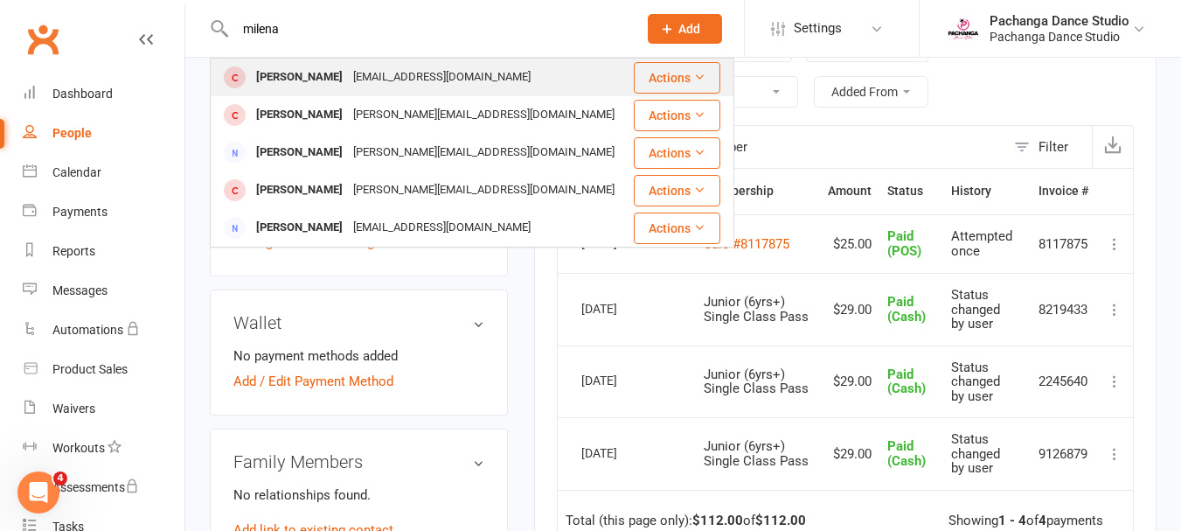
type input "milena"
click at [680, 78] on button "Actions" at bounding box center [677, 77] width 87 height 31
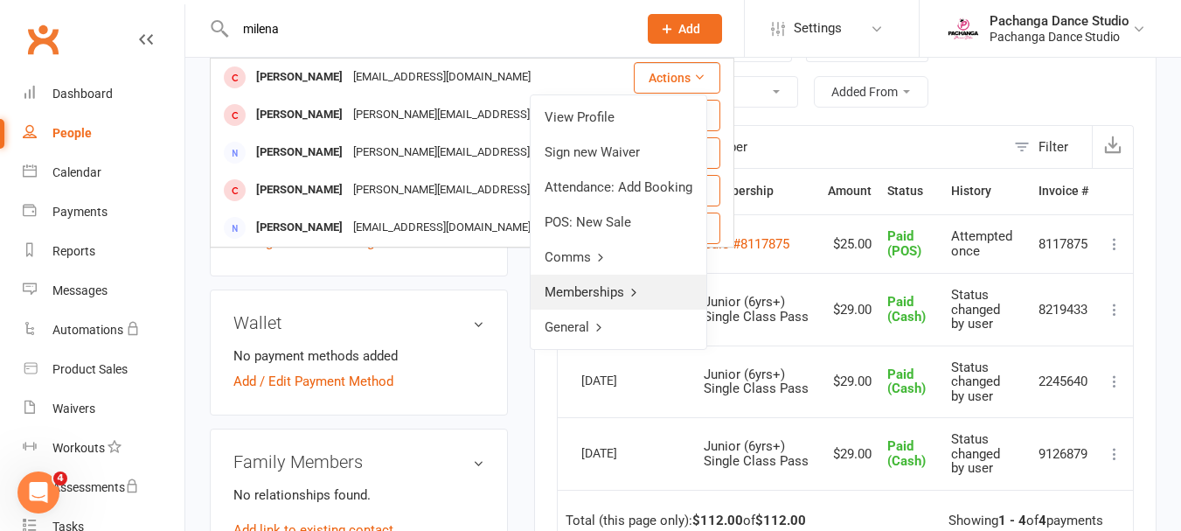
click at [608, 292] on link "Memberships" at bounding box center [619, 292] width 176 height 35
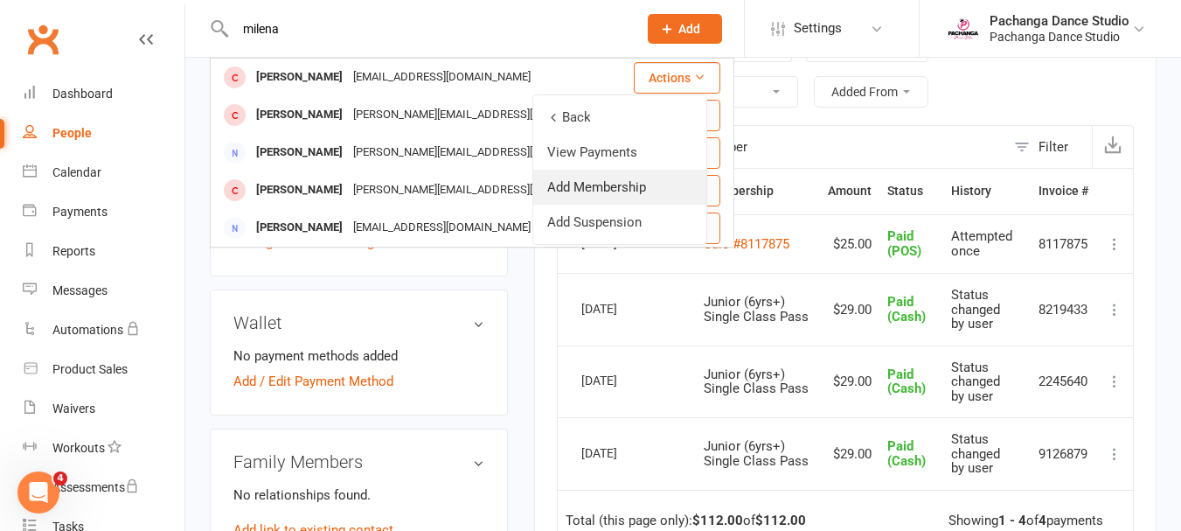
click at [621, 186] on link "Add Membership" at bounding box center [619, 187] width 173 height 35
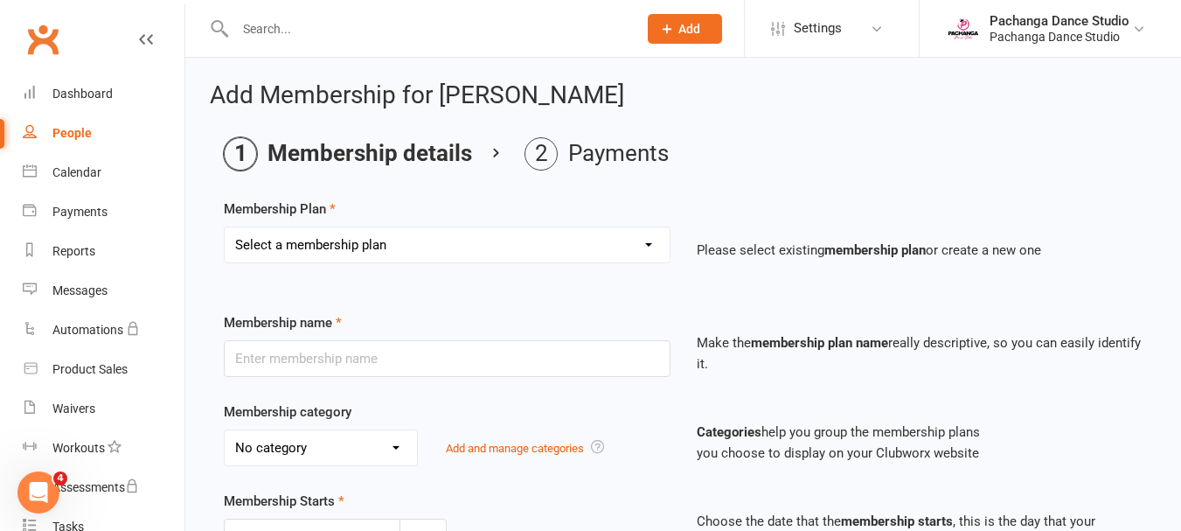
click at [500, 247] on select "Select a membership plan Create new Membership Plan Single Class Pass 5 Class P…" at bounding box center [447, 244] width 445 height 35
select select "17"
click at [225, 227] on select "Select a membership plan Create new Membership Plan Single Class Pass 5 Class P…" at bounding box center [447, 244] width 445 height 35
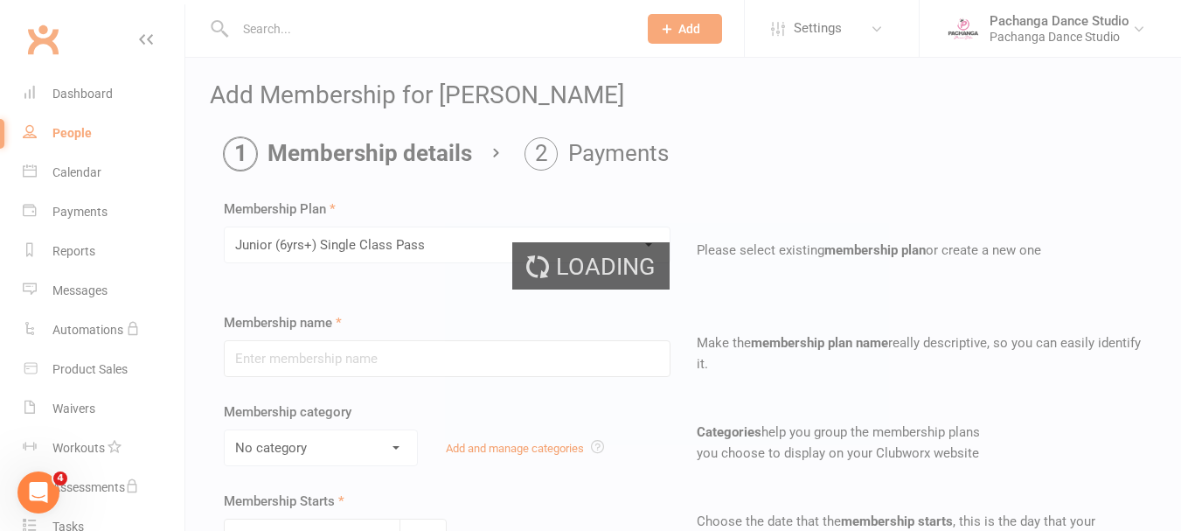
type input "Junior (6yrs+) Single Class Pass"
select select "5"
type input "1"
select select "1"
type input "1"
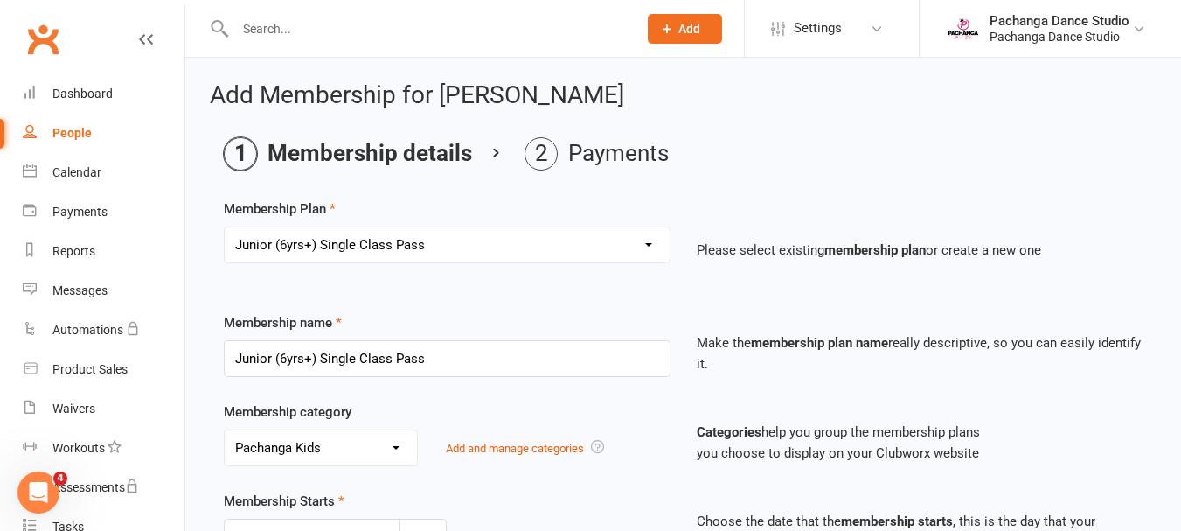
scroll to position [970, 0]
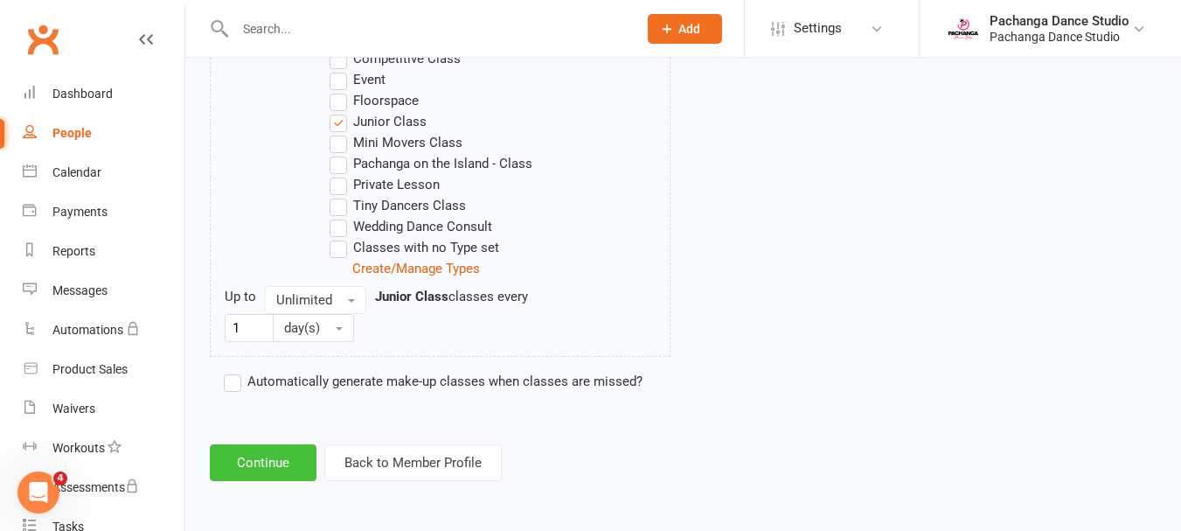
click at [275, 463] on button "Continue" at bounding box center [263, 462] width 107 height 37
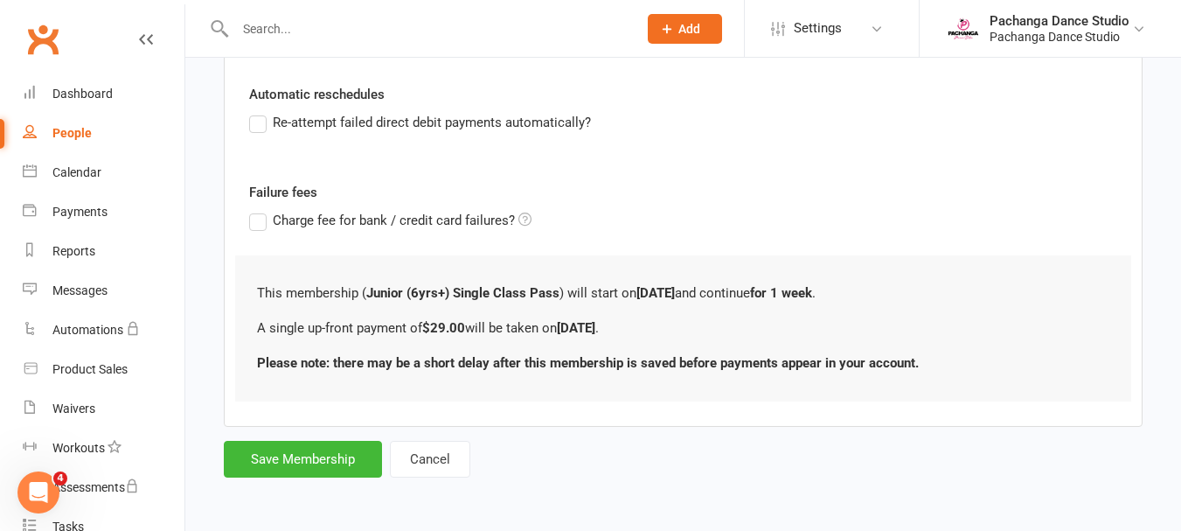
scroll to position [0, 0]
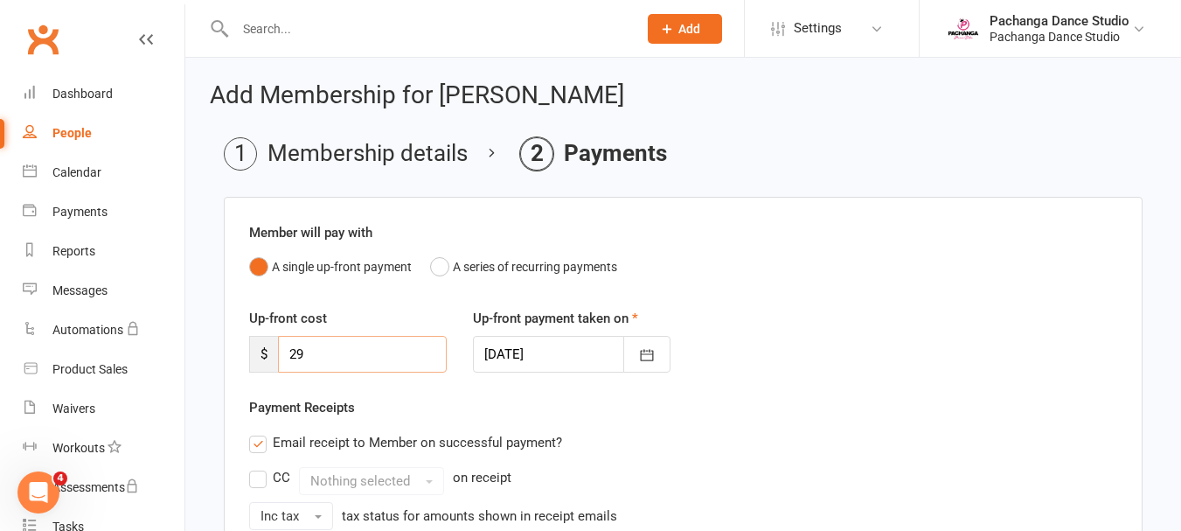
drag, startPoint x: 326, startPoint y: 346, endPoint x: 254, endPoint y: 357, distance: 73.3
click at [254, 357] on div "$ 29" at bounding box center [348, 354] width 198 height 37
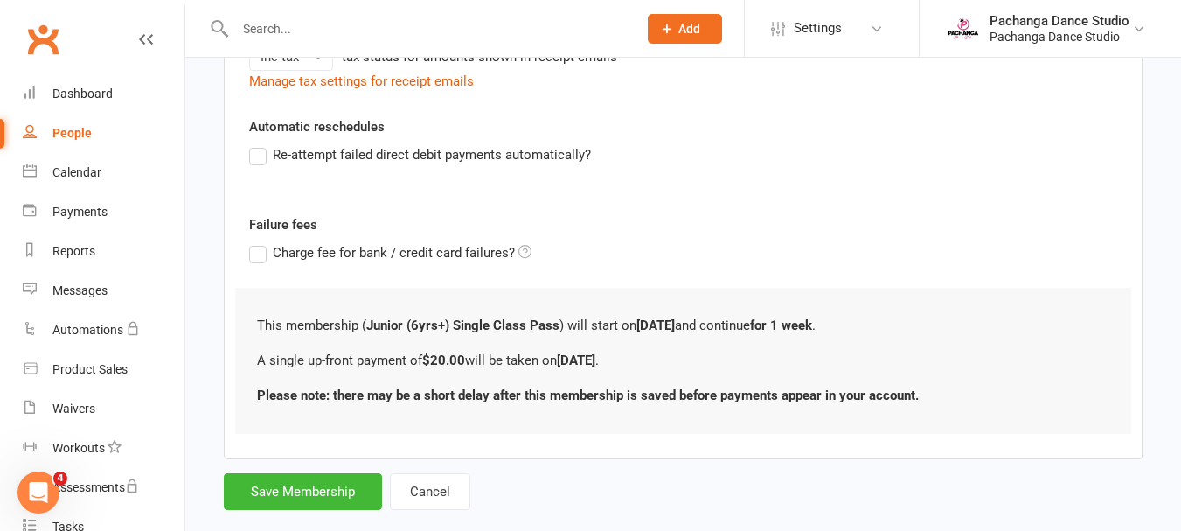
scroll to position [491, 0]
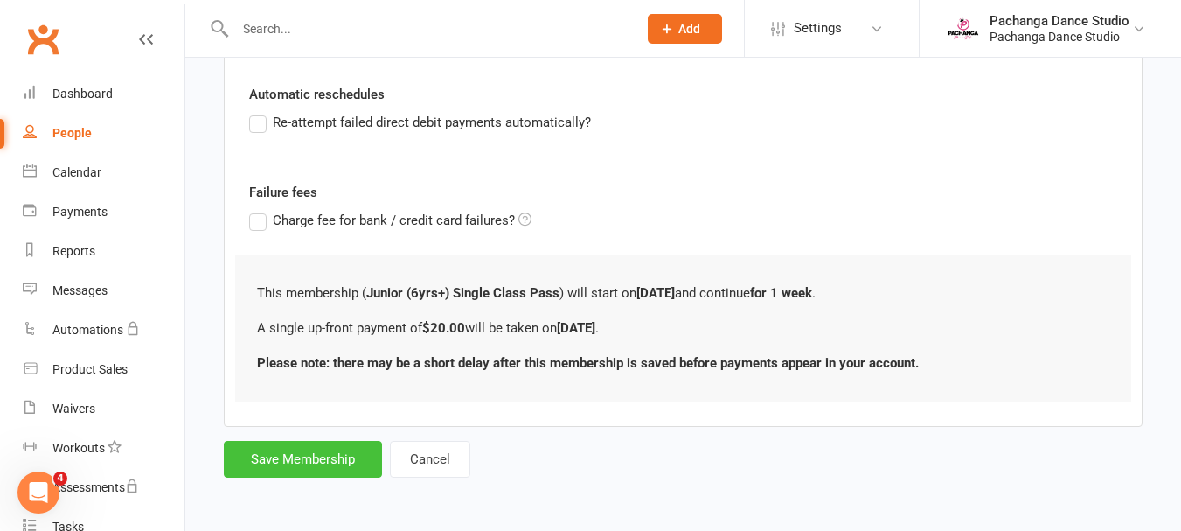
type input "20"
click at [337, 453] on button "Save Membership" at bounding box center [303, 459] width 158 height 37
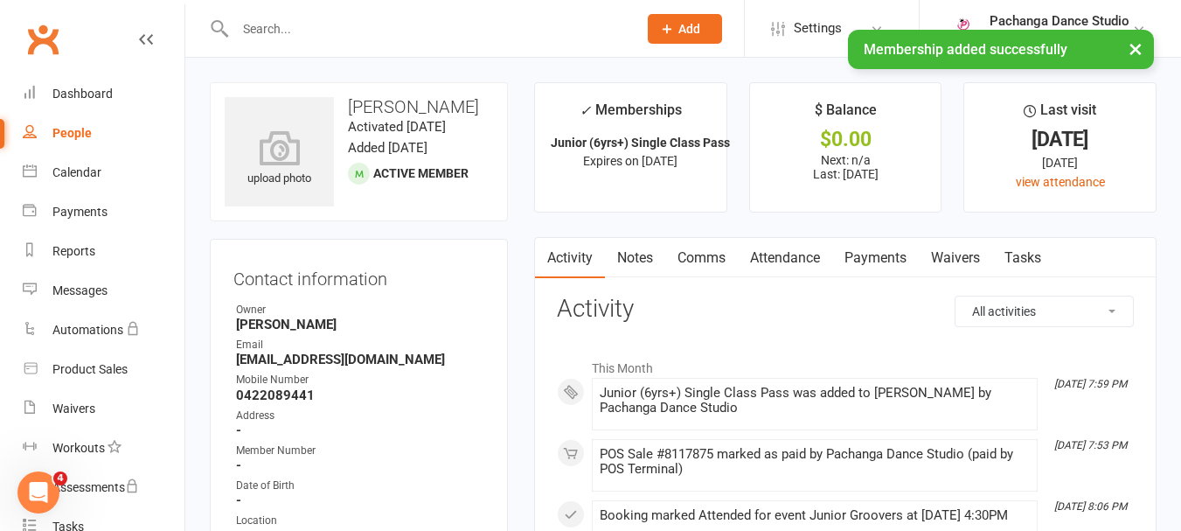
scroll to position [271, 0]
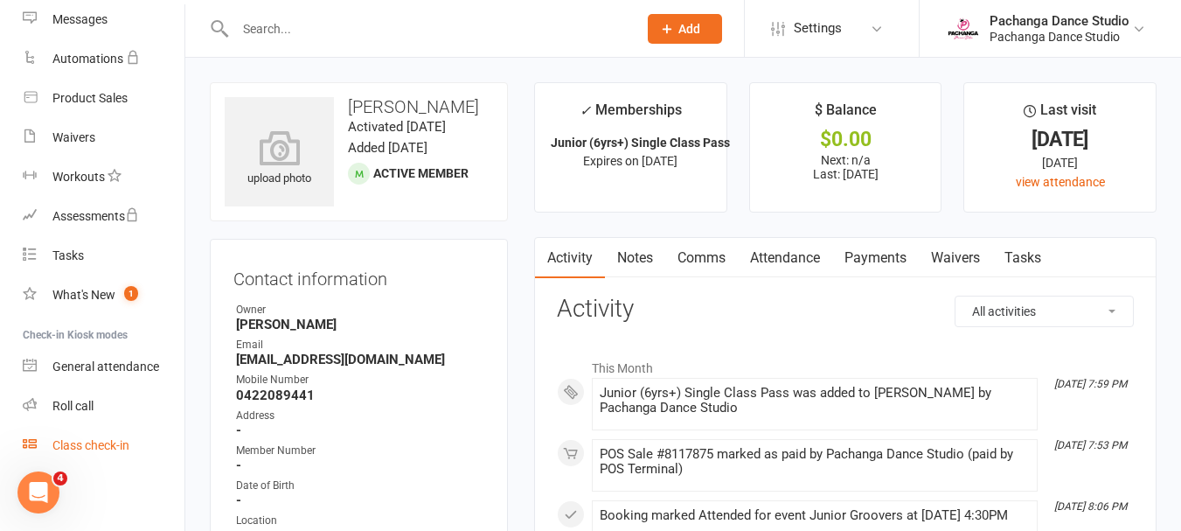
click at [101, 448] on div "Class check-in" at bounding box center [90, 445] width 77 height 14
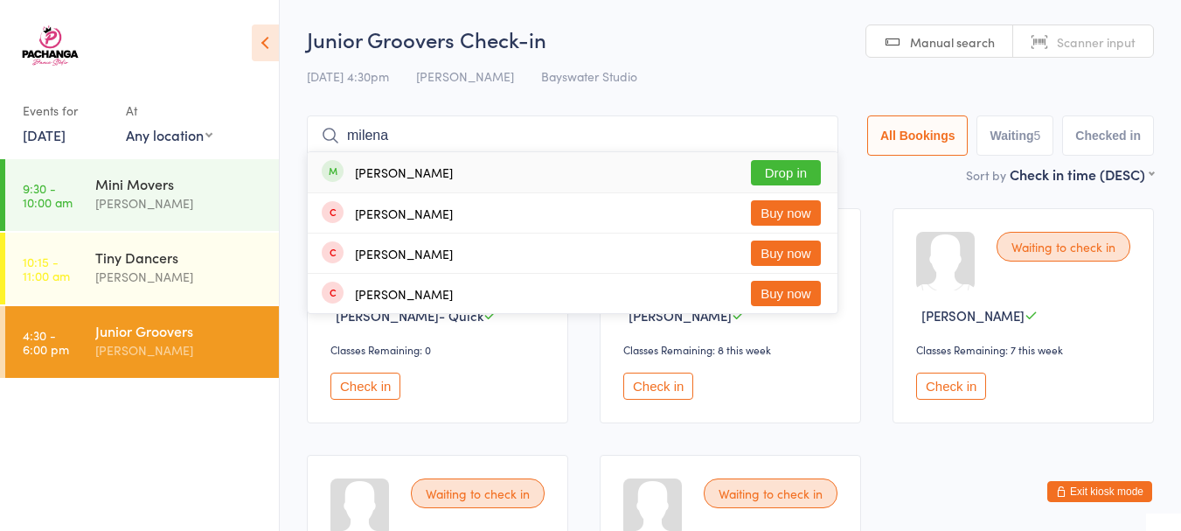
type input "milena"
click at [777, 173] on button "Drop in" at bounding box center [786, 172] width 70 height 25
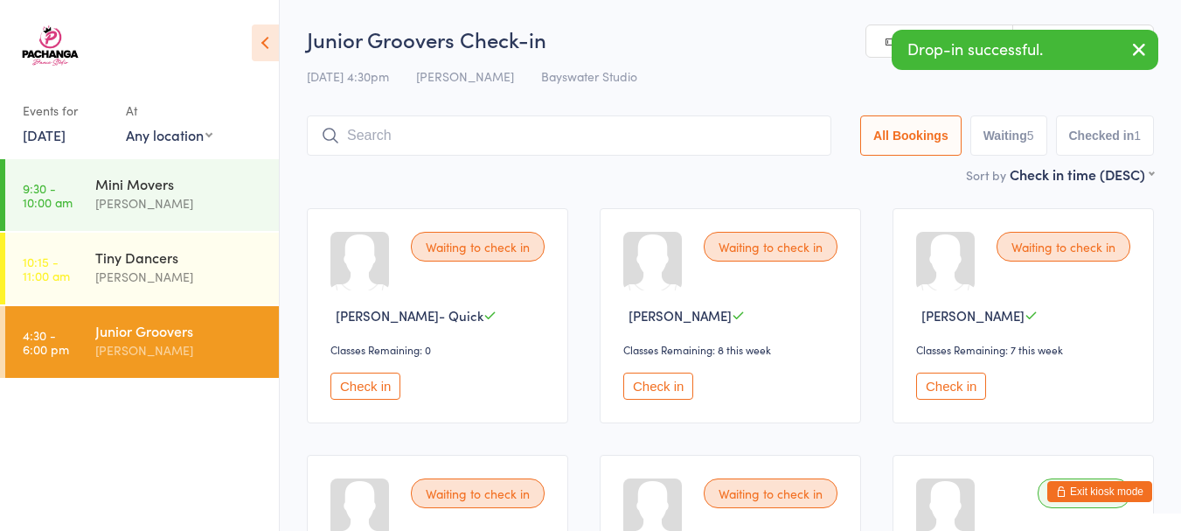
click at [1092, 493] on button "Exit kiosk mode" at bounding box center [1099, 491] width 105 height 21
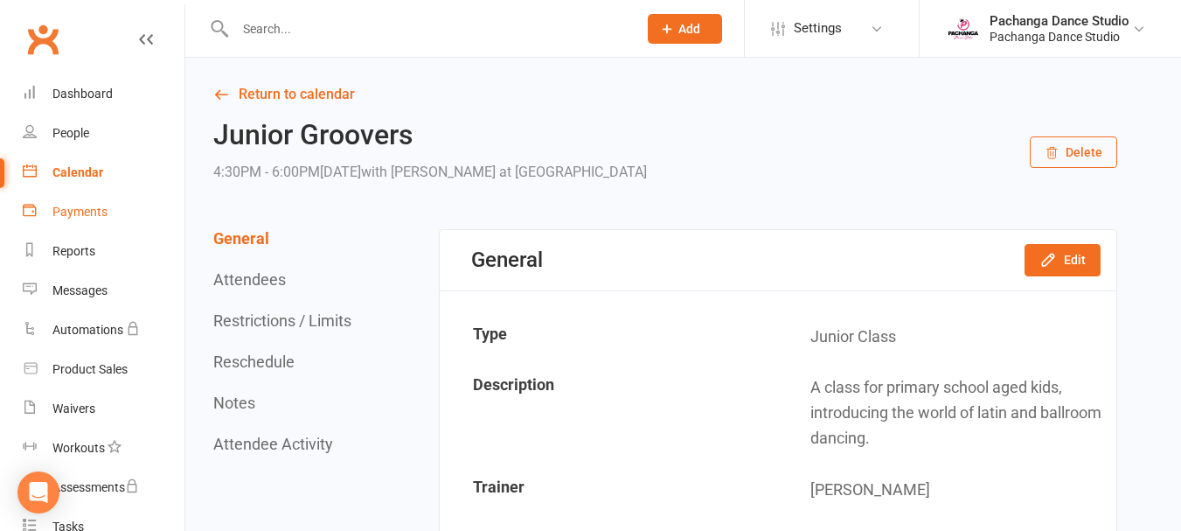
click at [81, 211] on div "Payments" at bounding box center [79, 212] width 55 height 14
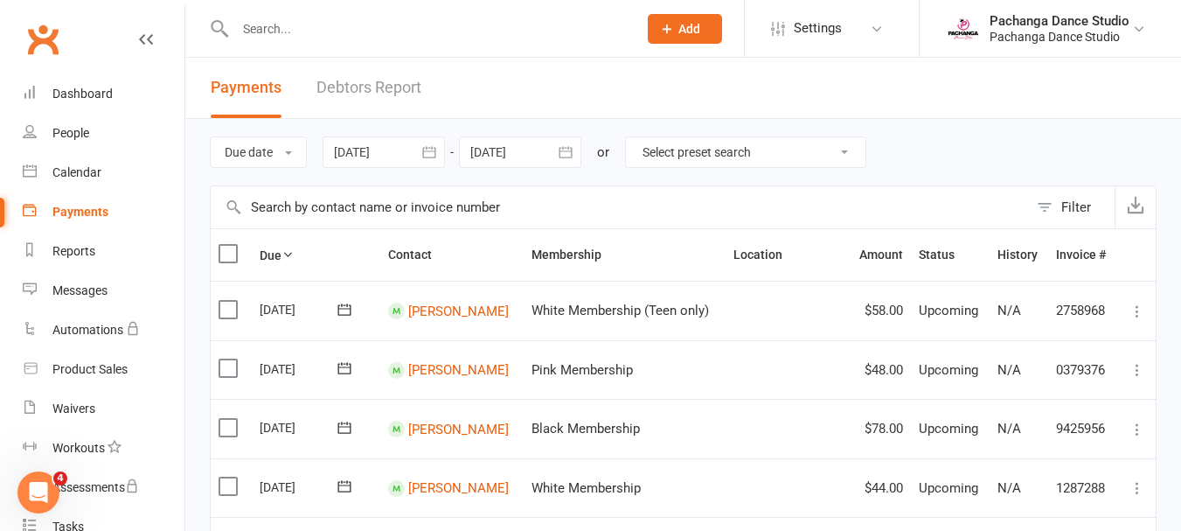
click at [498, 154] on div at bounding box center [520, 151] width 122 height 31
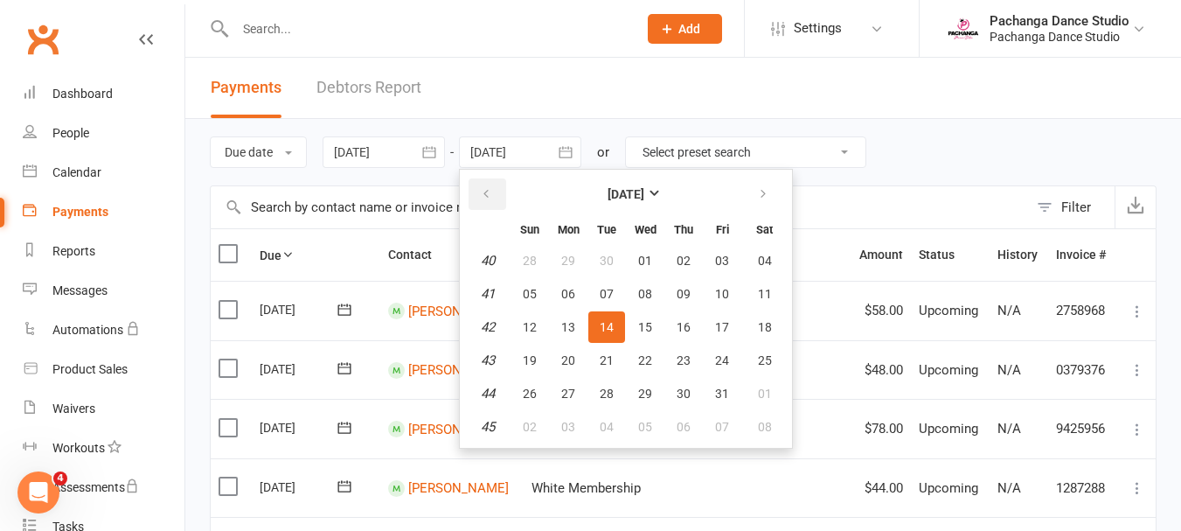
click at [490, 191] on icon "button" at bounding box center [486, 194] width 12 height 14
click at [765, 195] on icon "button" at bounding box center [763, 194] width 12 height 14
click at [609, 324] on span "16" at bounding box center [607, 327] width 14 height 14
type input "[DATE]"
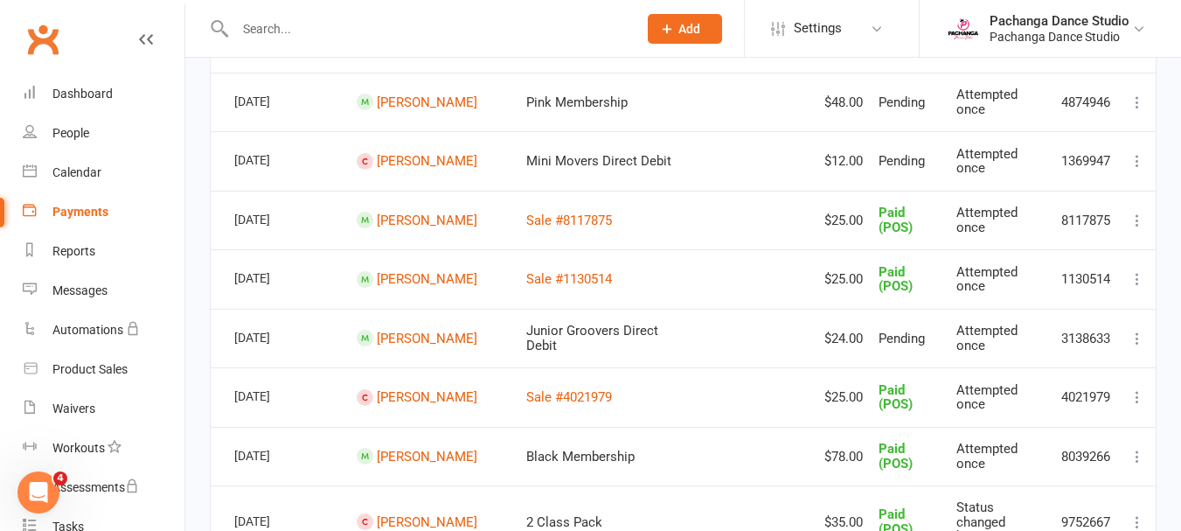
scroll to position [544, 0]
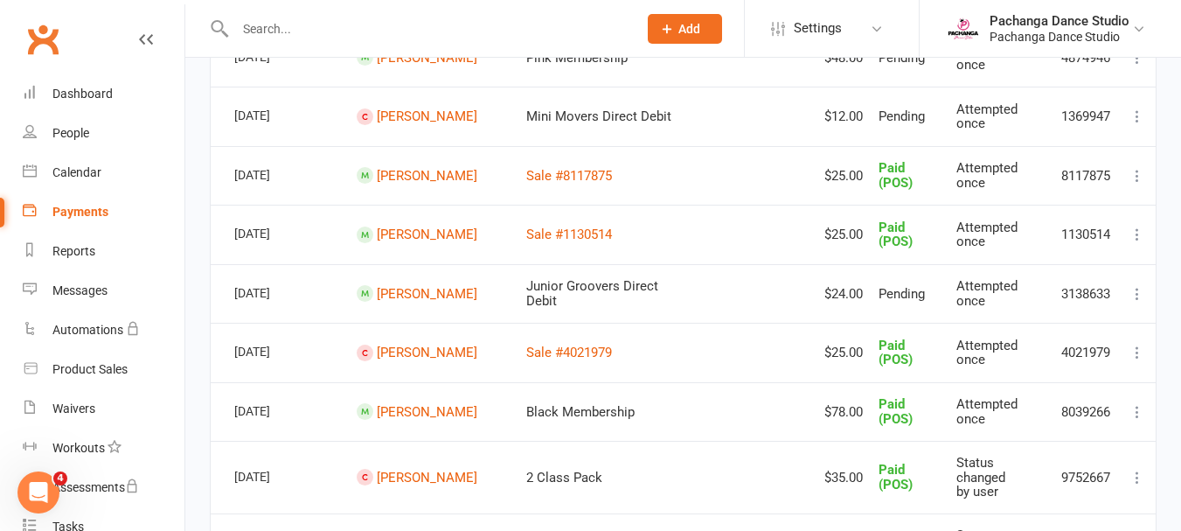
click at [1137, 297] on icon at bounding box center [1137, 293] width 17 height 17
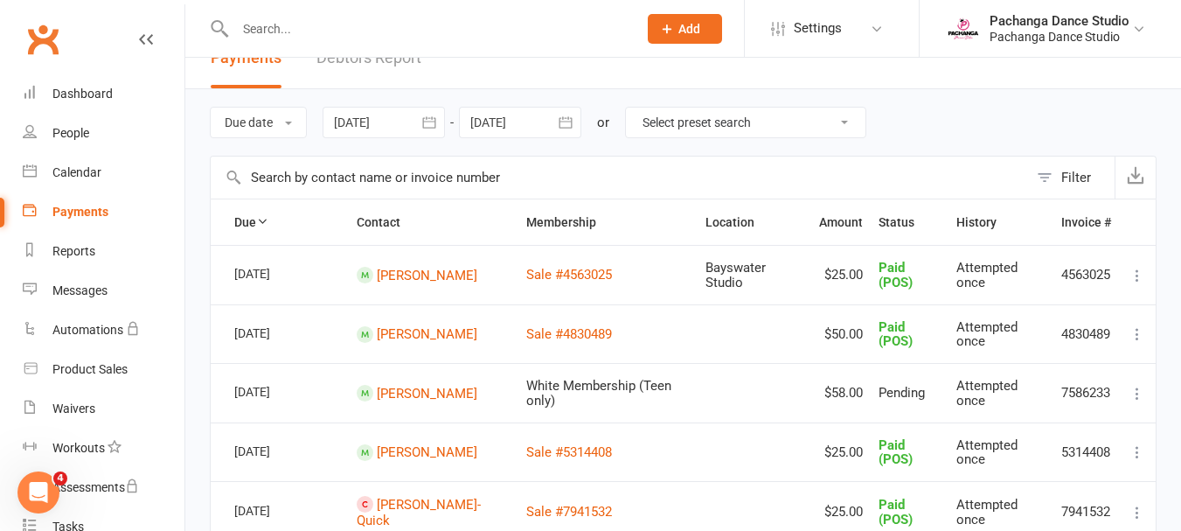
scroll to position [0, 0]
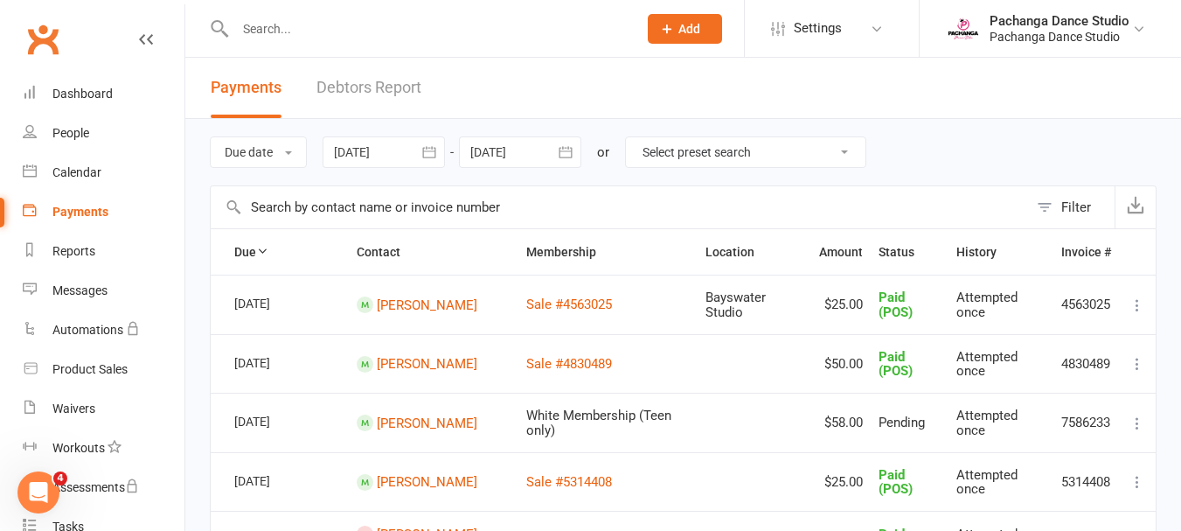
click at [393, 208] on input "text" at bounding box center [619, 207] width 817 height 42
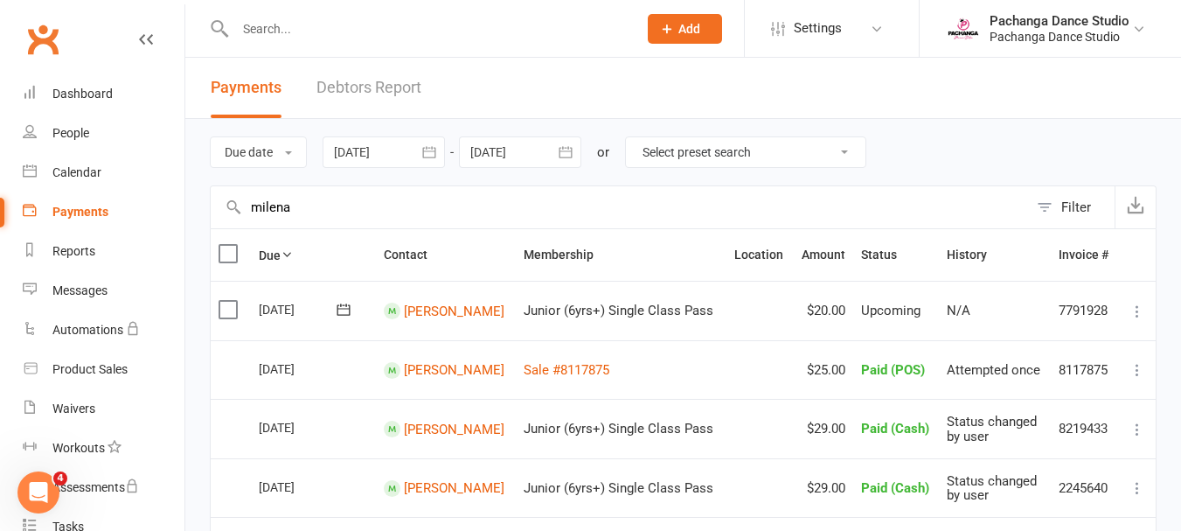
type input "milena"
click at [1135, 310] on icon at bounding box center [1137, 311] width 17 height 17
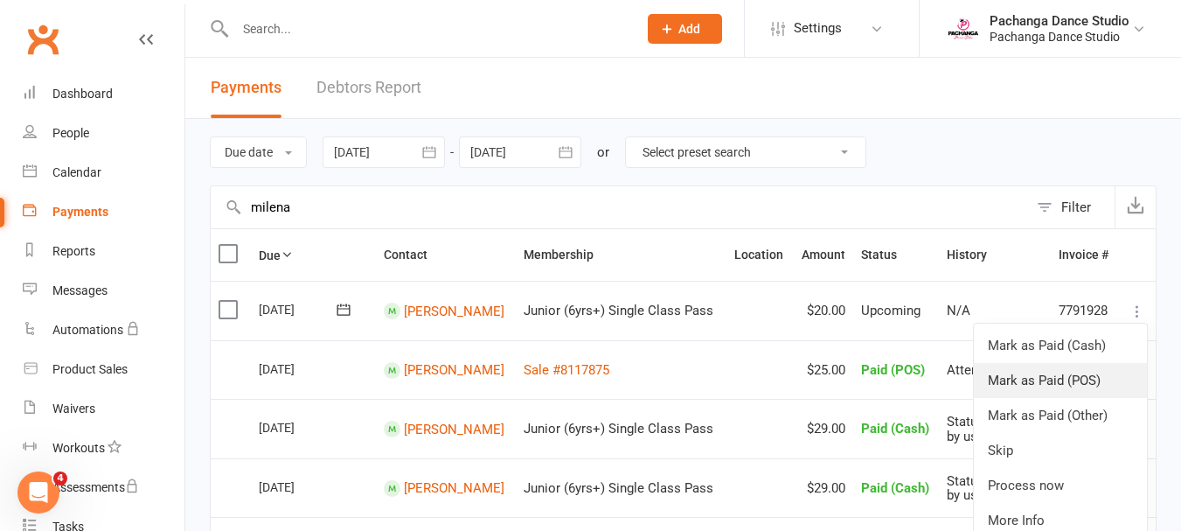
click at [1058, 379] on link "Mark as Paid (POS)" at bounding box center [1060, 380] width 173 height 35
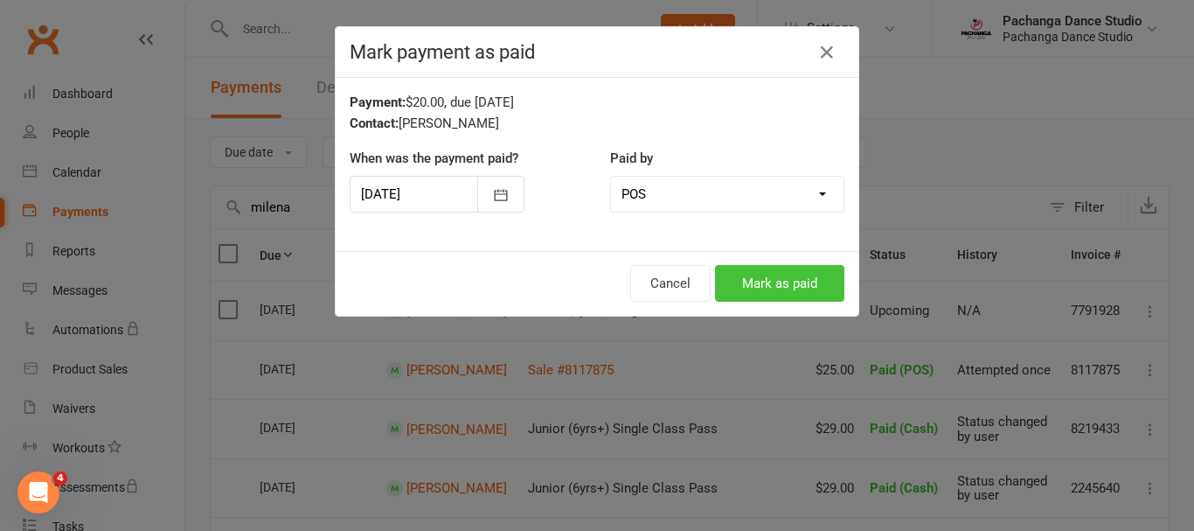
click at [757, 268] on button "Mark as paid" at bounding box center [779, 283] width 129 height 37
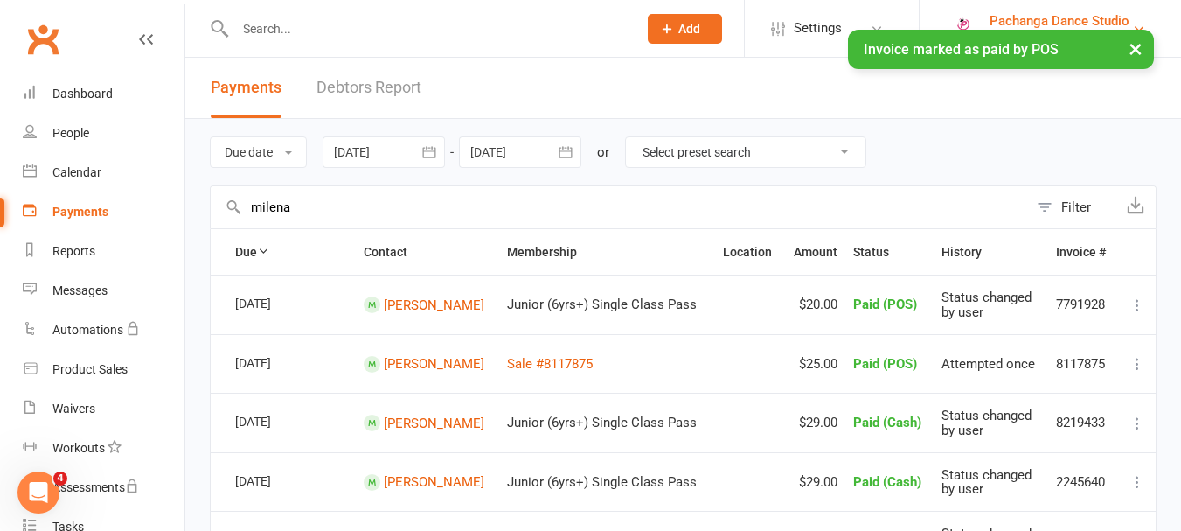
click at [1031, 19] on div "Pachanga Dance Studio" at bounding box center [1060, 21] width 140 height 16
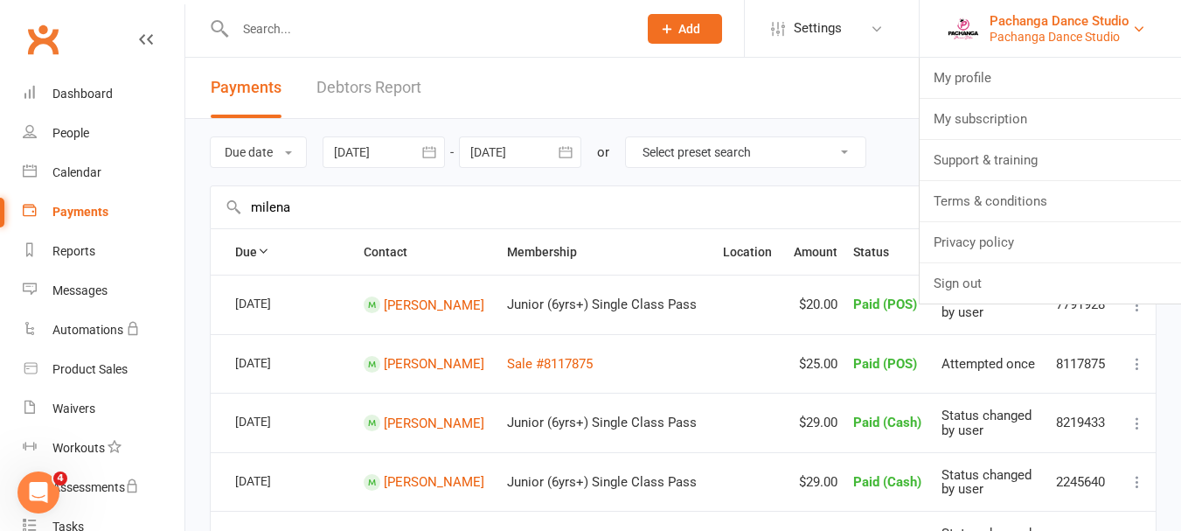
click at [1026, 34] on div "Pachanga Dance Studio" at bounding box center [1060, 37] width 140 height 16
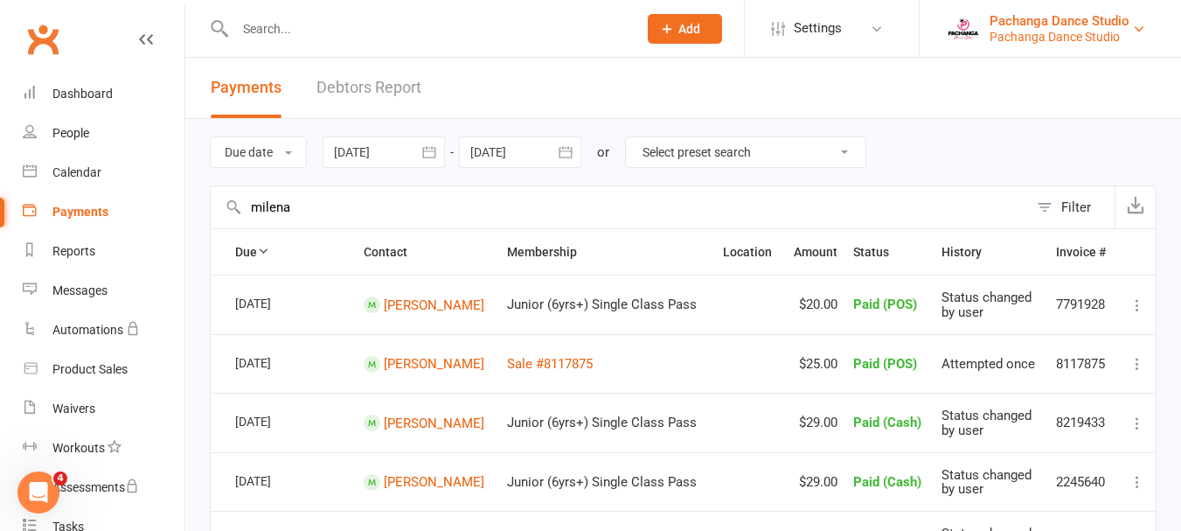
click at [1026, 34] on div "Pachanga Dance Studio" at bounding box center [1060, 37] width 140 height 16
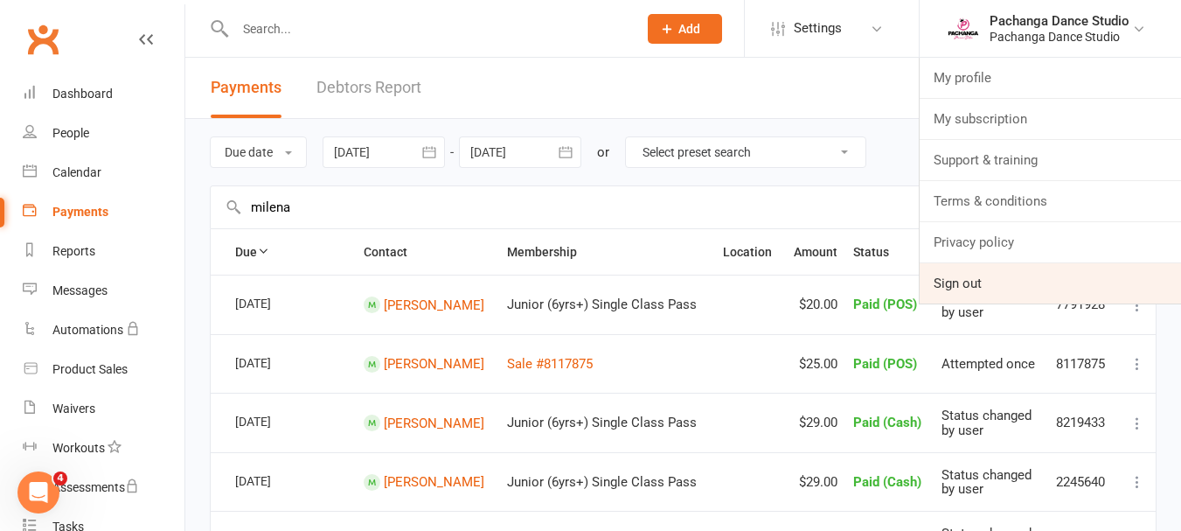
click at [953, 283] on link "Sign out" at bounding box center [1050, 283] width 261 height 40
